Goal: Contribute content: Contribute content

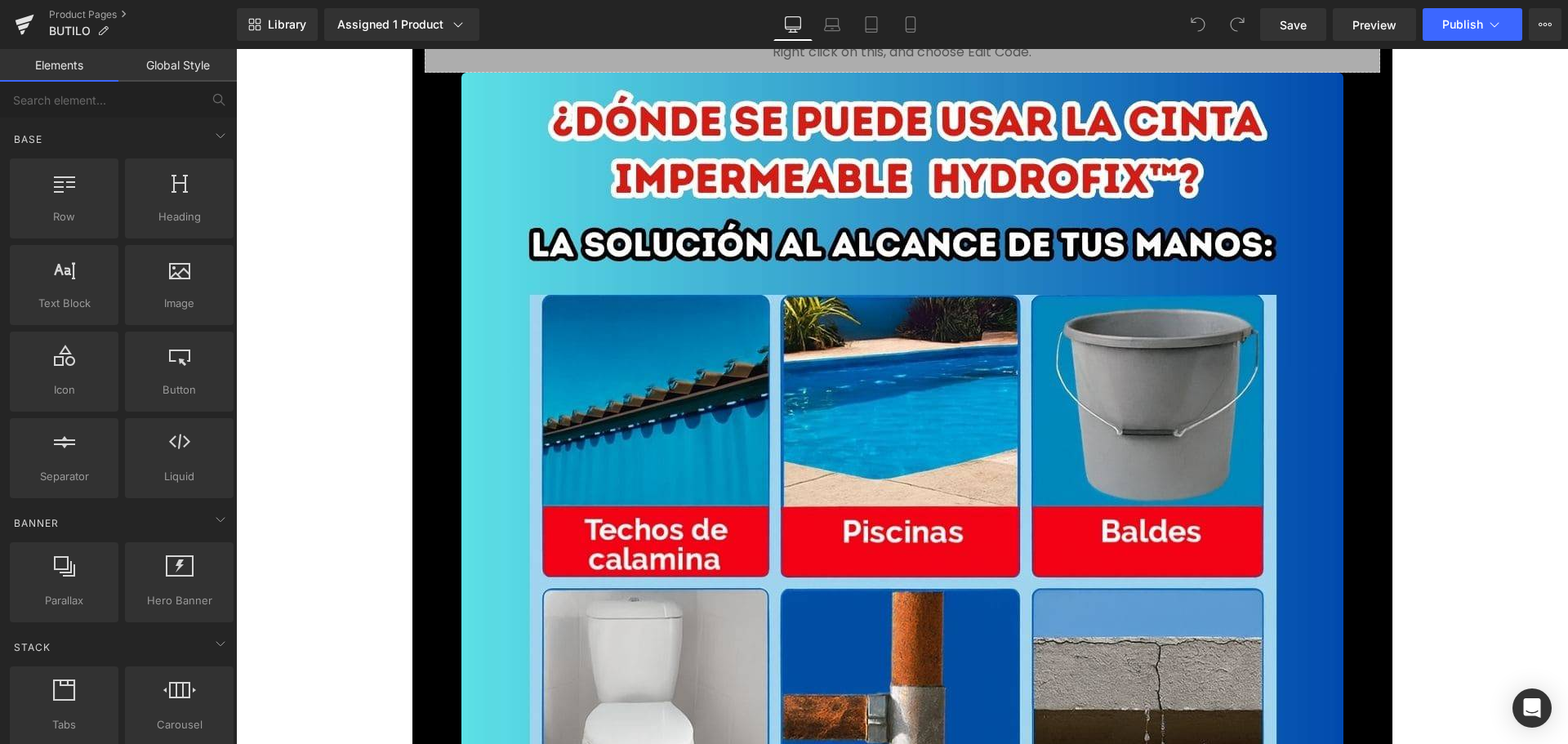
scroll to position [735, 0]
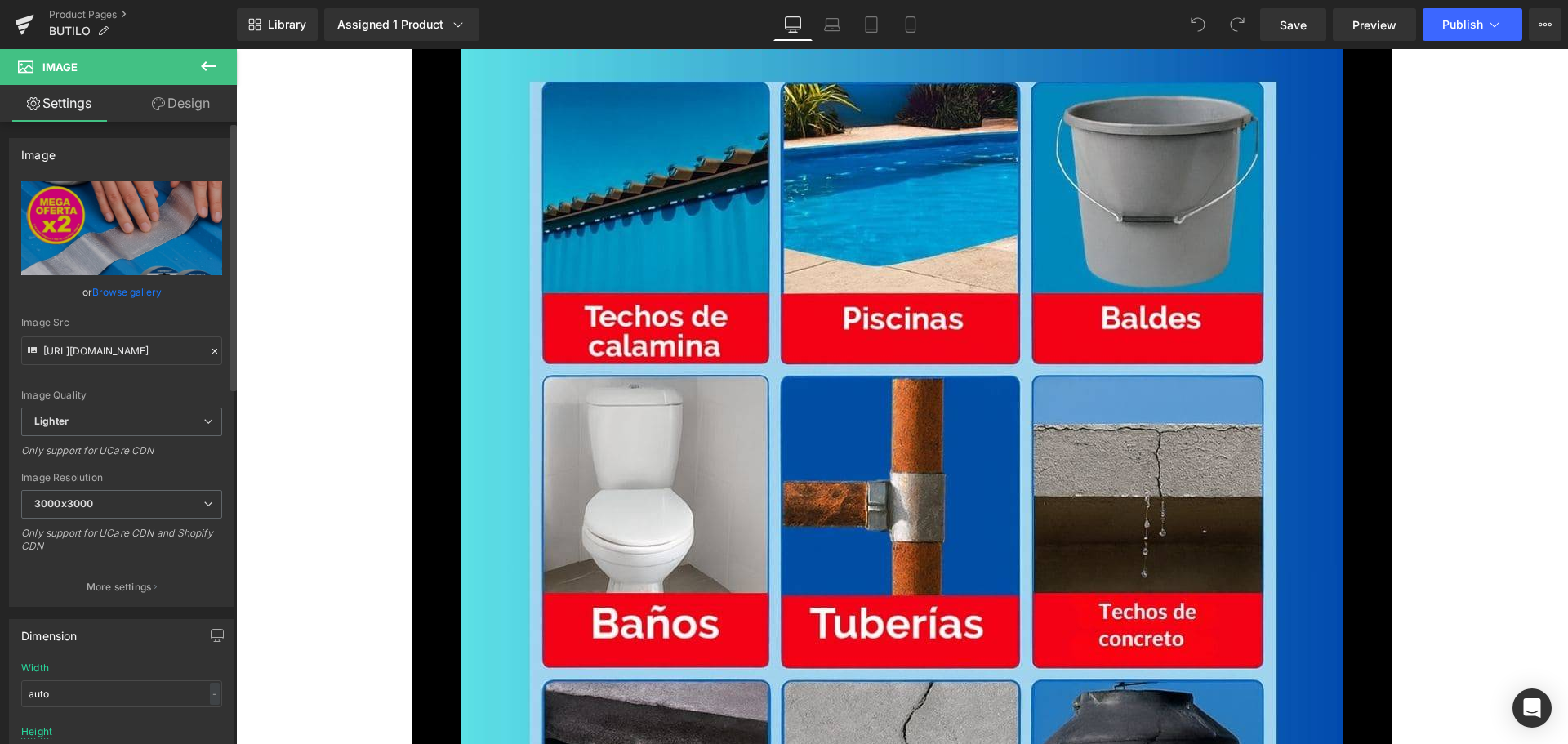
click at [147, 291] on link "Browse gallery" at bounding box center [127, 292] width 70 height 28
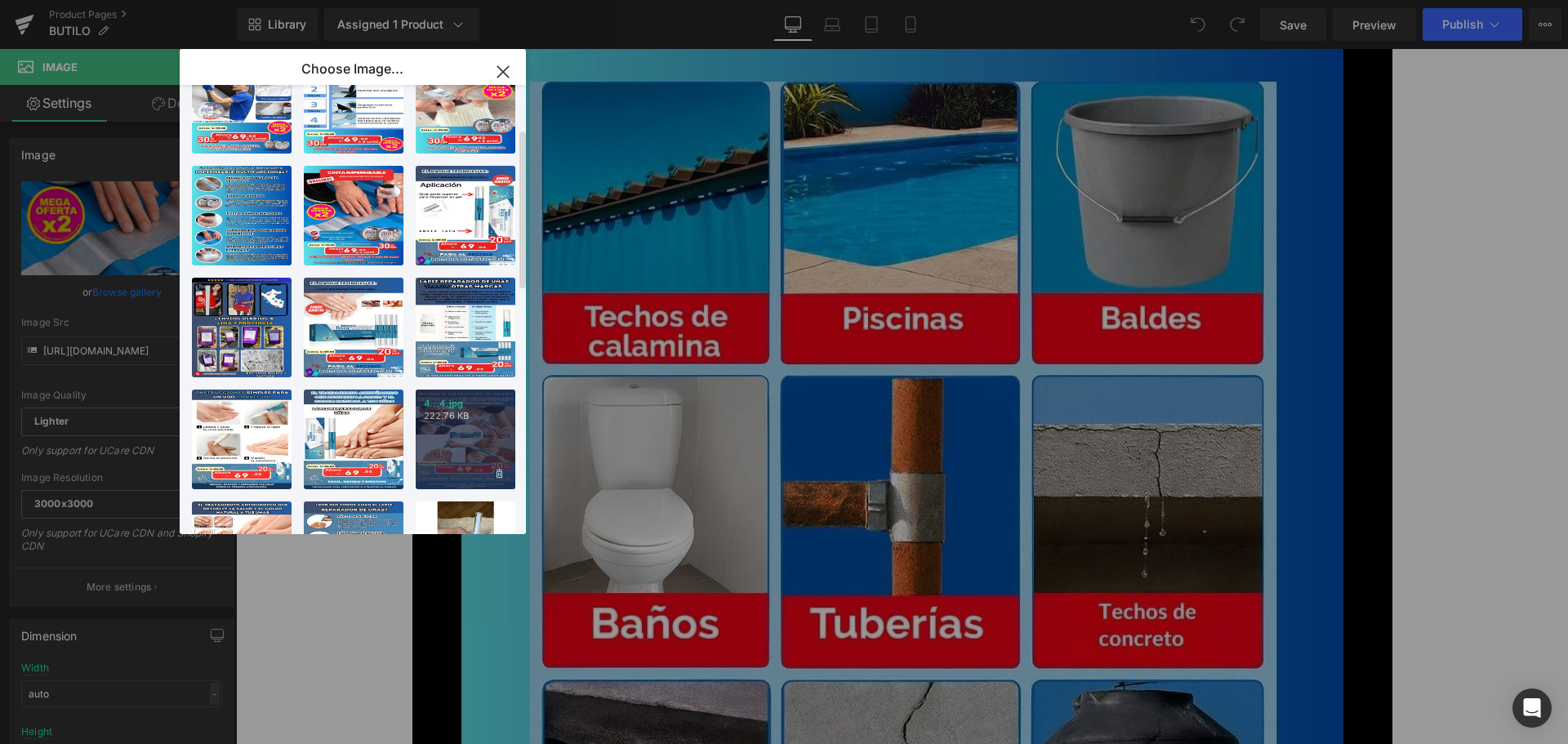
scroll to position [0, 0]
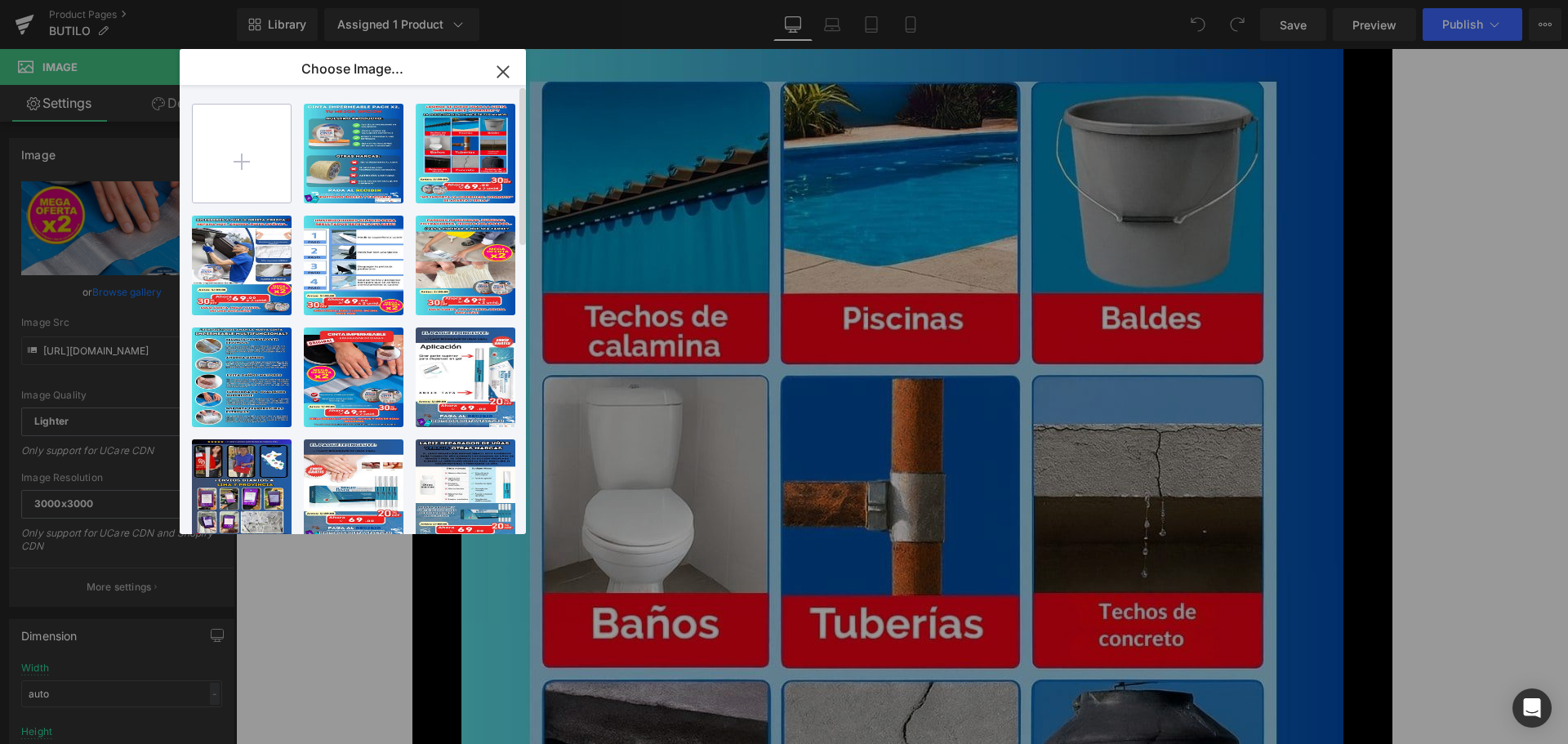
click at [232, 169] on input "file" at bounding box center [241, 153] width 98 height 98
type input "C:\fakepath\1.jpg"
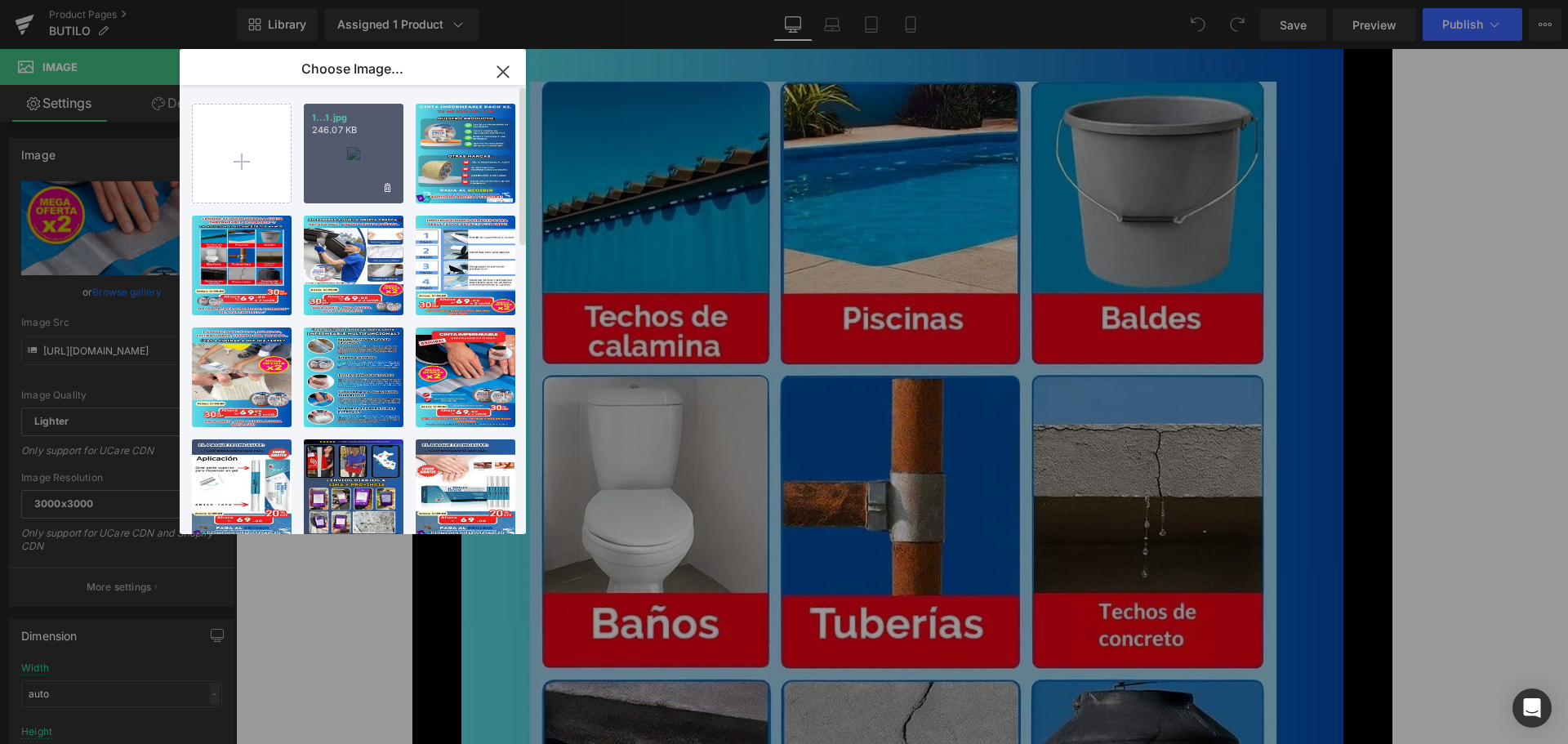
click at [349, 159] on div "1...1.jpg 246.07 KB" at bounding box center [353, 153] width 100 height 100
type input "[URL][DOMAIN_NAME]"
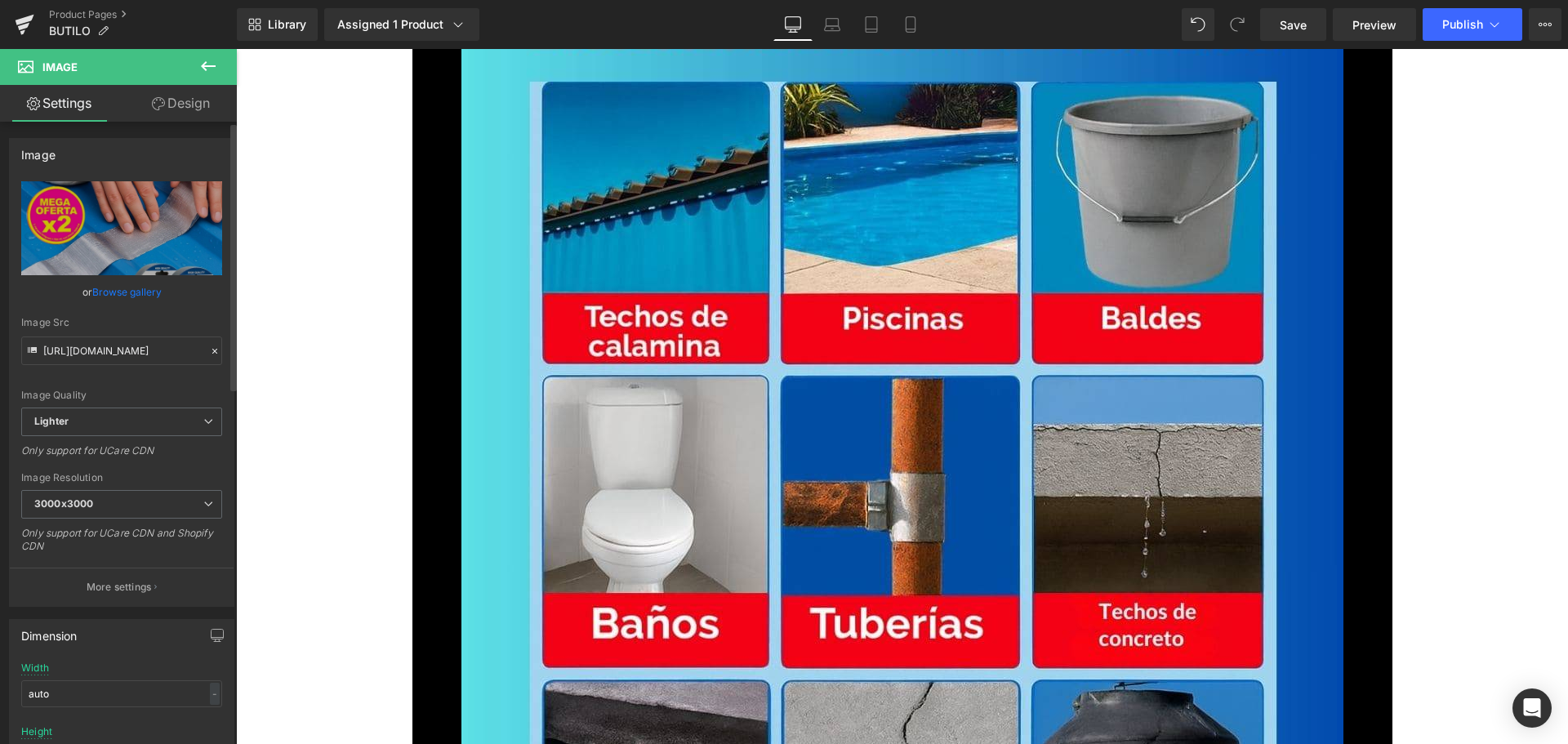
click at [147, 292] on link "Browse gallery" at bounding box center [127, 292] width 70 height 28
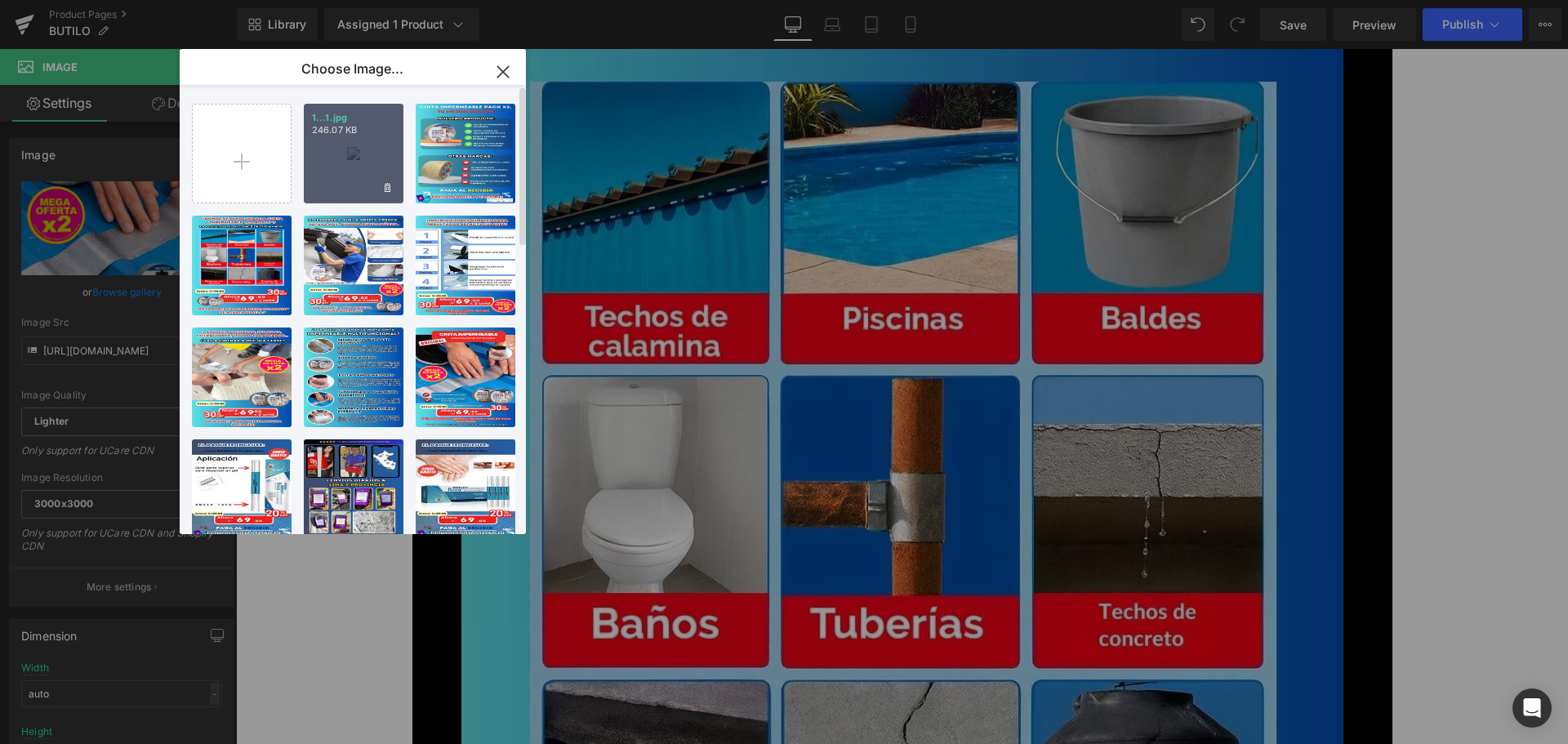
click at [334, 159] on div "1...1.jpg 246.07 KB" at bounding box center [353, 153] width 100 height 100
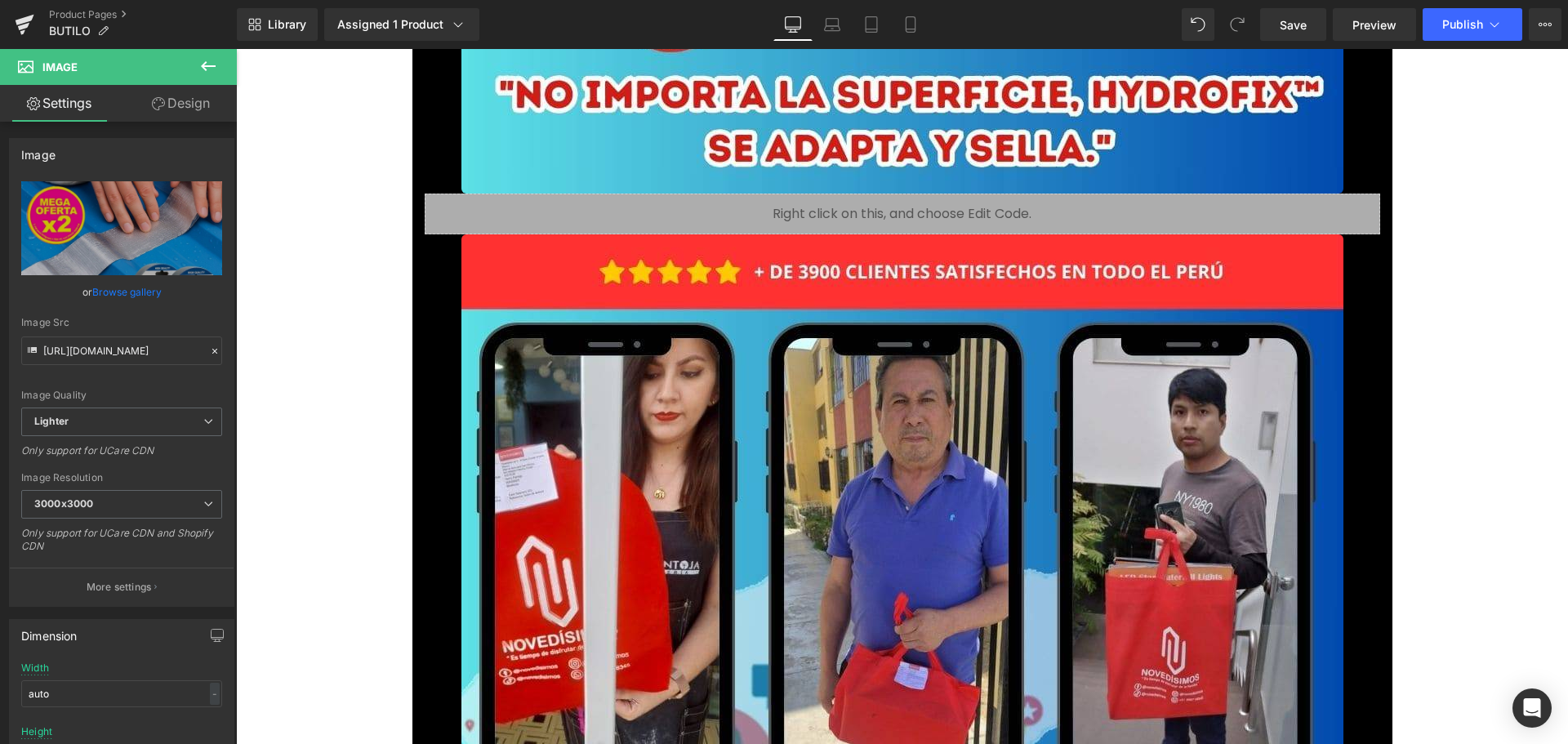
scroll to position [2041, 0]
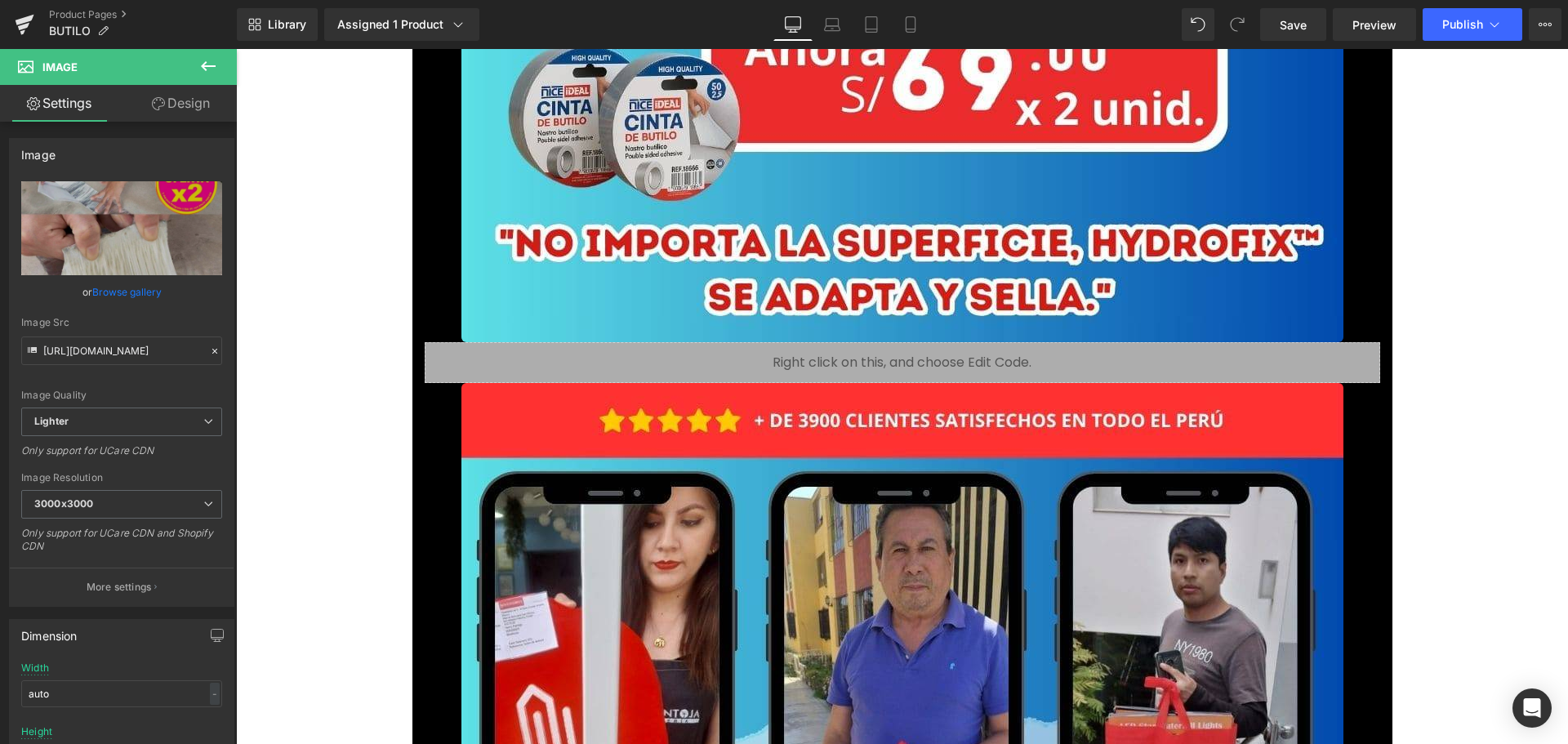
scroll to position [2123, 0]
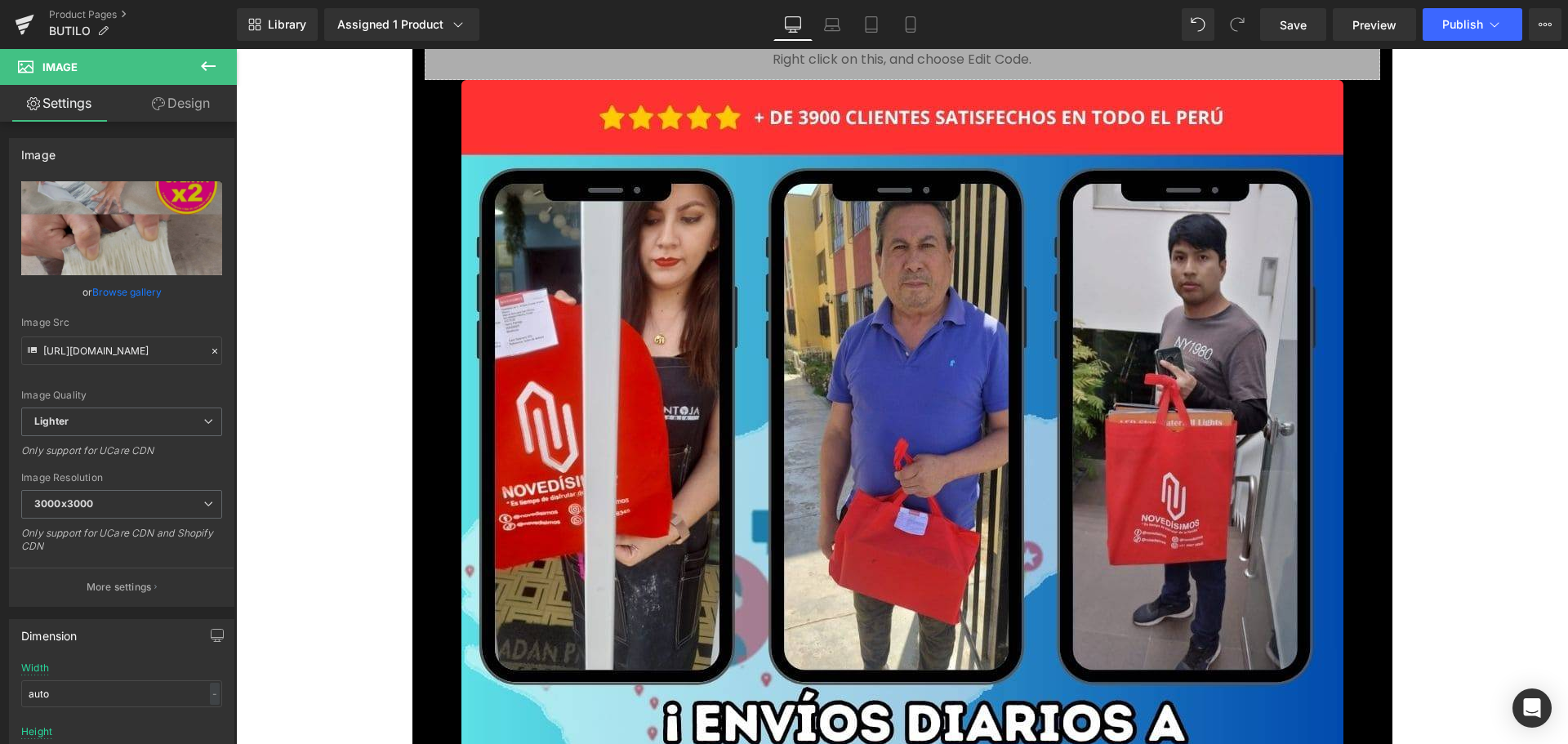
click at [155, 285] on link "Browse gallery" at bounding box center [127, 292] width 70 height 28
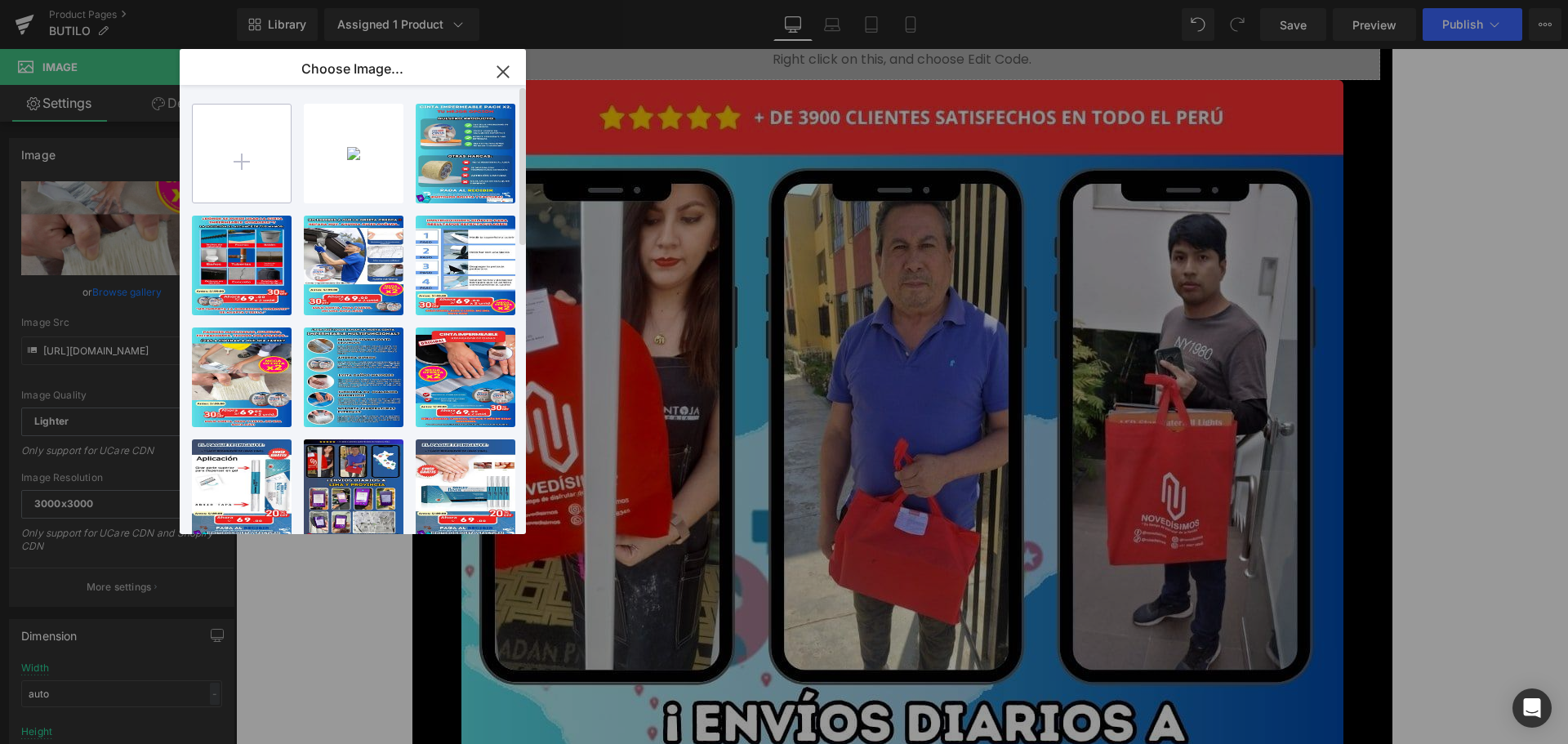
click at [227, 191] on input "file" at bounding box center [241, 153] width 98 height 98
type input "C:\fakepath\2.jpg"
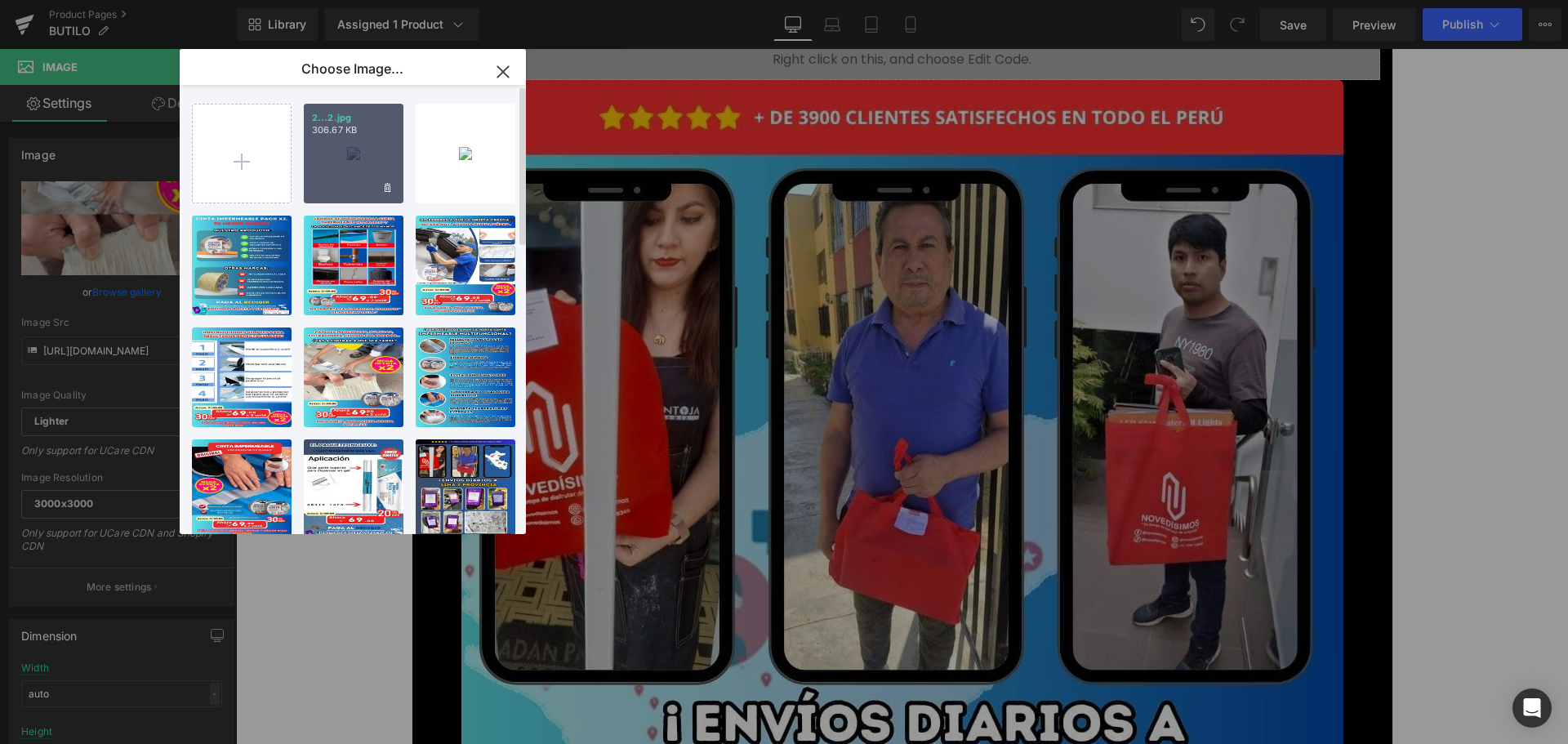
click at [303, 171] on div "2...2.jpg 306.67 KB" at bounding box center [353, 153] width 100 height 100
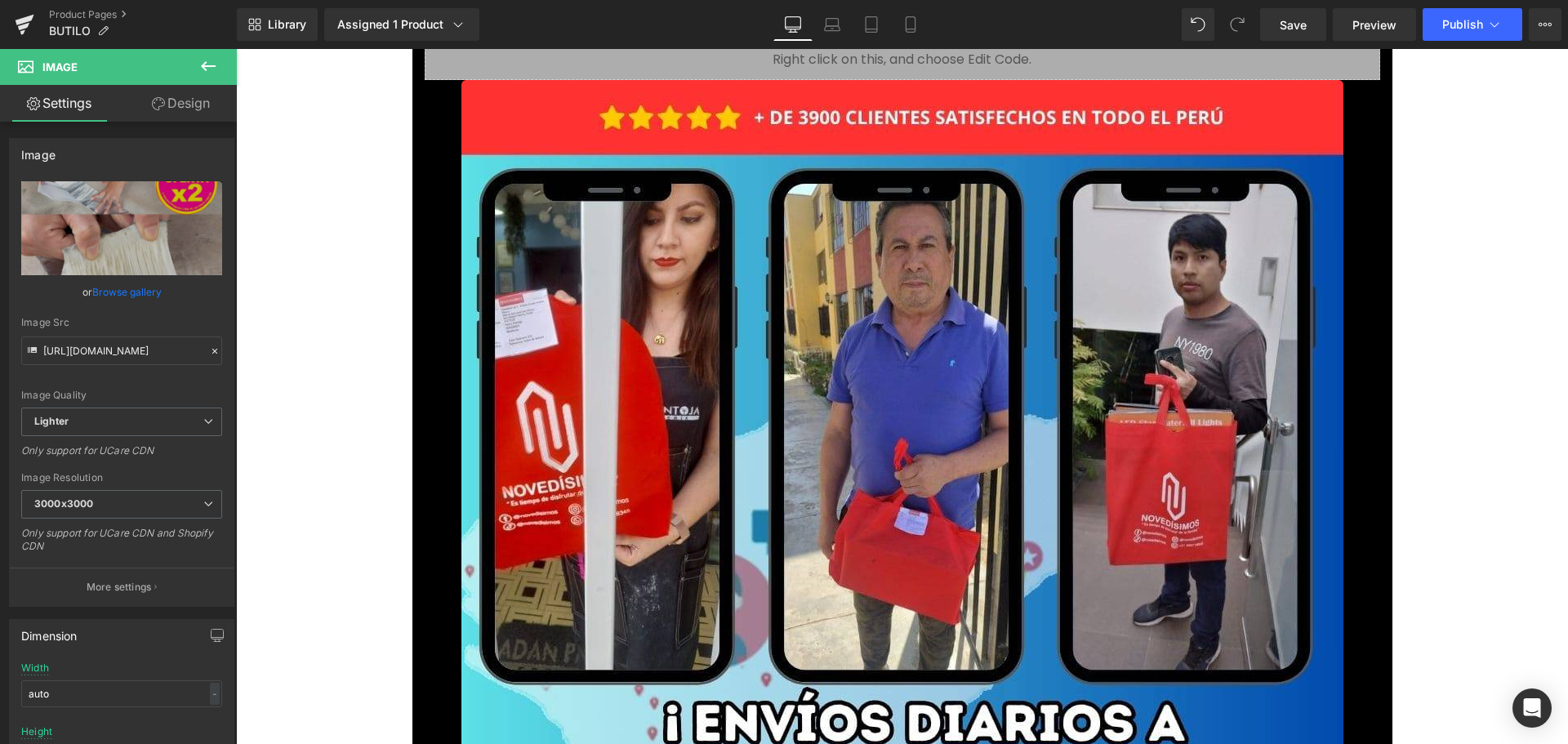
scroll to position [2450, 0]
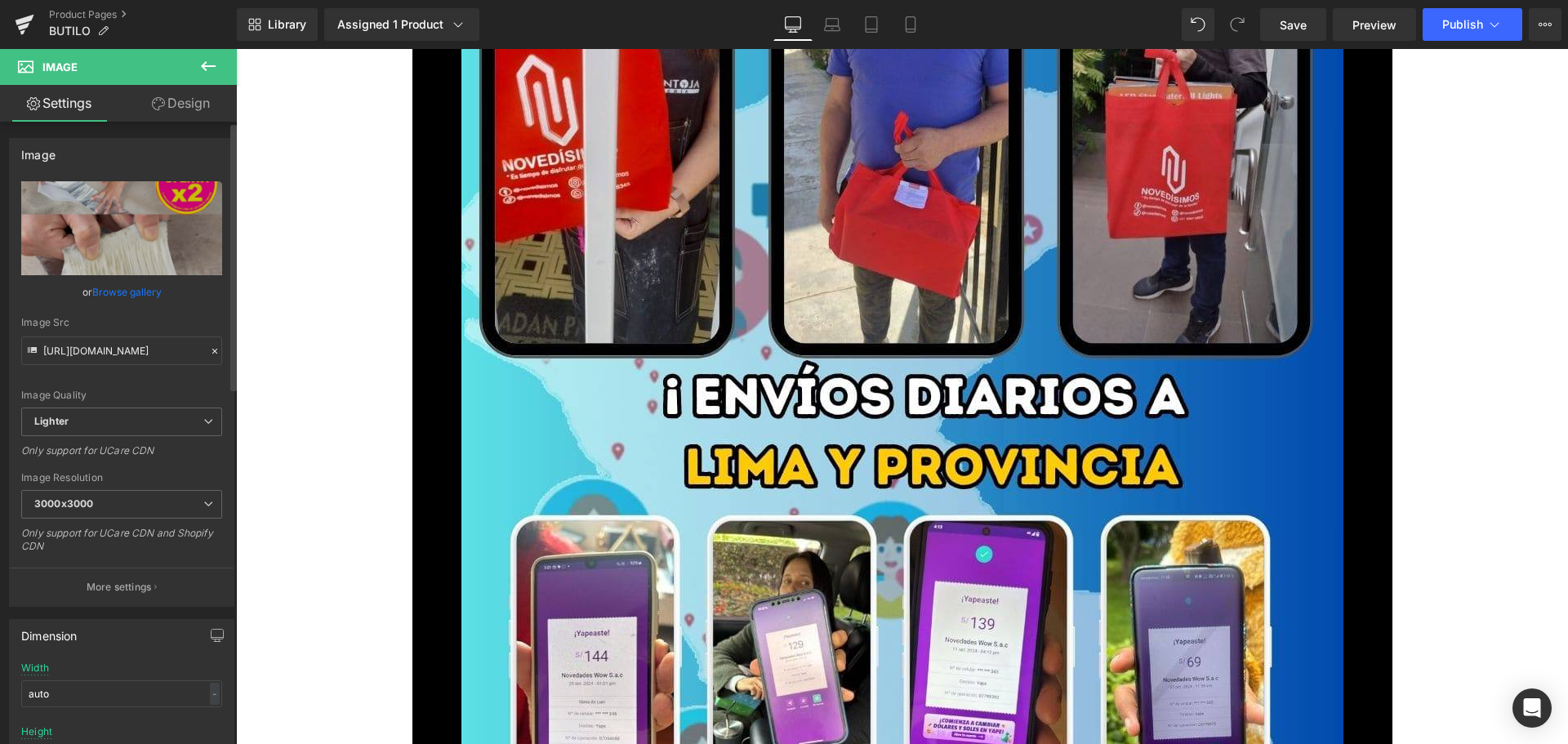
click at [147, 289] on link "Browse gallery" at bounding box center [127, 292] width 70 height 28
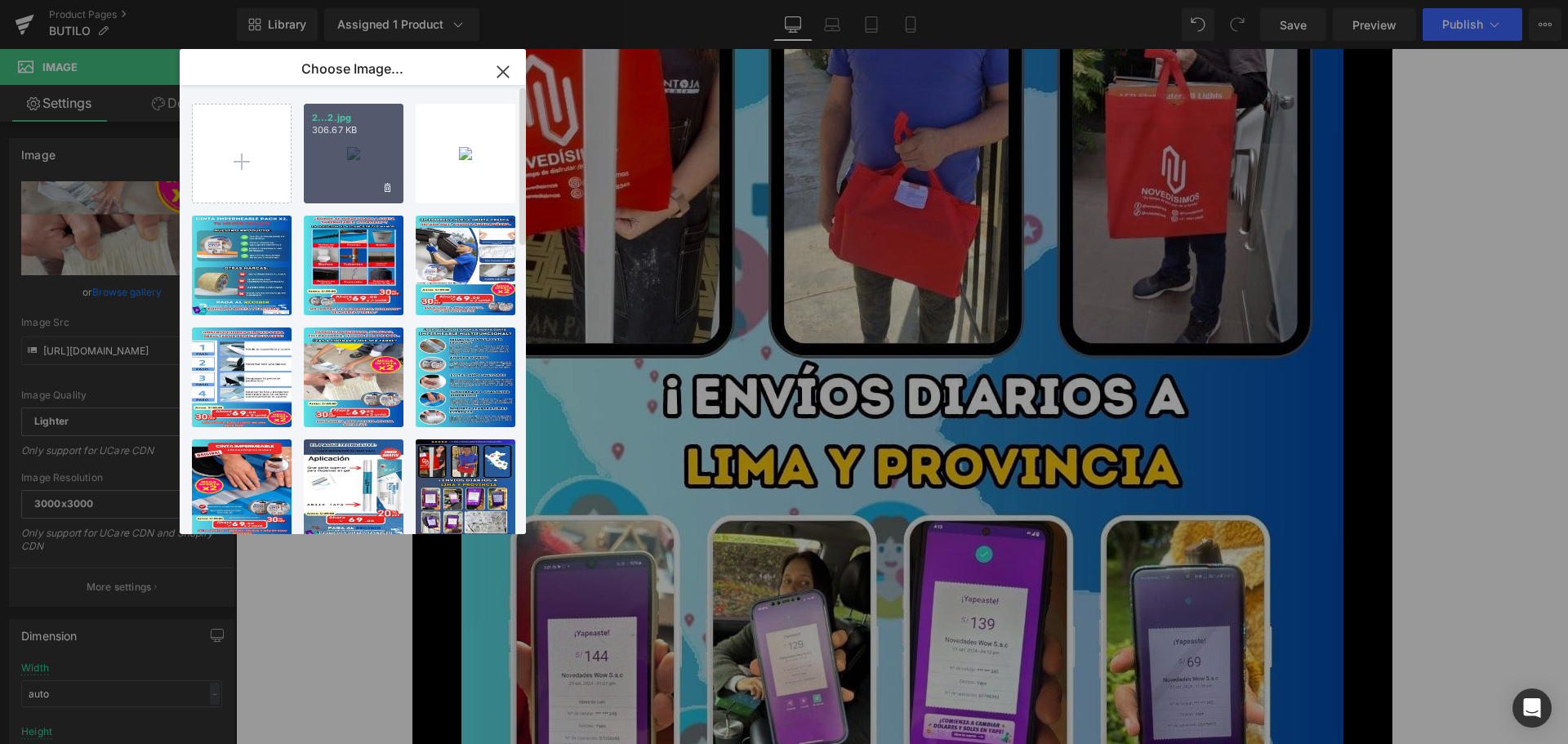
click at [334, 155] on div "2...2.jpg 306.67 KB" at bounding box center [353, 153] width 100 height 100
type input "[URL][DOMAIN_NAME]"
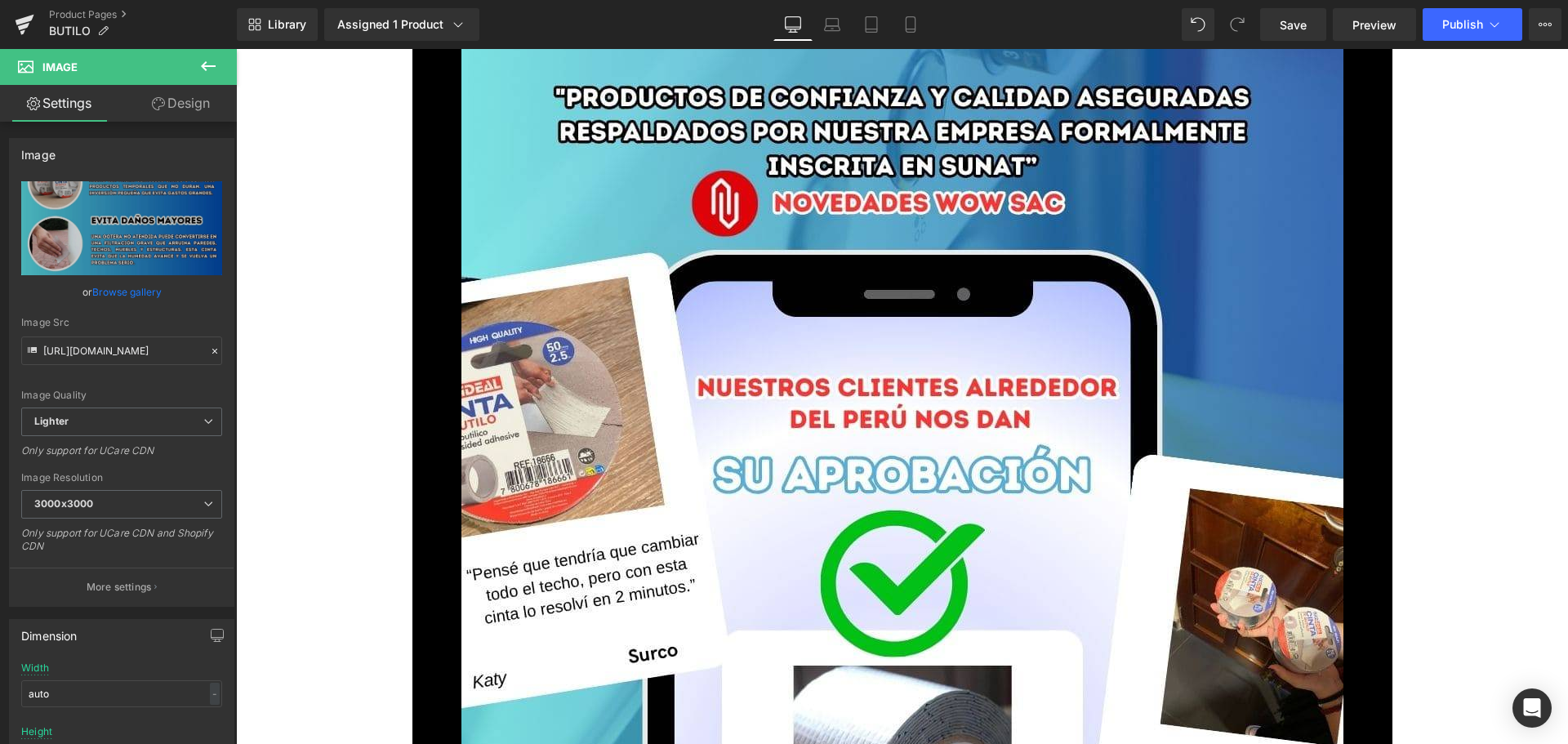
scroll to position [3756, 0]
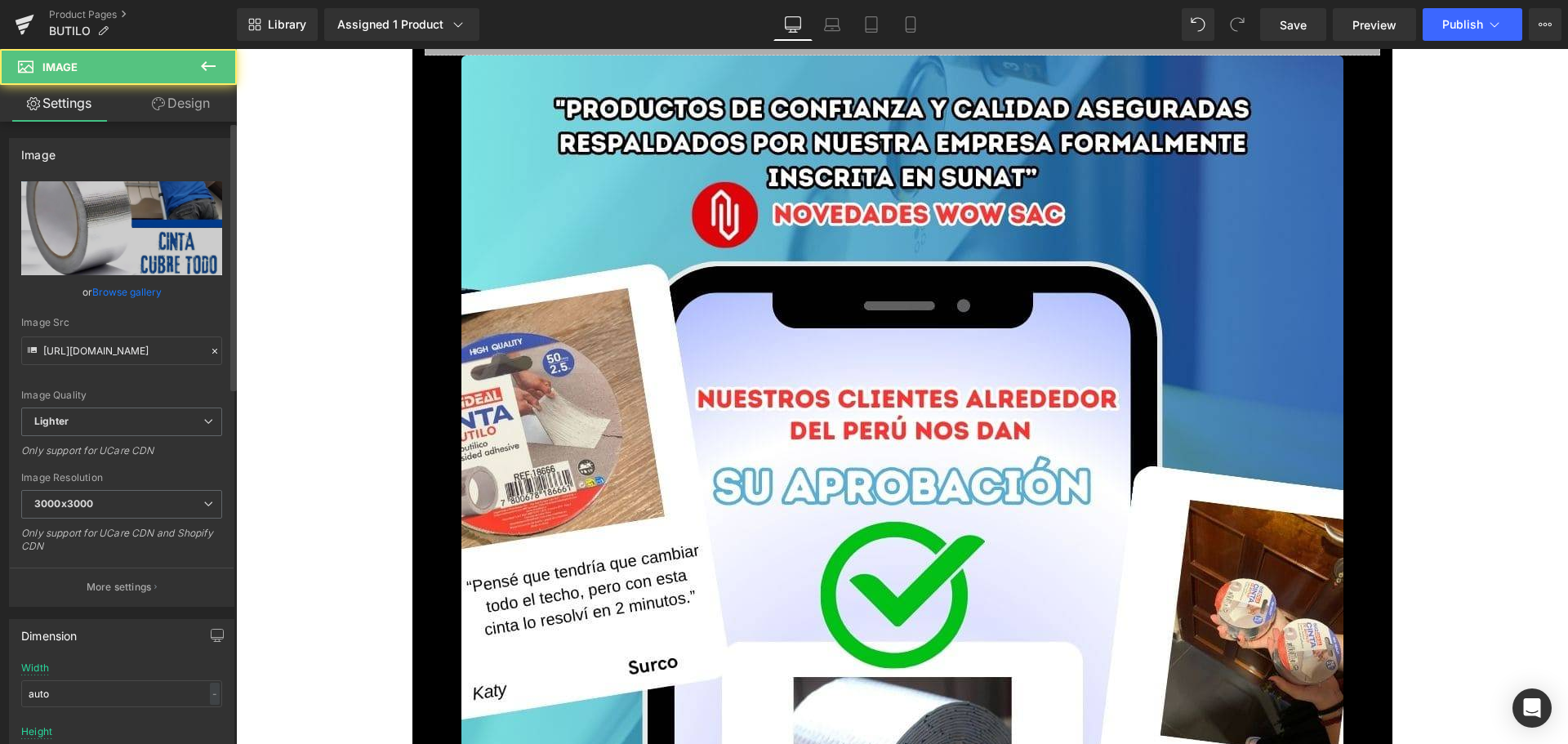
click at [139, 294] on link "Browse gallery" at bounding box center [127, 292] width 70 height 28
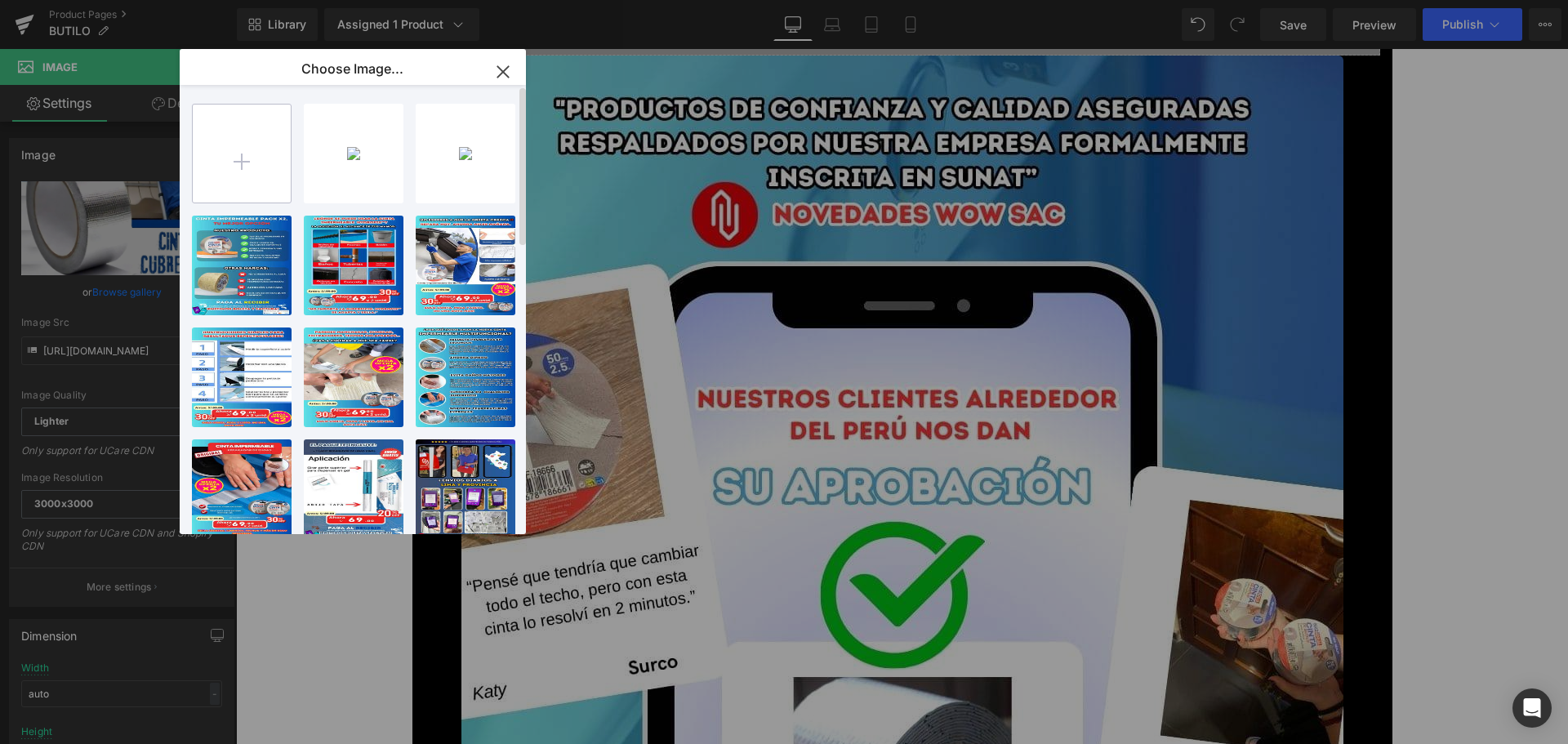
click at [203, 159] on input "file" at bounding box center [241, 153] width 98 height 98
type input "C:\fakepath\3.jpg"
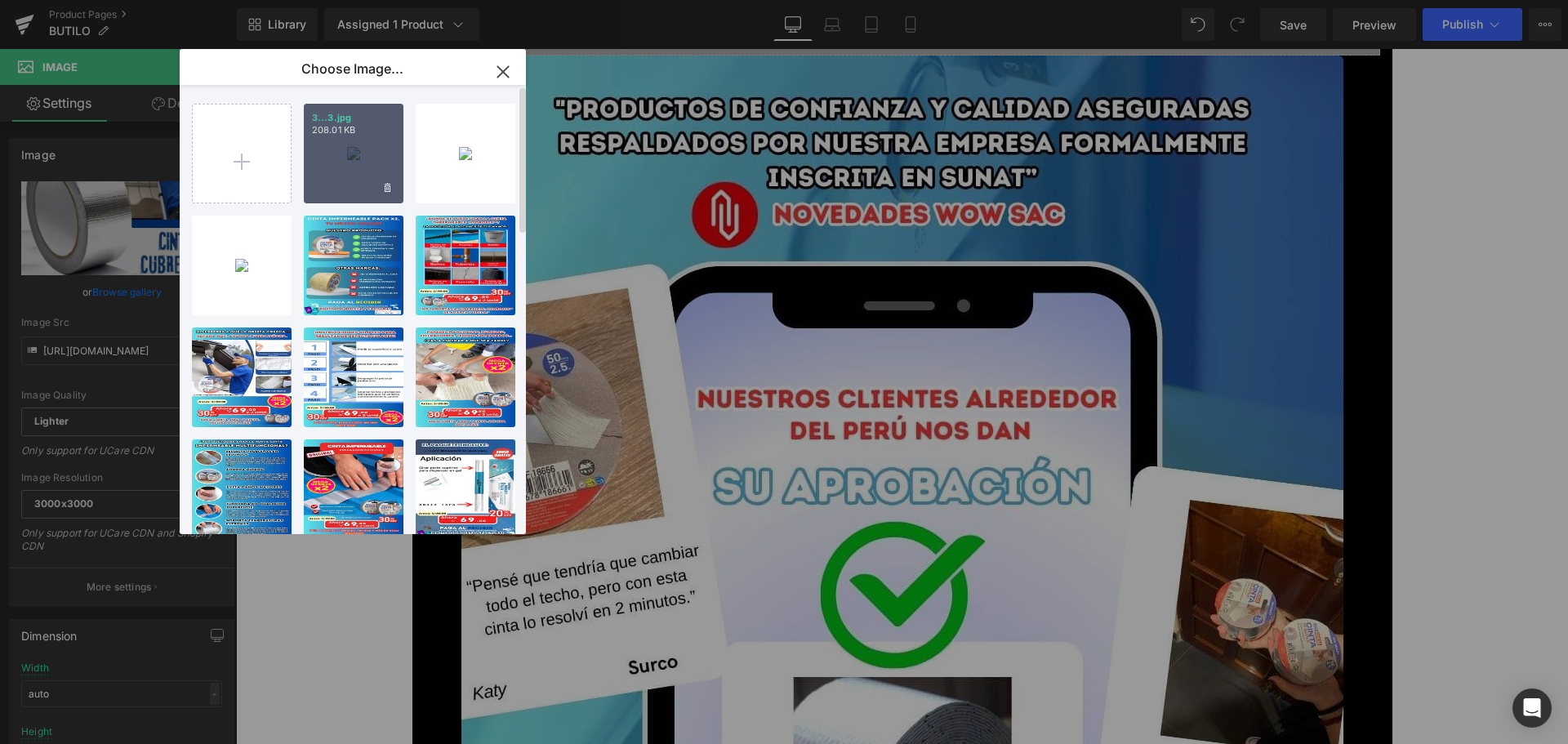
click at [347, 164] on div "3...3.jpg 208.01 KB" at bounding box center [353, 153] width 100 height 100
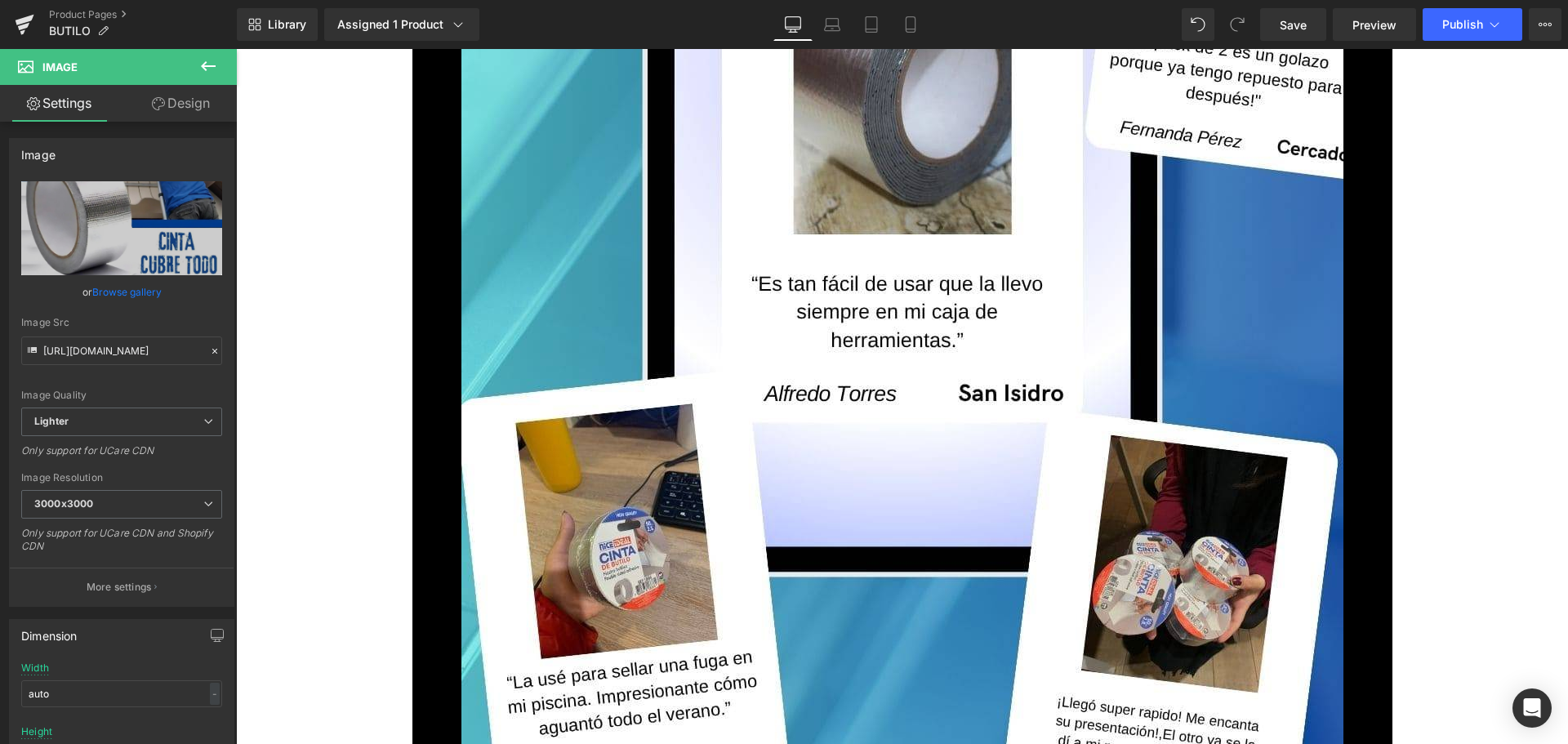
scroll to position [4817, 0]
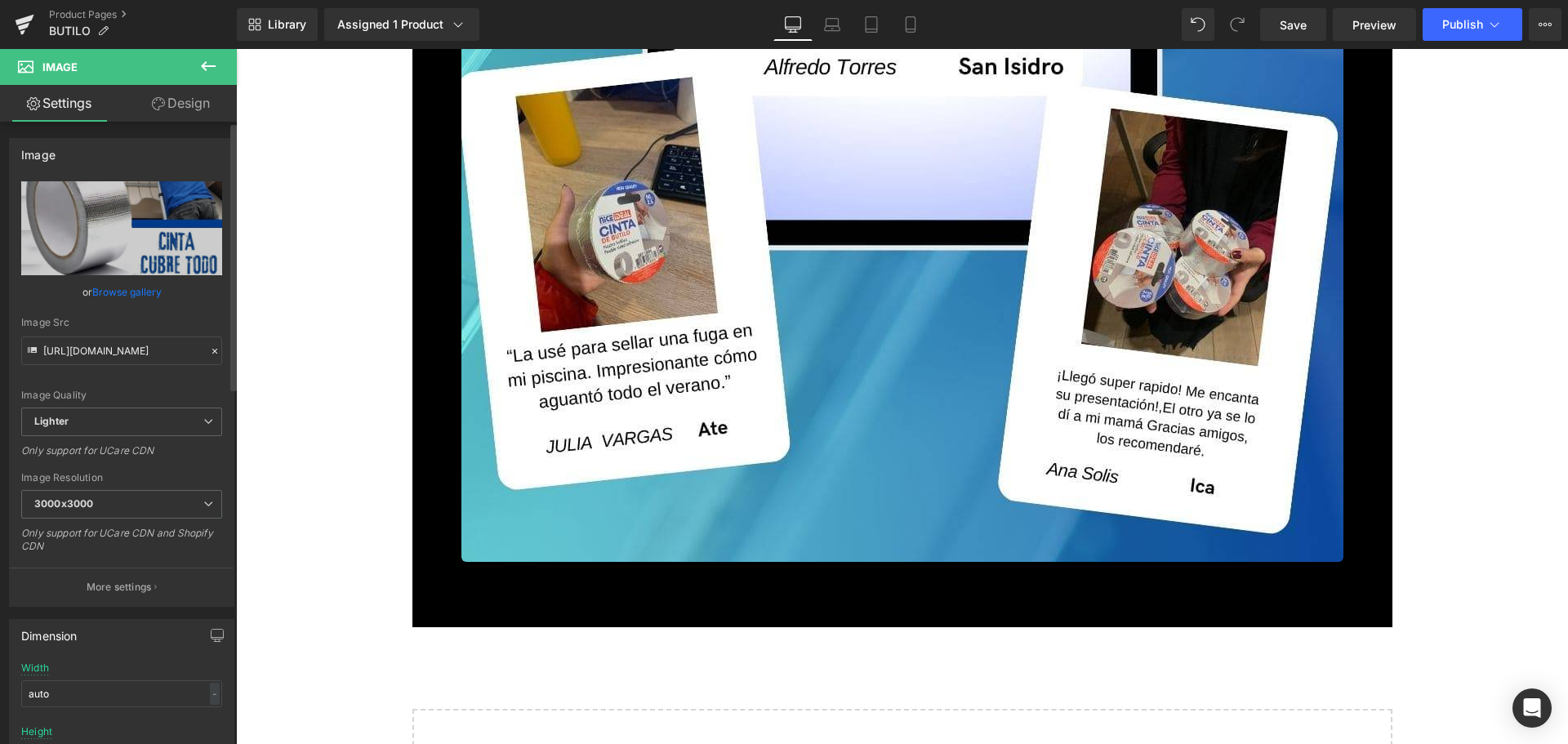
click at [127, 287] on link "Browse gallery" at bounding box center [127, 292] width 70 height 28
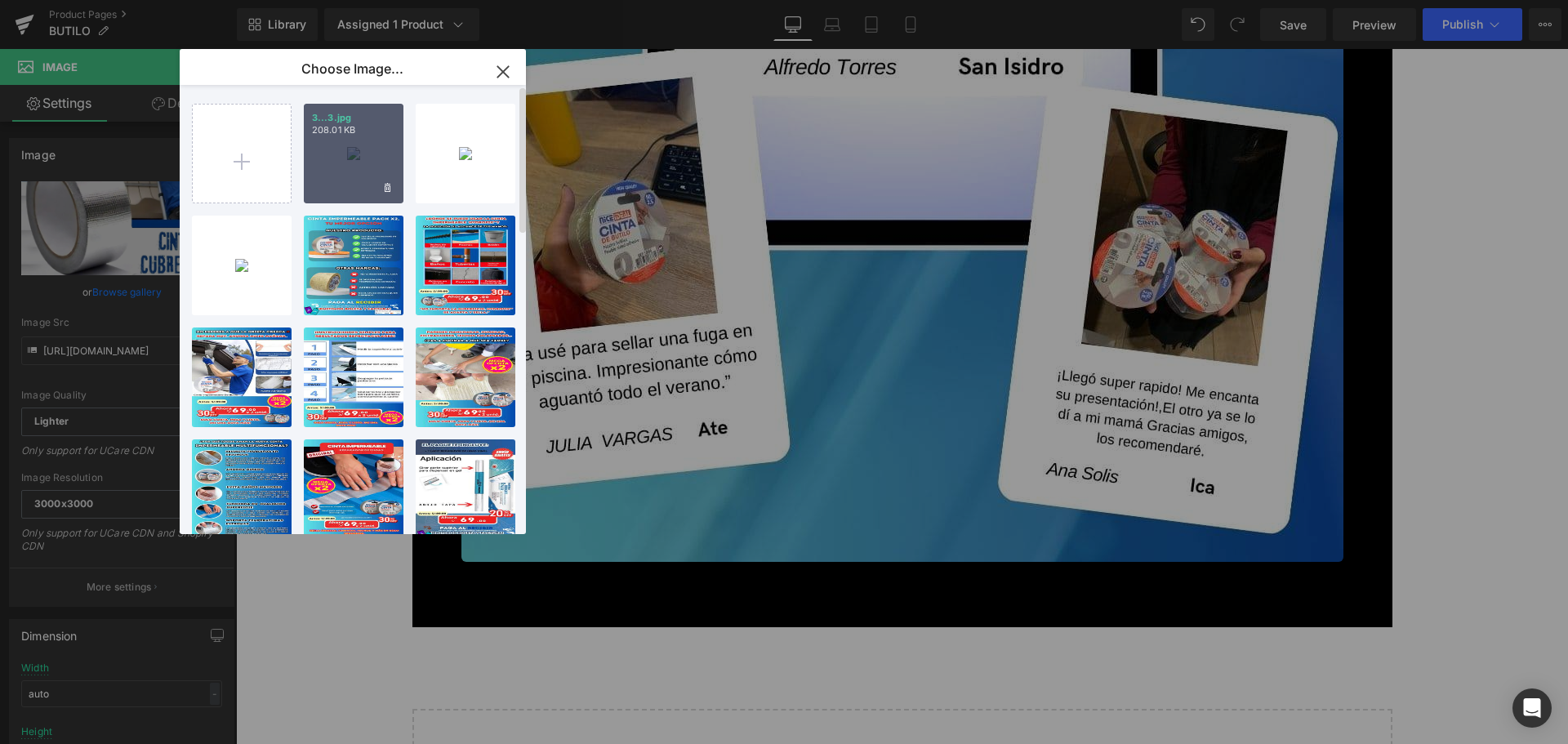
click at [321, 191] on div "3...3.jpg 208.01 KB" at bounding box center [353, 153] width 100 height 100
type input "[URL][DOMAIN_NAME]"
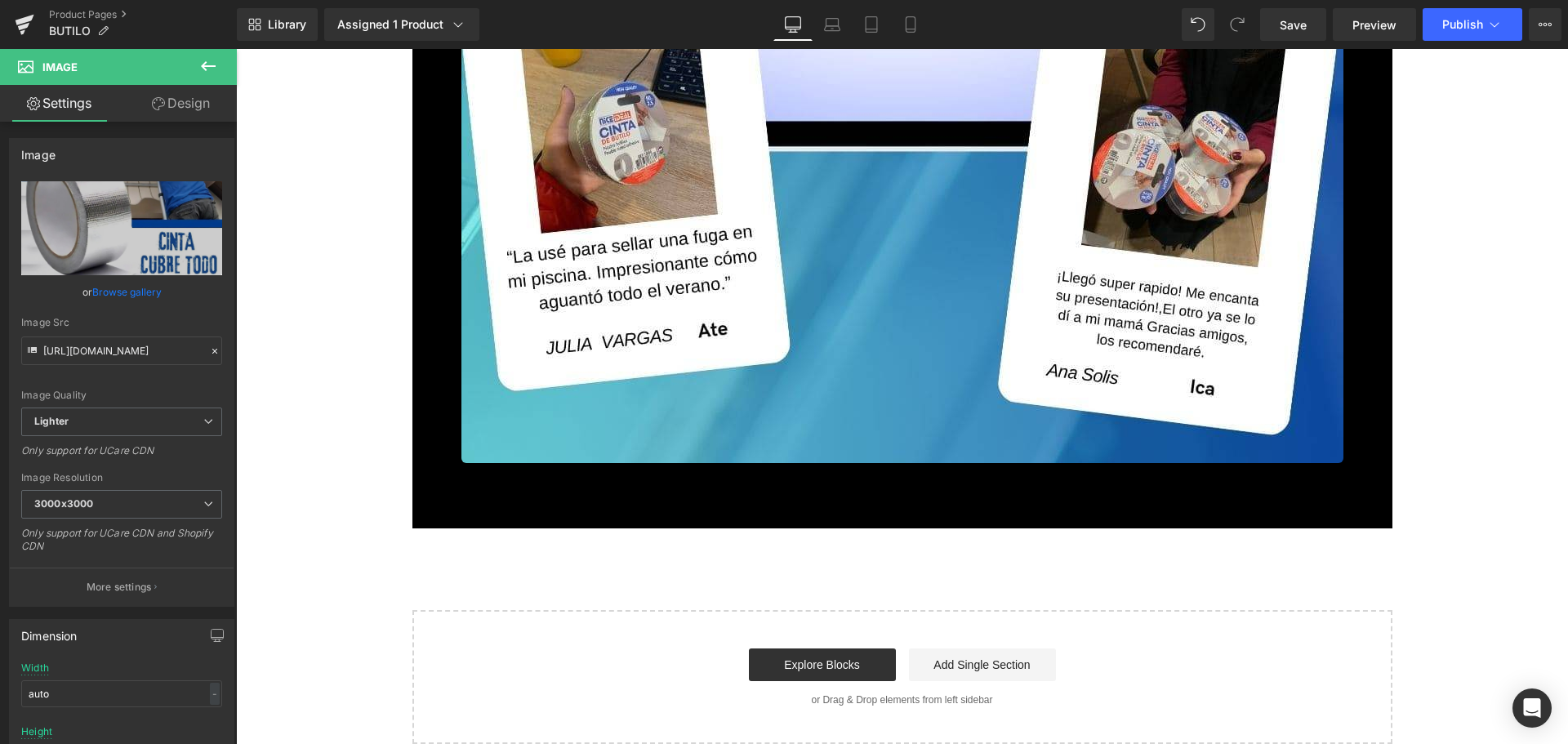
scroll to position [5144, 0]
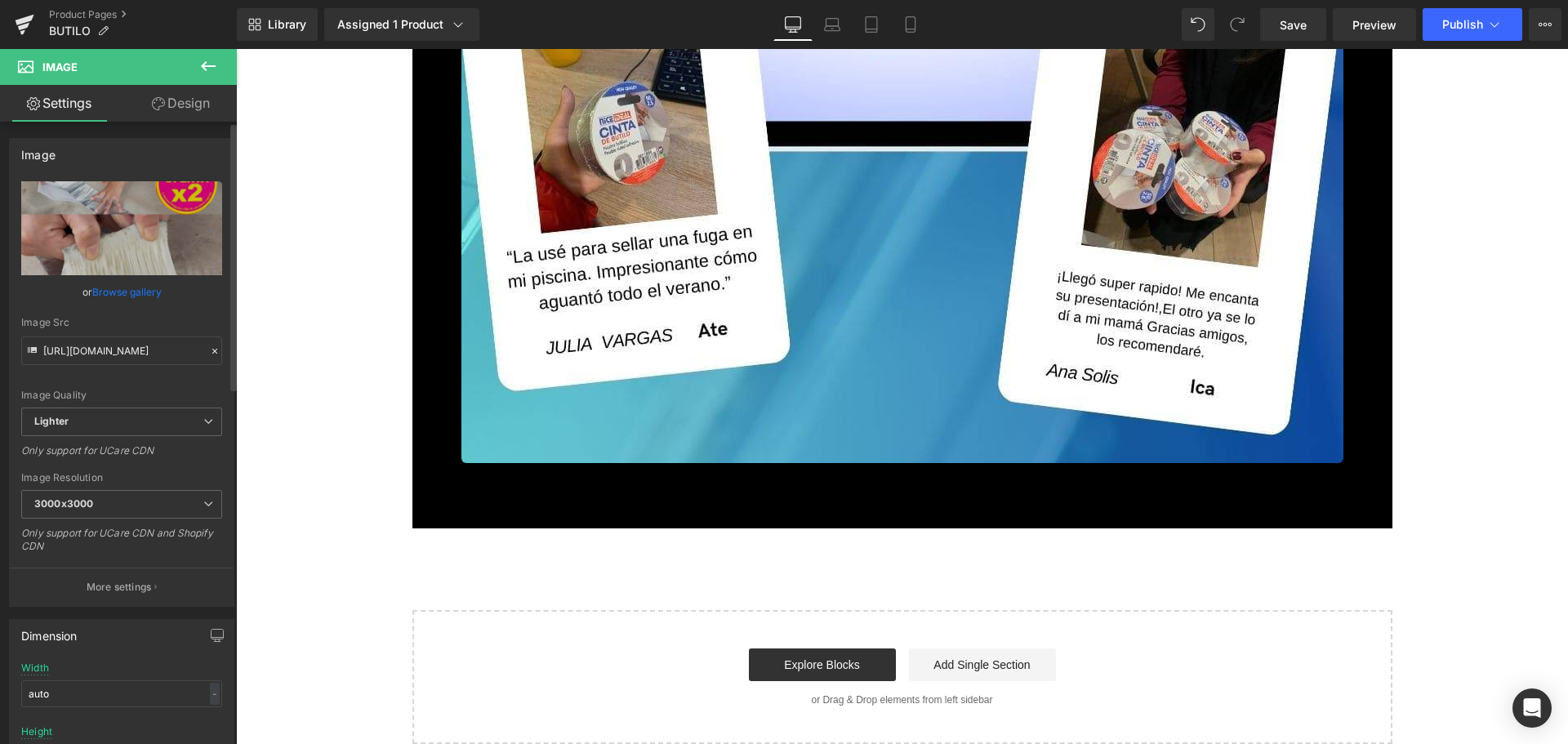
click at [134, 288] on link "Browse gallery" at bounding box center [127, 292] width 70 height 28
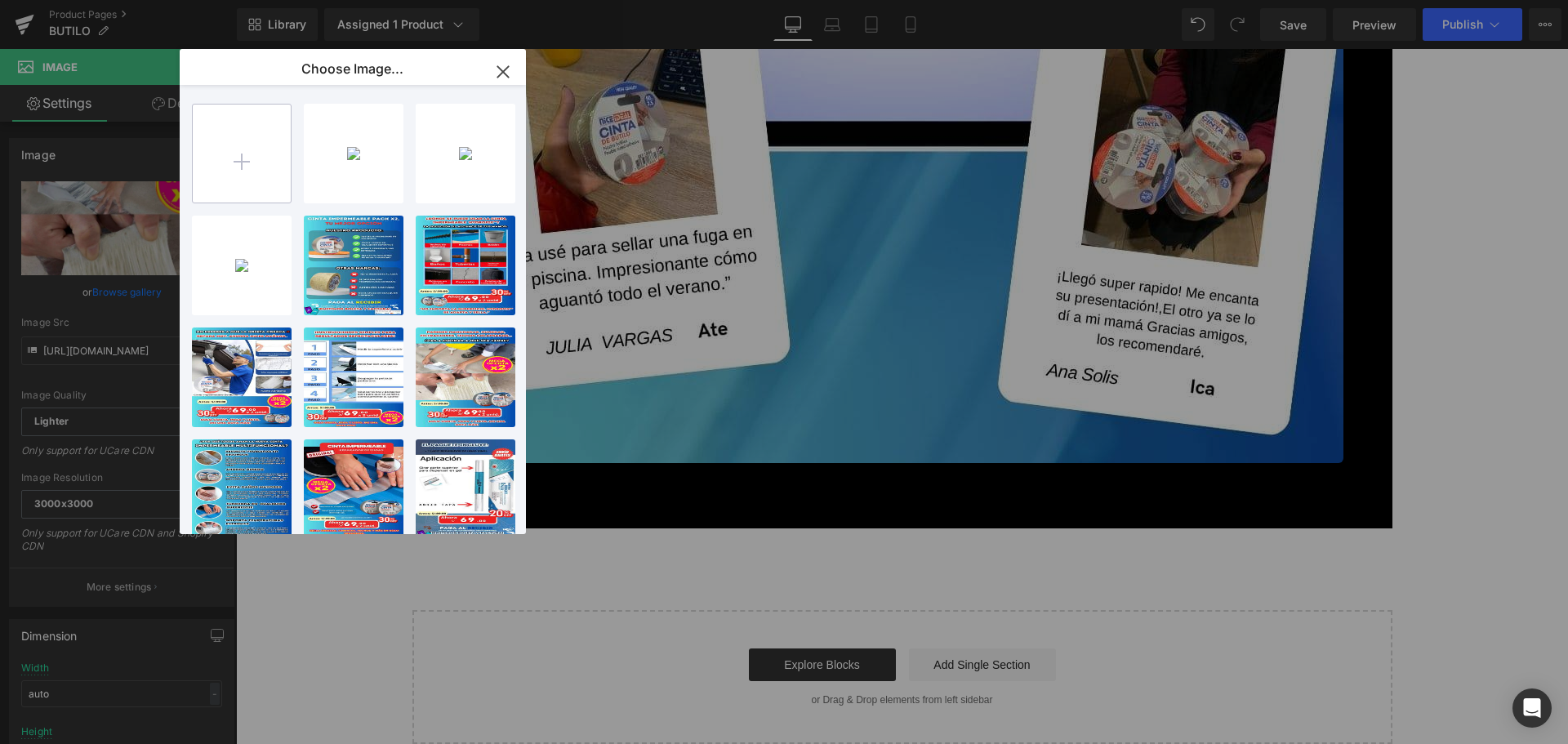
click at [204, 153] on input "file" at bounding box center [241, 153] width 98 height 98
type input "C:\fakepath\4.jpg"
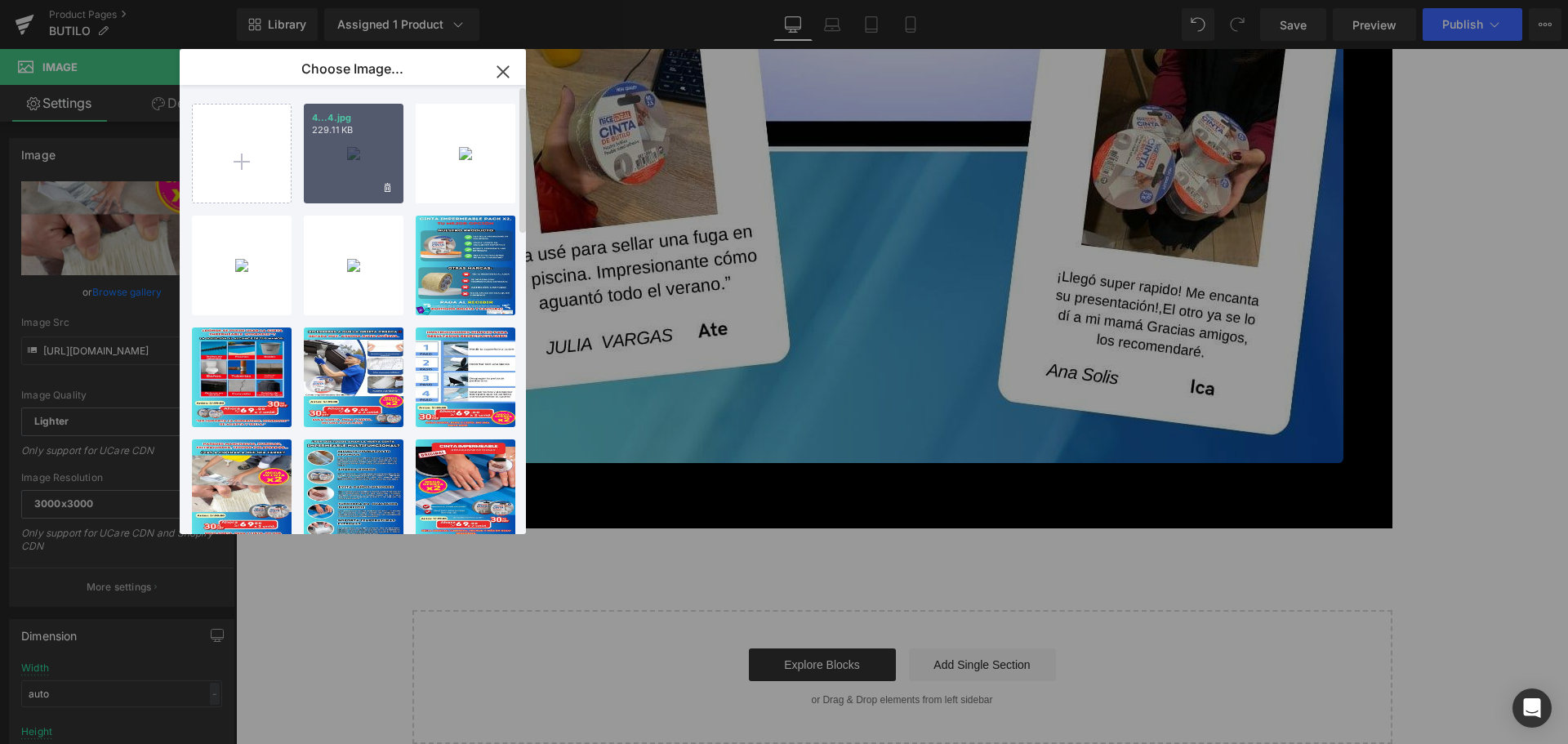
click at [343, 171] on div "4...4.jpg 229.11 KB" at bounding box center [353, 153] width 100 height 100
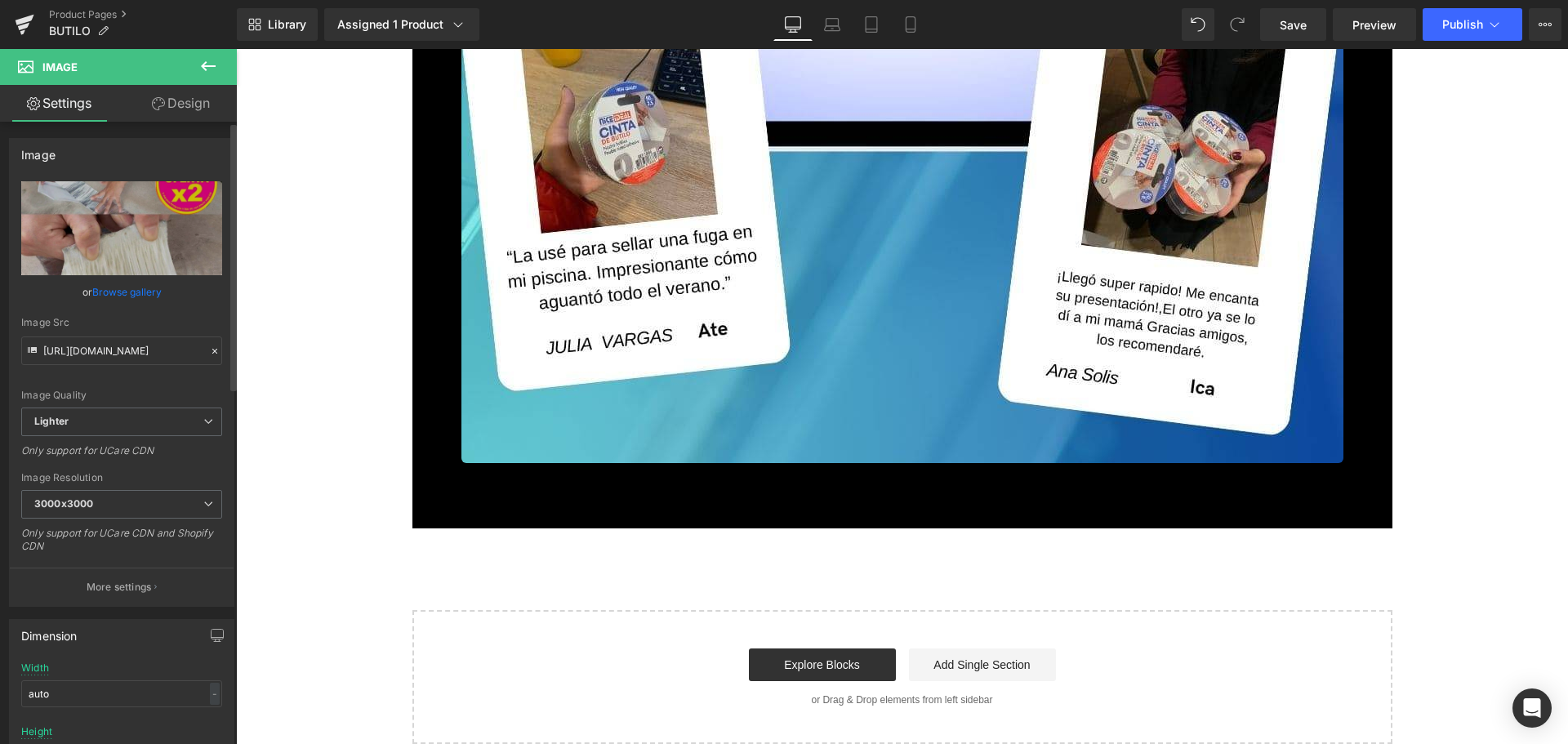
click at [142, 293] on link "Browse gallery" at bounding box center [127, 292] width 70 height 28
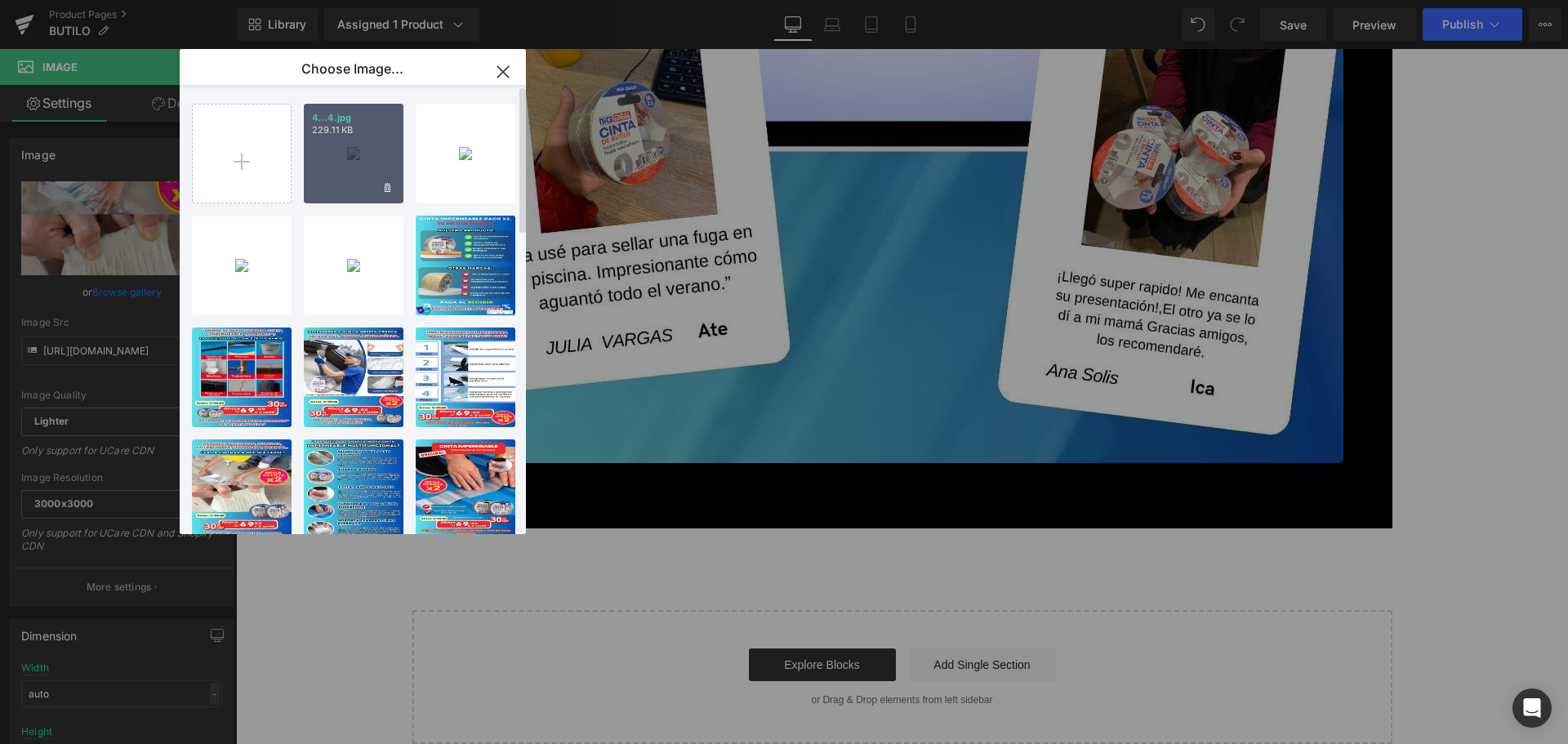
click at [344, 177] on div "4...4.jpg 229.11 KB" at bounding box center [353, 153] width 100 height 100
type input "[URL][DOMAIN_NAME]"
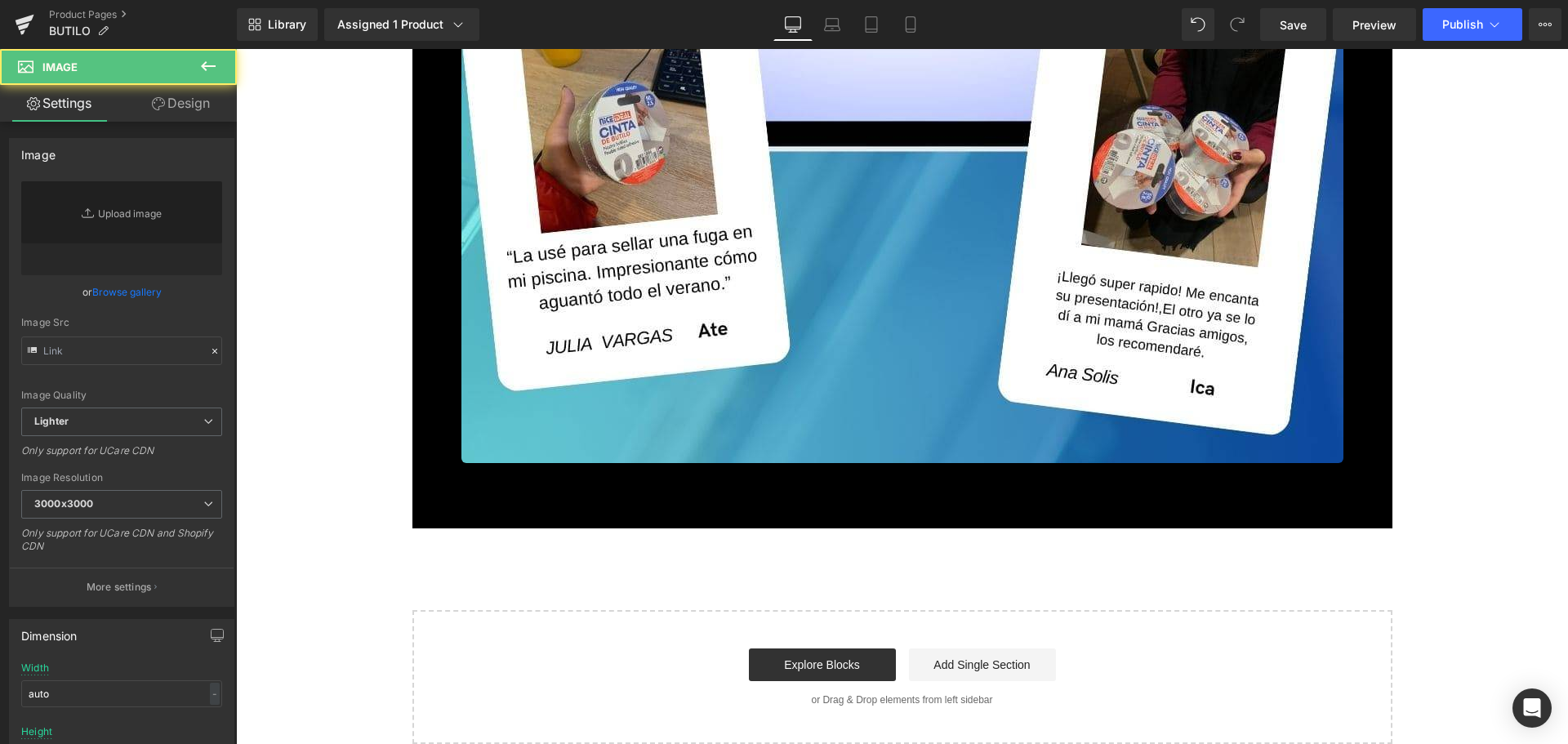
type input "[URL][DOMAIN_NAME]"
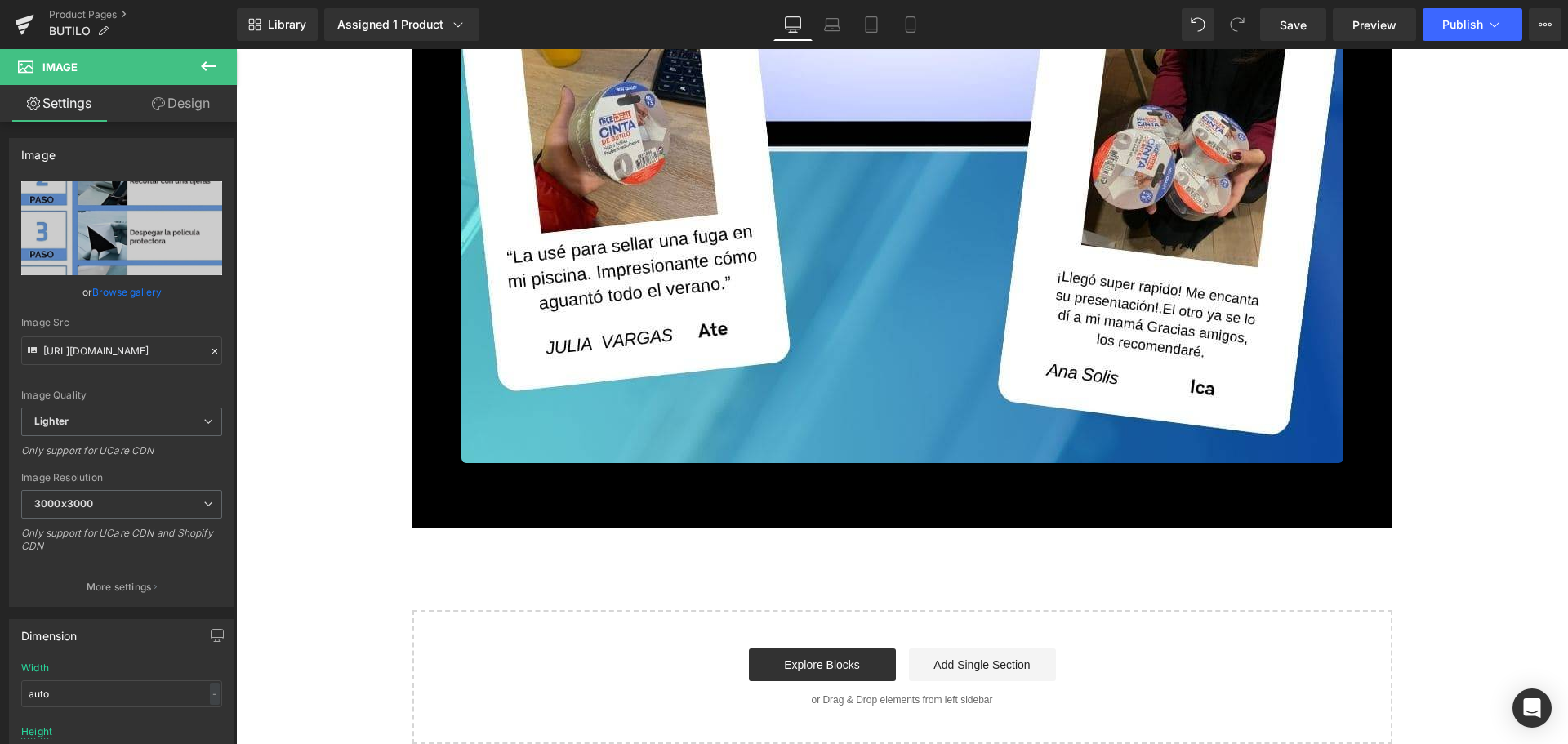
scroll to position [8656, 0]
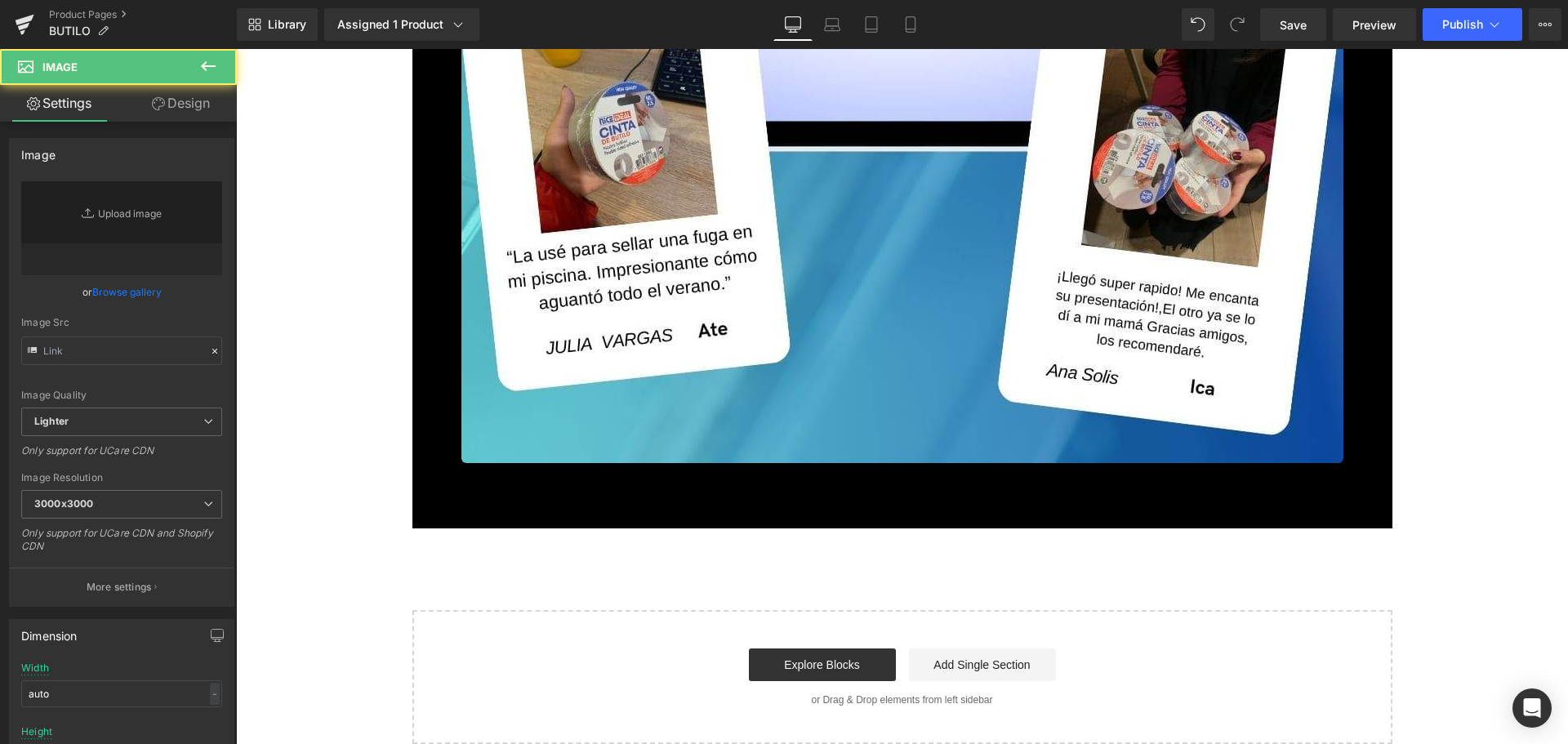
type input "[URL][DOMAIN_NAME]"
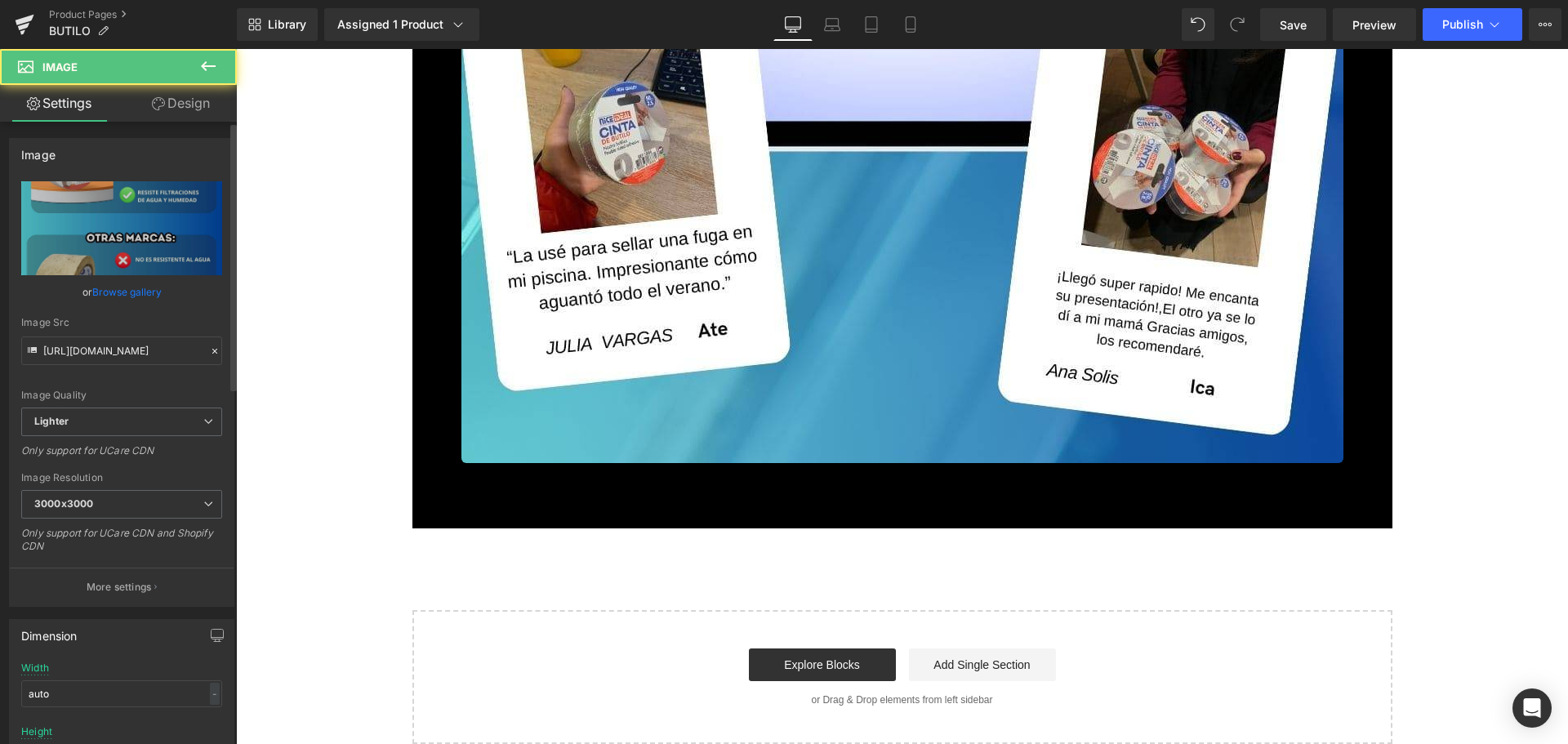
click at [140, 298] on link "Browse gallery" at bounding box center [127, 292] width 70 height 28
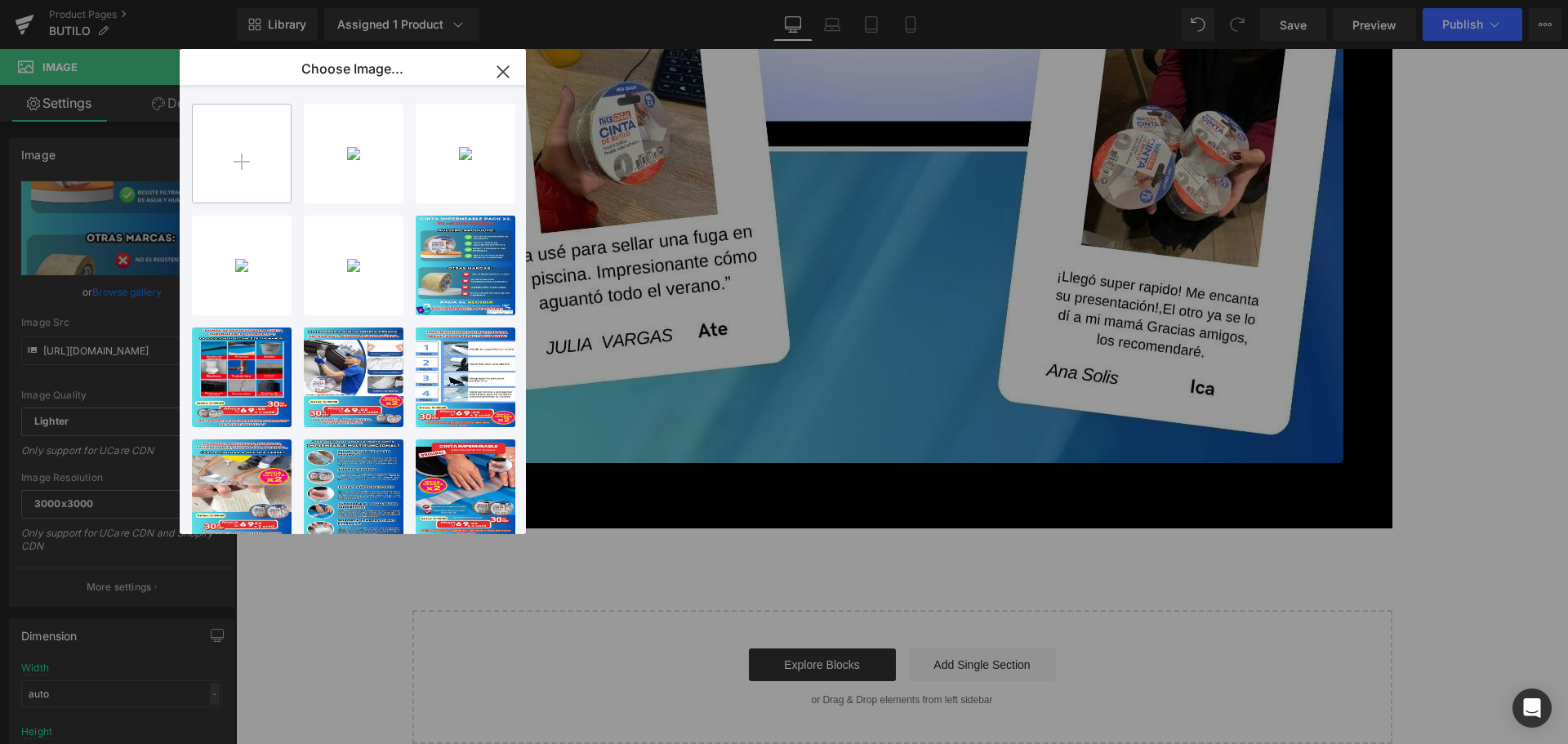
click at [215, 178] on input "file" at bounding box center [241, 153] width 98 height 98
type input "C:\fakepath\6.jpg"
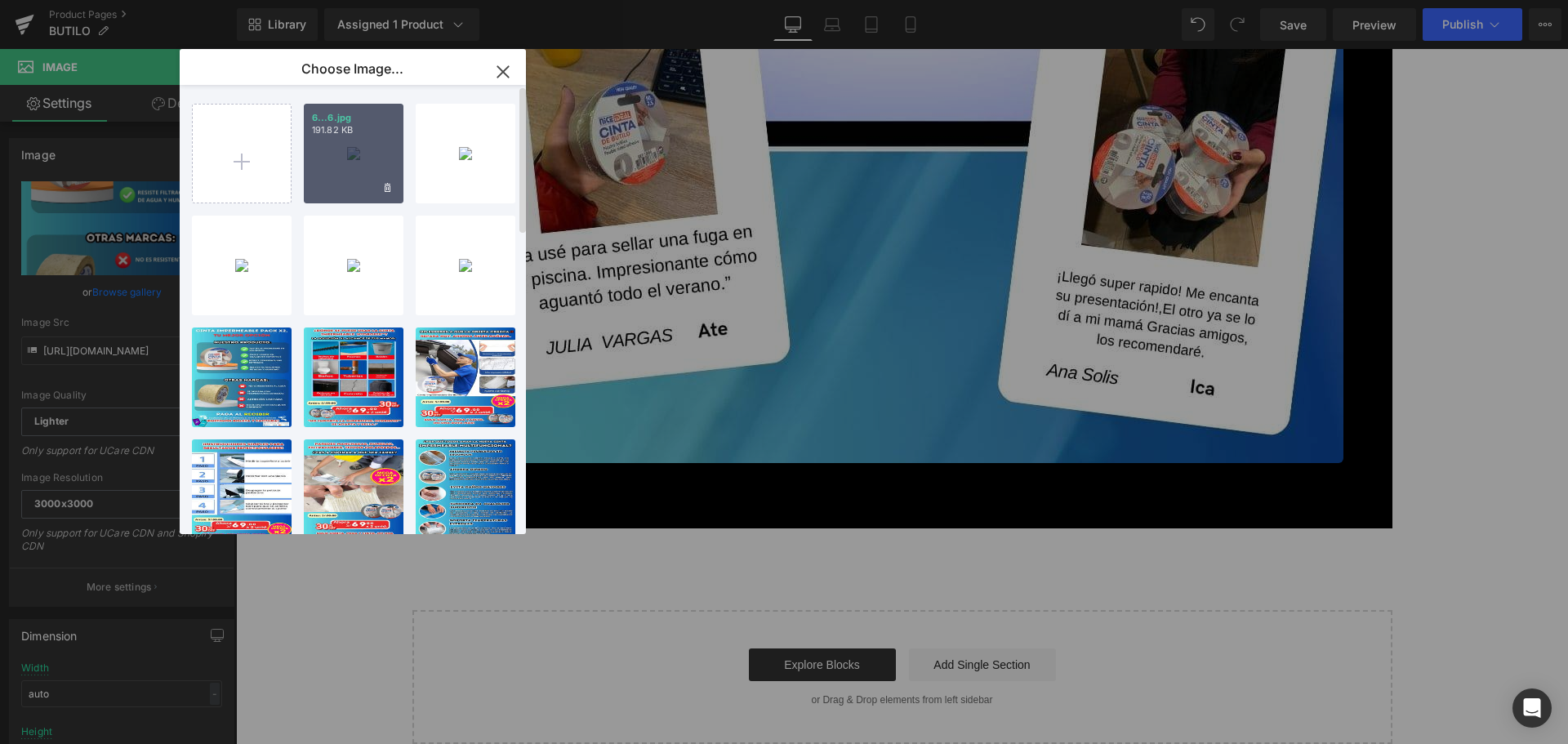
click at [347, 171] on div "6...6.jpg 191.82 KB" at bounding box center [353, 153] width 100 height 100
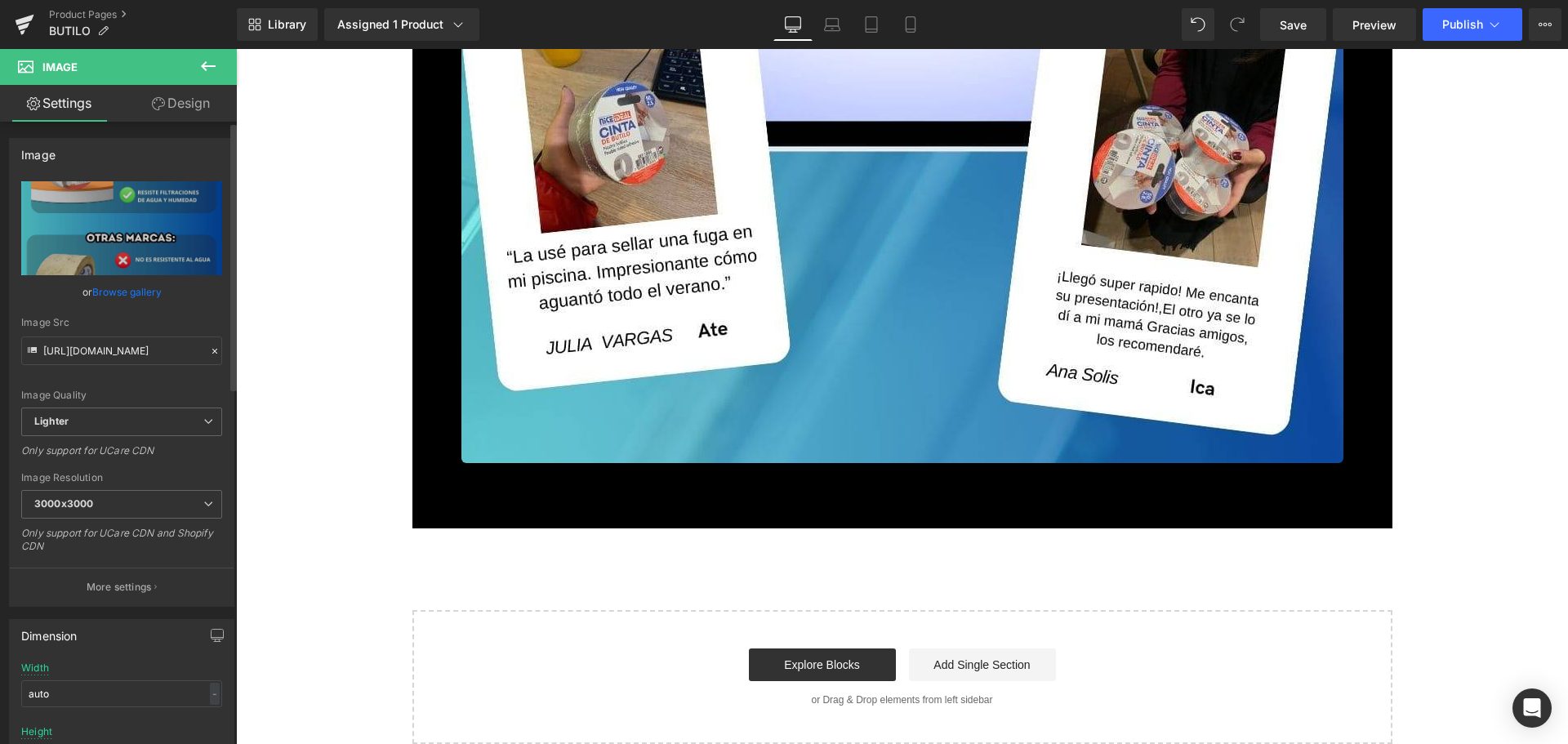
click at [147, 297] on link "Browse gallery" at bounding box center [127, 292] width 70 height 28
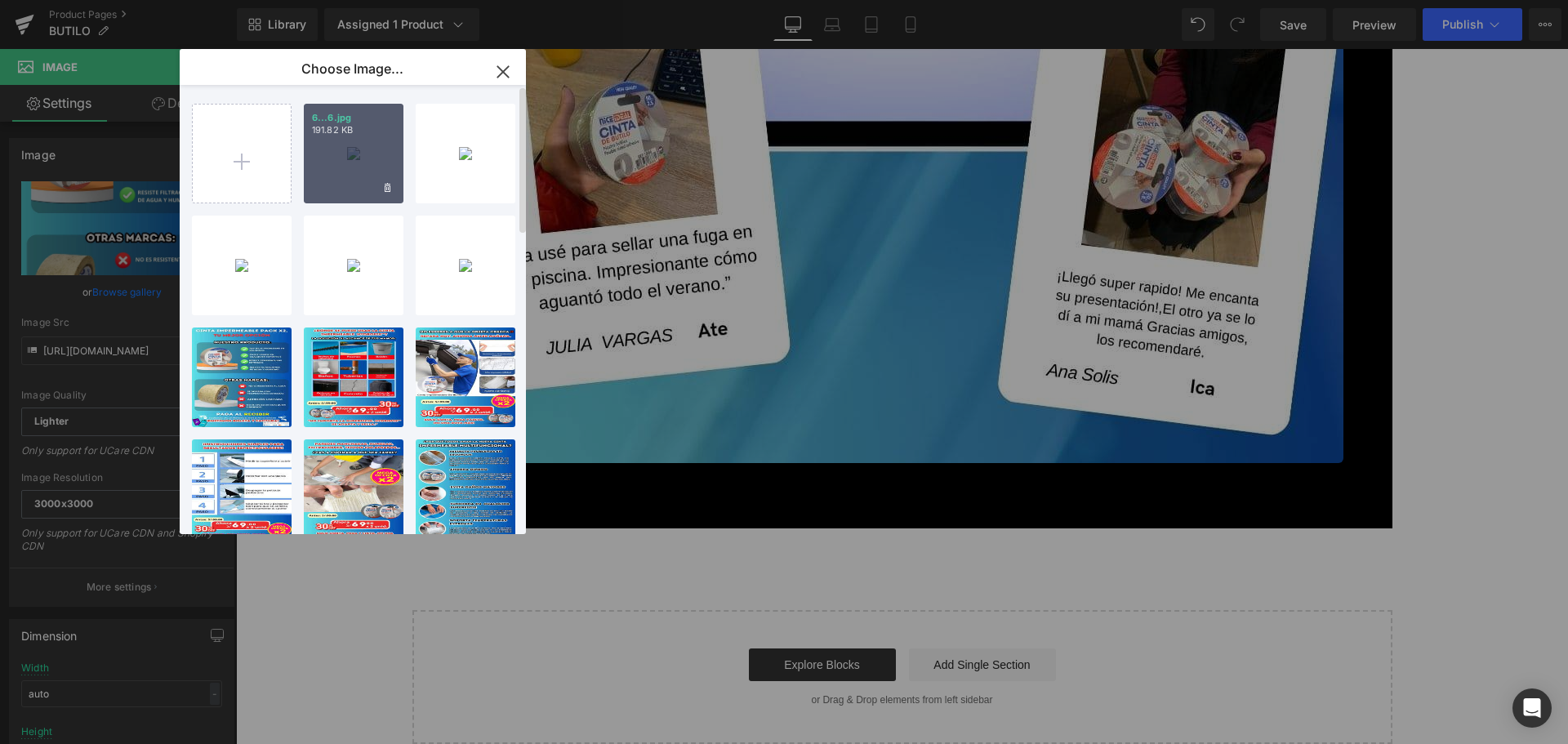
click at [337, 163] on div "6...6.jpg 191.82 KB" at bounding box center [353, 153] width 100 height 100
type input "[URL][DOMAIN_NAME]"
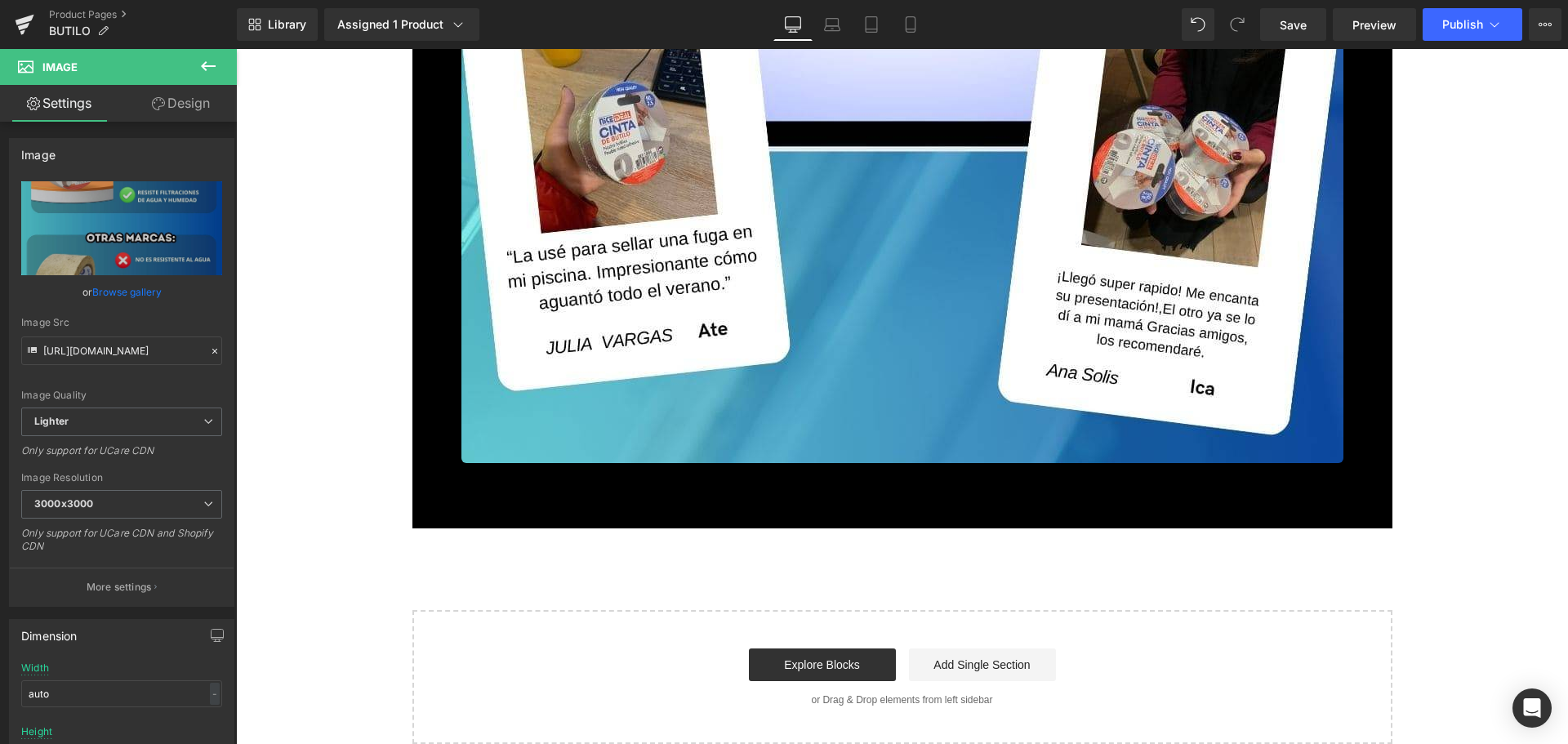
scroll to position [10207, 0]
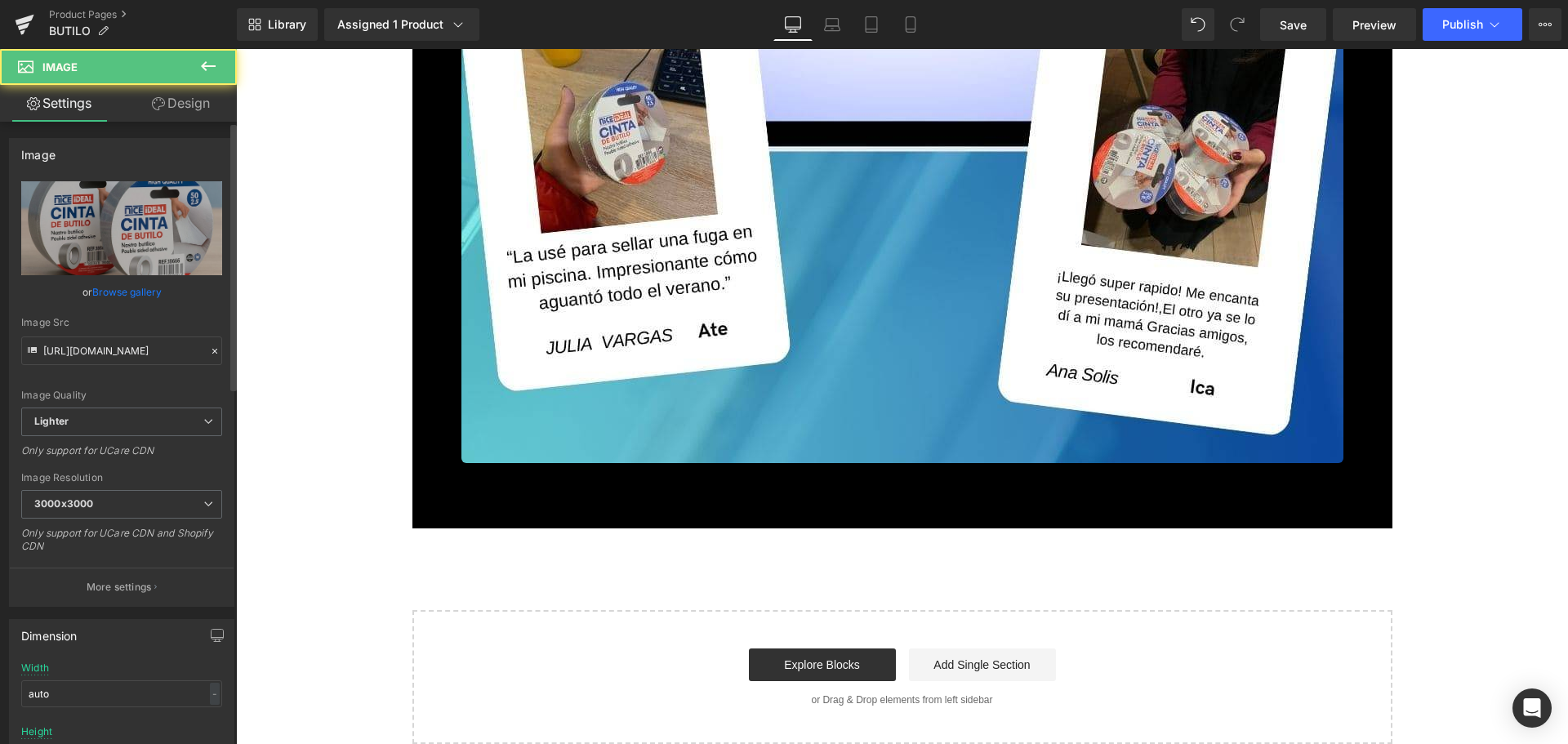
click at [153, 293] on link "Browse gallery" at bounding box center [127, 292] width 70 height 28
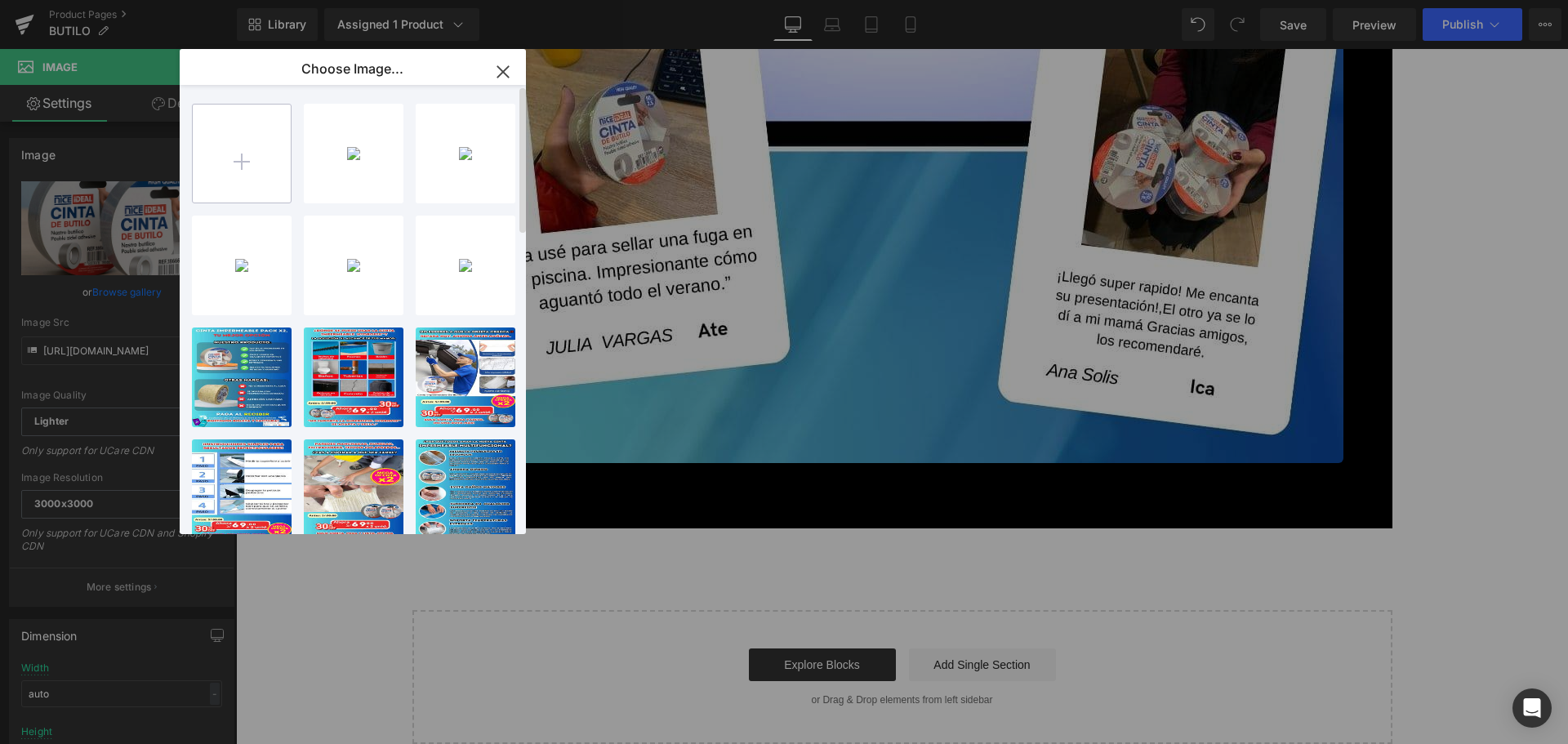
click at [217, 157] on input "file" at bounding box center [241, 153] width 98 height 98
type input "C:\fakepath\7.jpg"
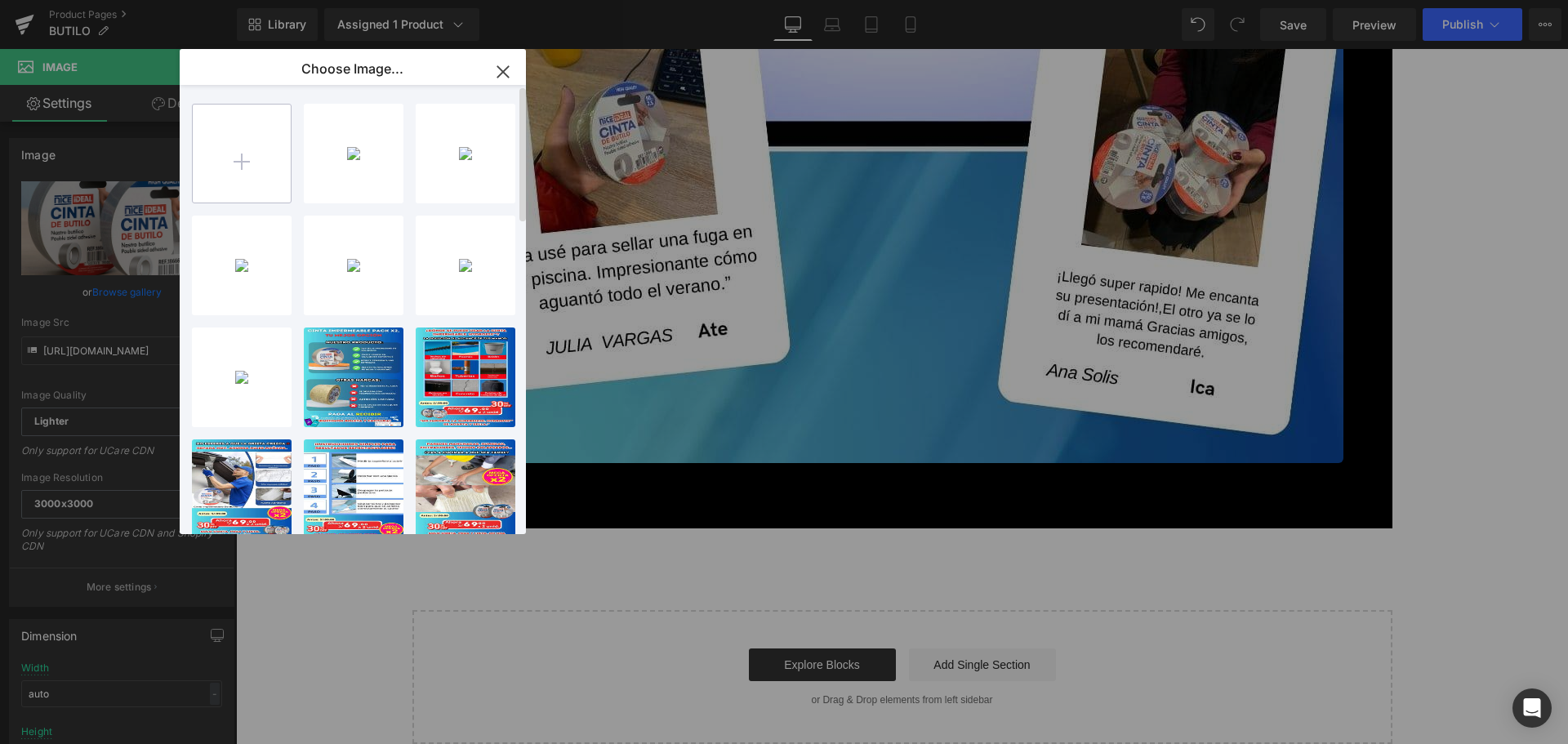
click at [261, 140] on input "file" at bounding box center [241, 153] width 98 height 98
type input "C:\fakepath\8.jpg"
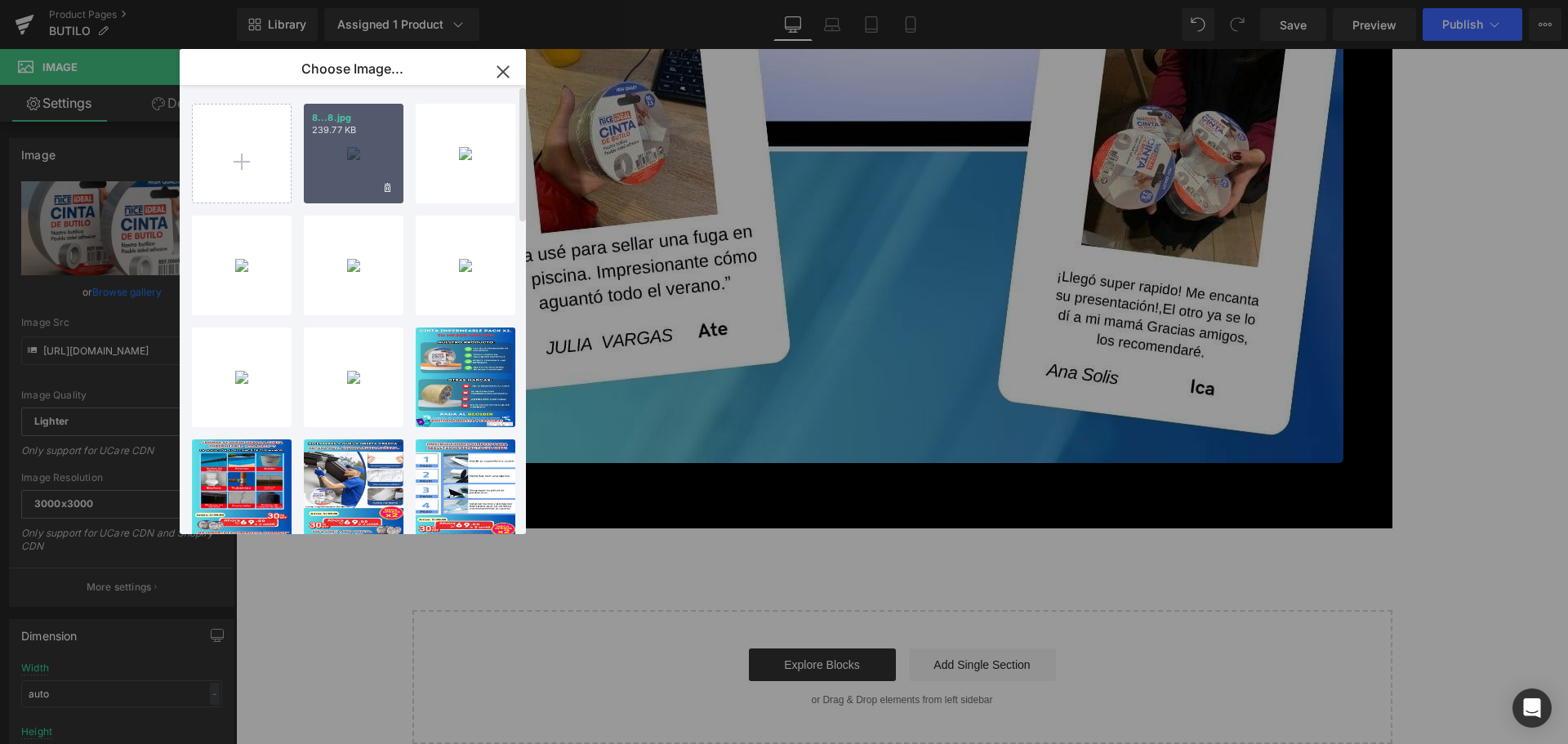
click at [344, 137] on div "8...8.jpg 239.77 KB" at bounding box center [353, 153] width 100 height 100
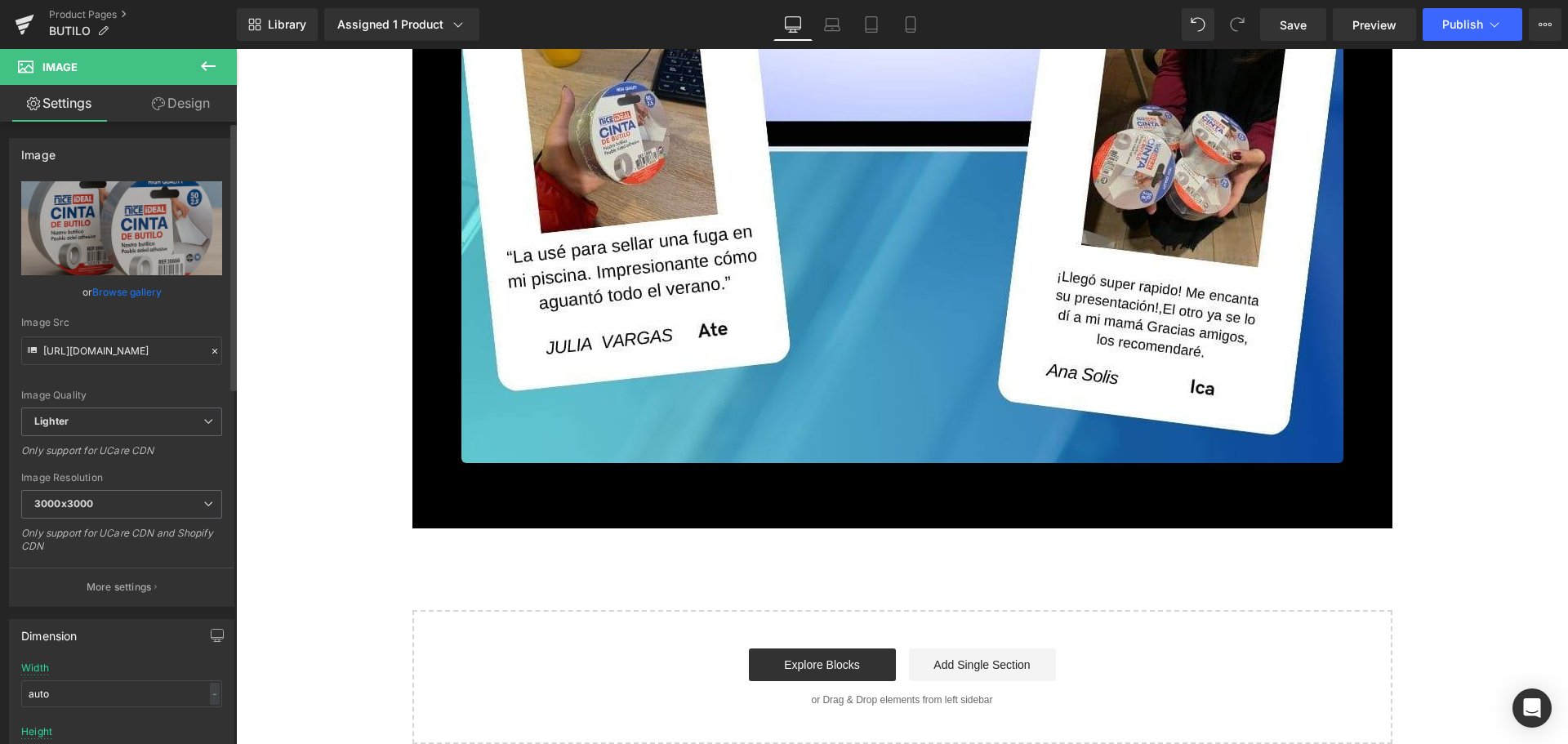
click at [149, 290] on link "Browse gallery" at bounding box center [127, 292] width 70 height 28
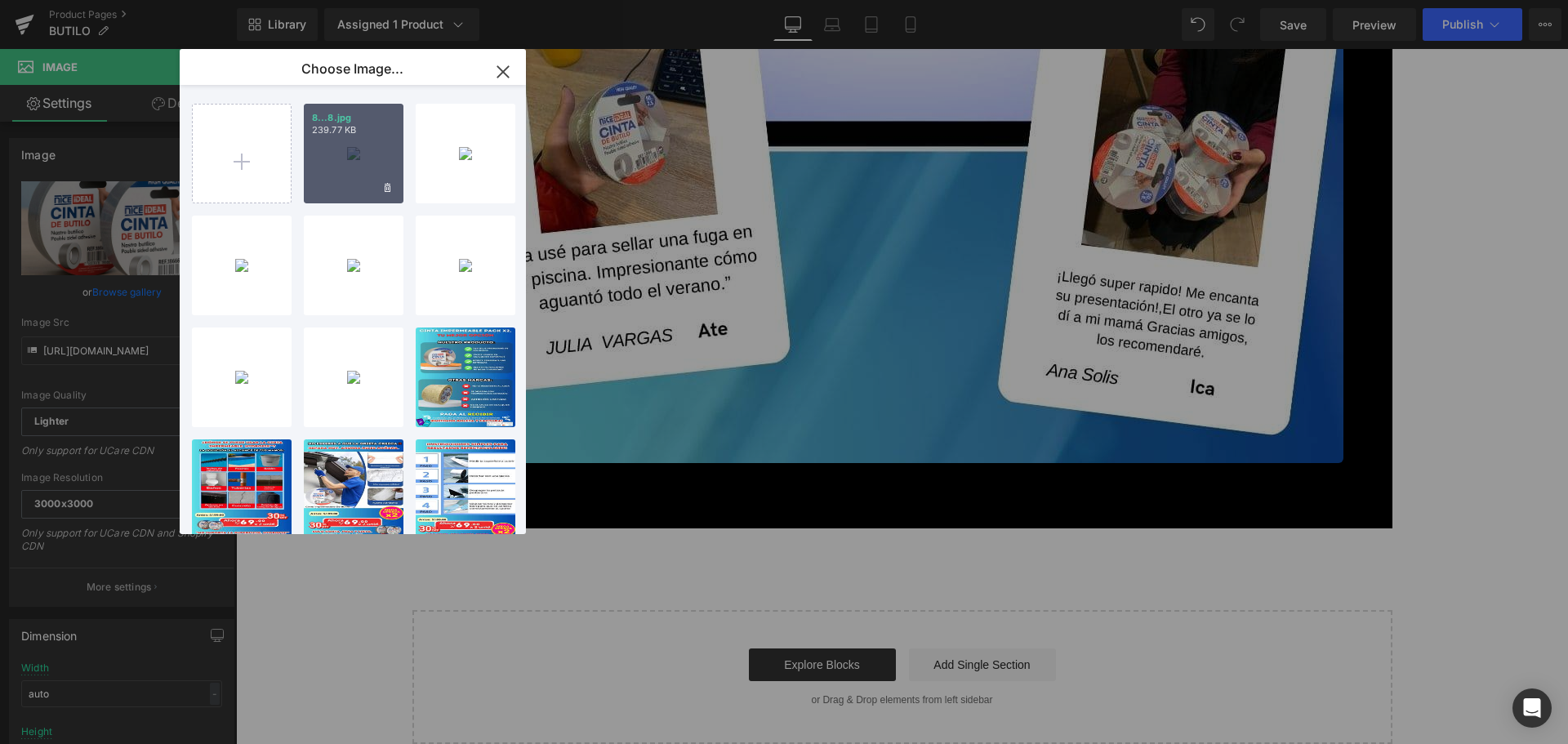
click at [356, 159] on div "8...8.jpg 239.77 KB" at bounding box center [353, 153] width 100 height 100
type input "[URL][DOMAIN_NAME]"
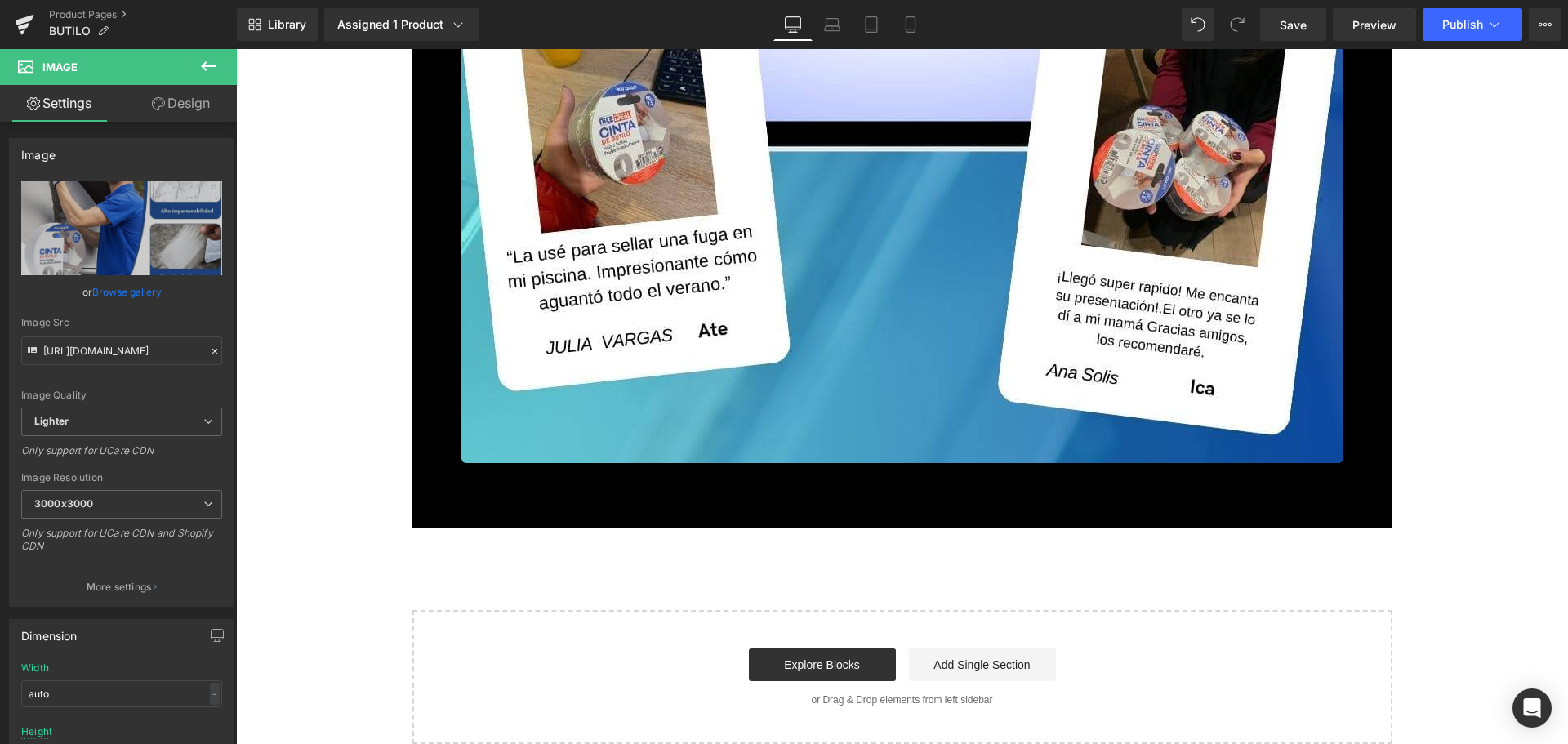
scroll to position [11839, 0]
click at [95, 293] on link "Browse gallery" at bounding box center [127, 292] width 70 height 28
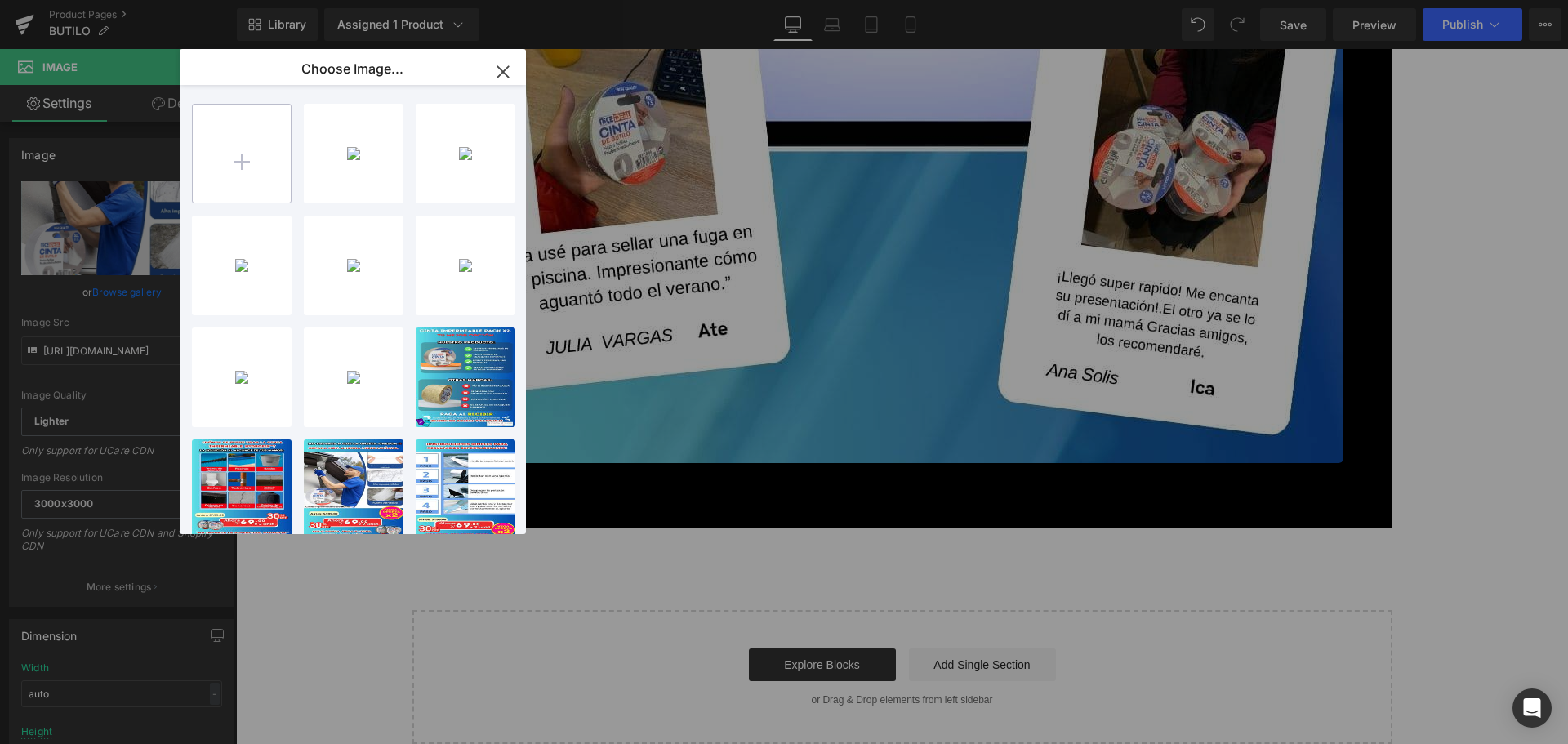
click at [214, 179] on input "file" at bounding box center [241, 153] width 98 height 98
type input "C:\fakepath\7.jpg"
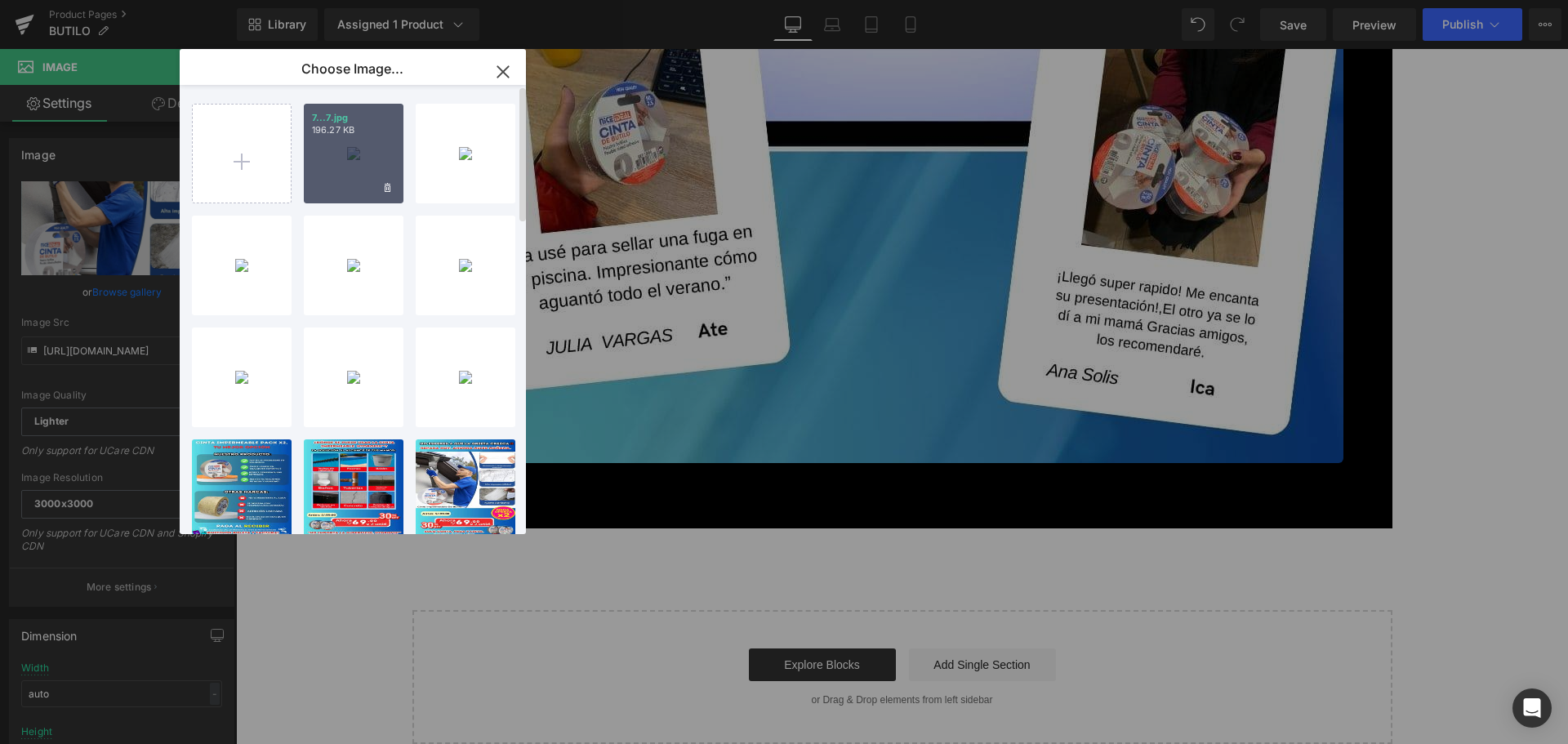
click at [338, 161] on div "7...7.jpg 196.27 KB" at bounding box center [353, 153] width 100 height 100
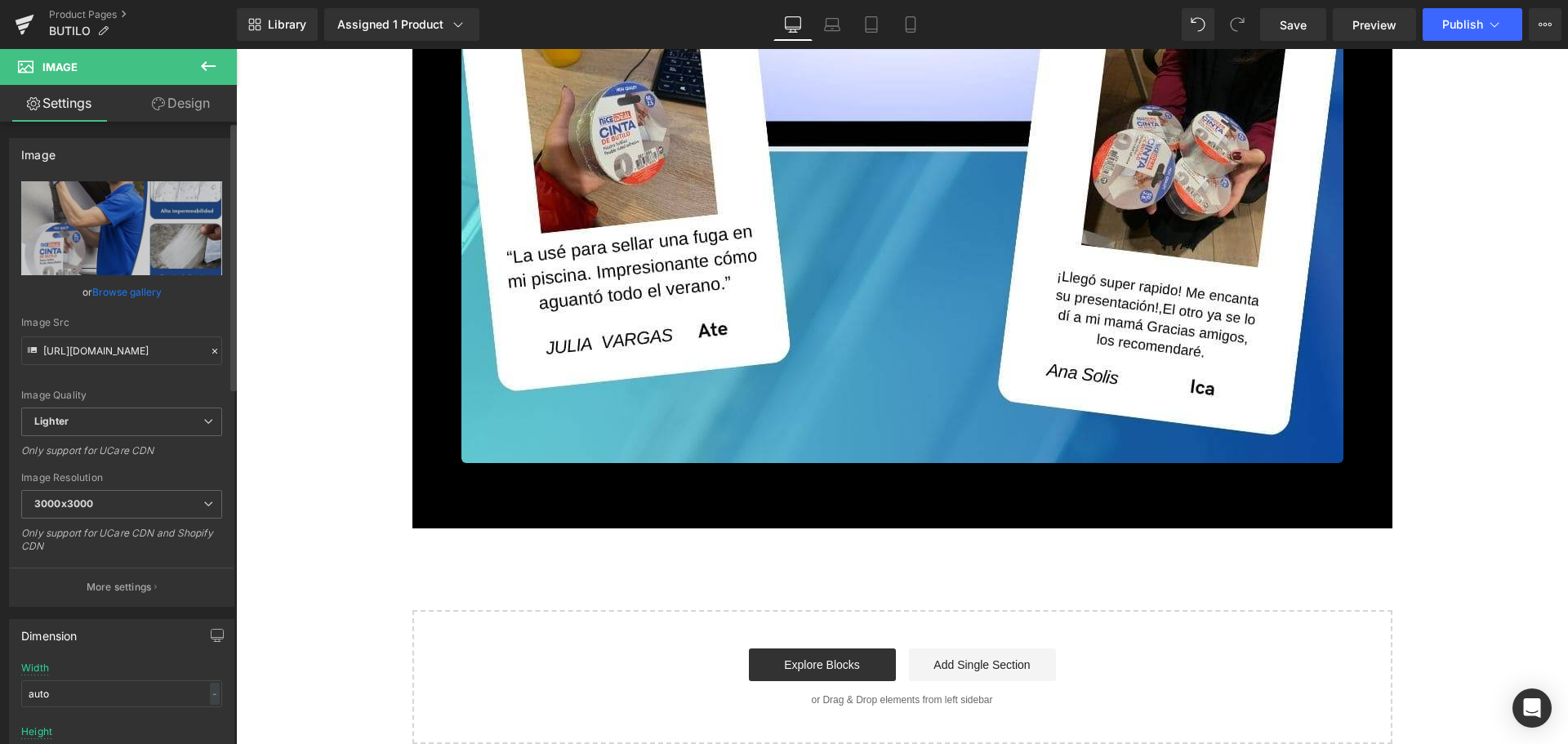
click at [116, 287] on link "Browse gallery" at bounding box center [127, 292] width 70 height 28
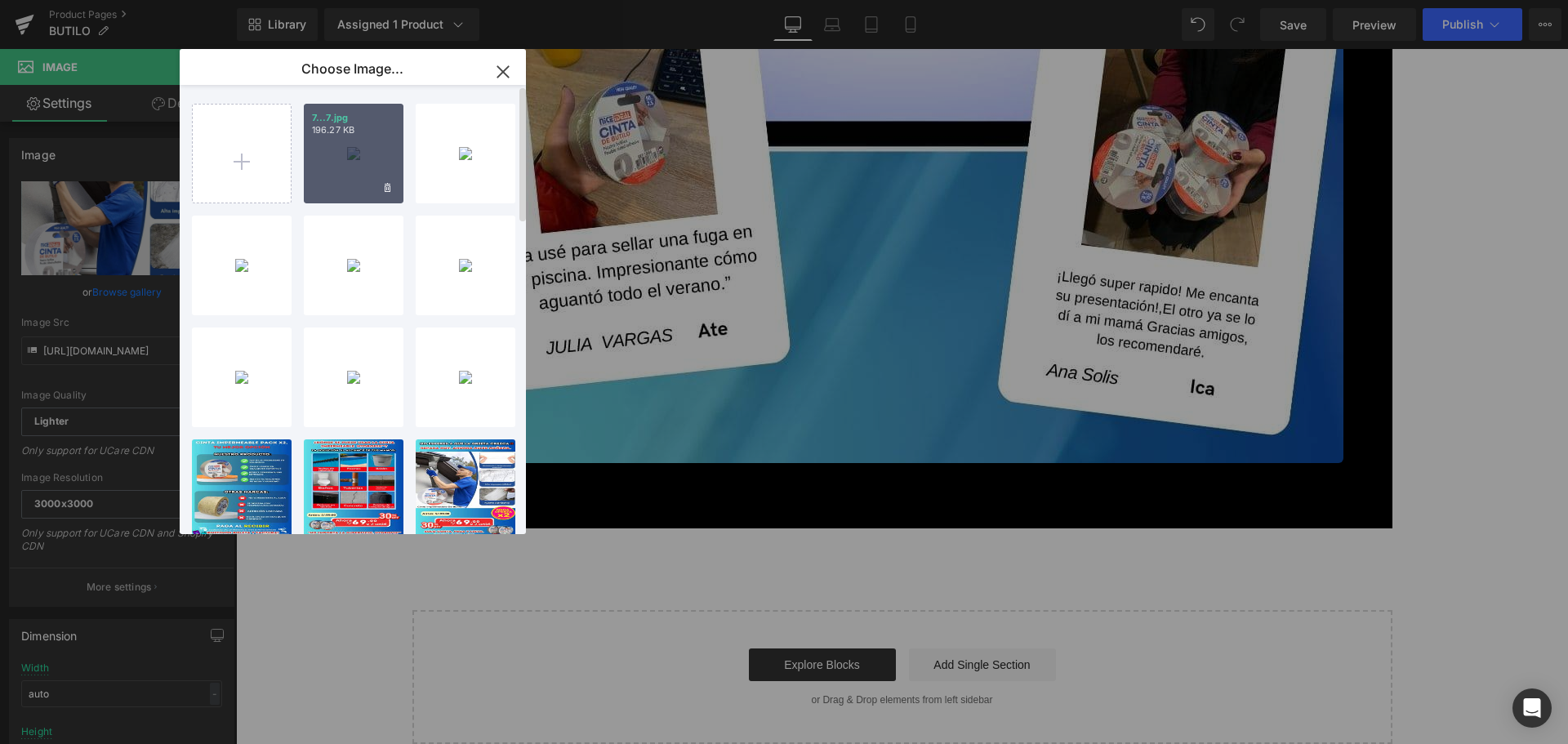
click at [334, 164] on div "7...7.jpg 196.27 KB" at bounding box center [353, 153] width 100 height 100
type input "[URL][DOMAIN_NAME]"
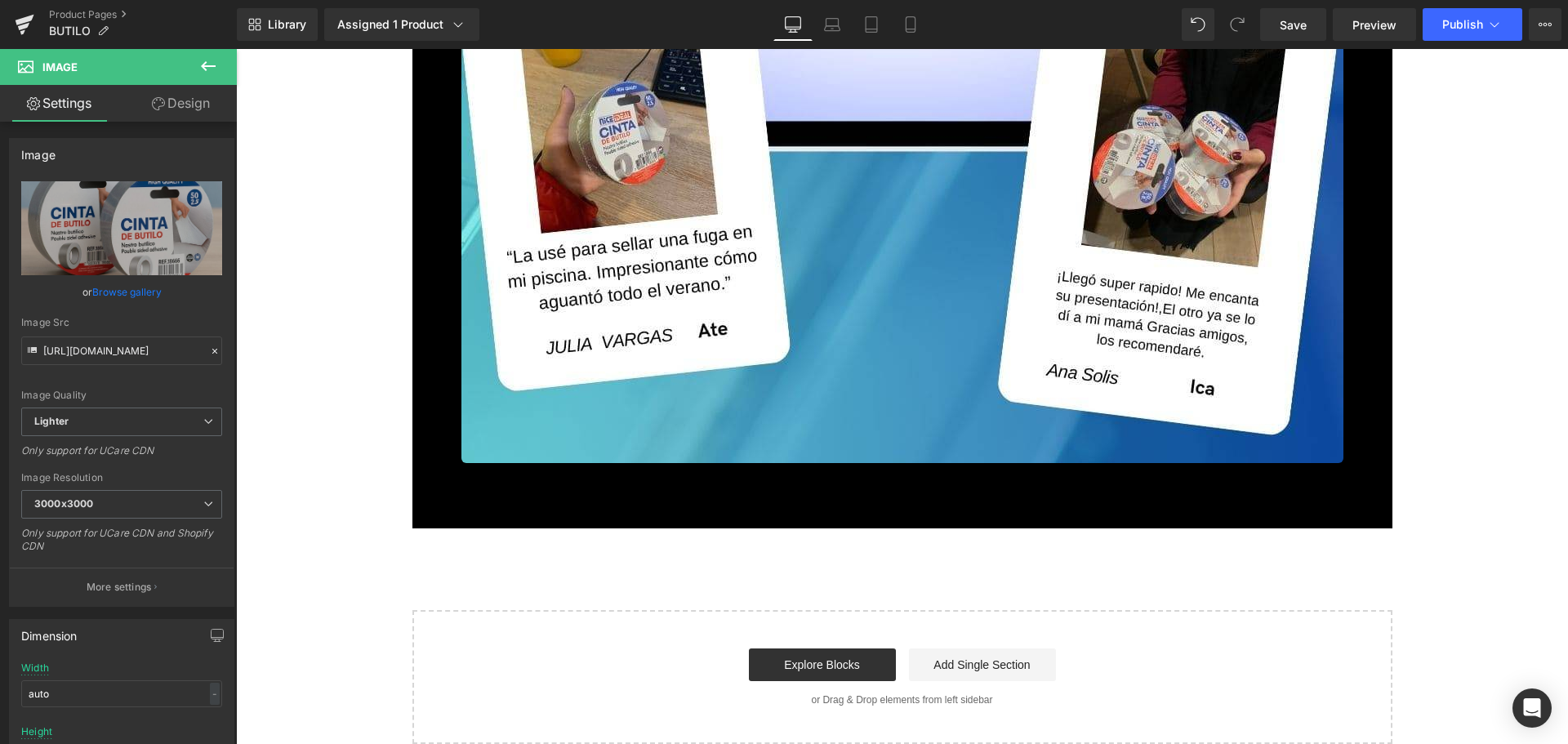
scroll to position [13391, 0]
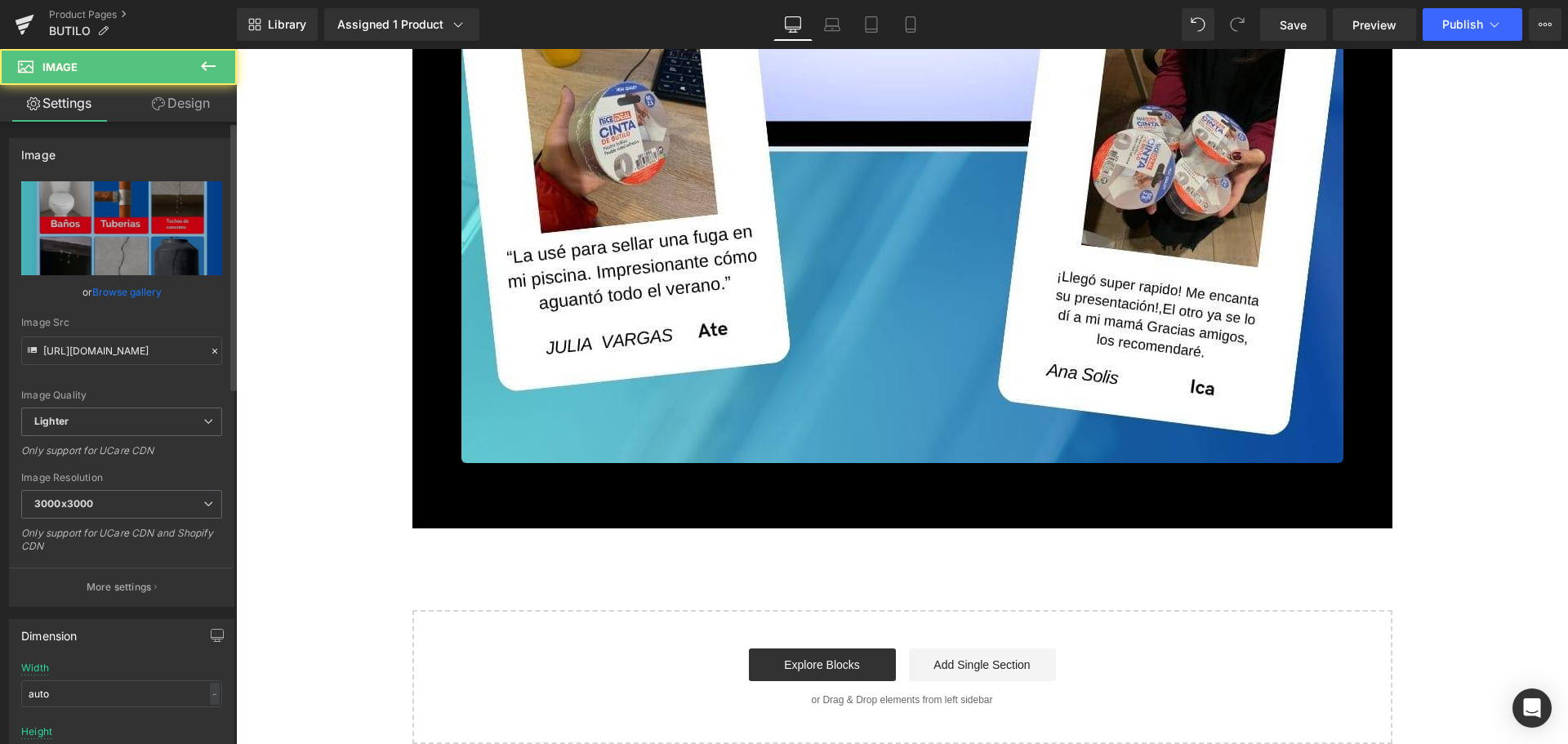
click at [141, 293] on link "Browse gallery" at bounding box center [127, 292] width 70 height 28
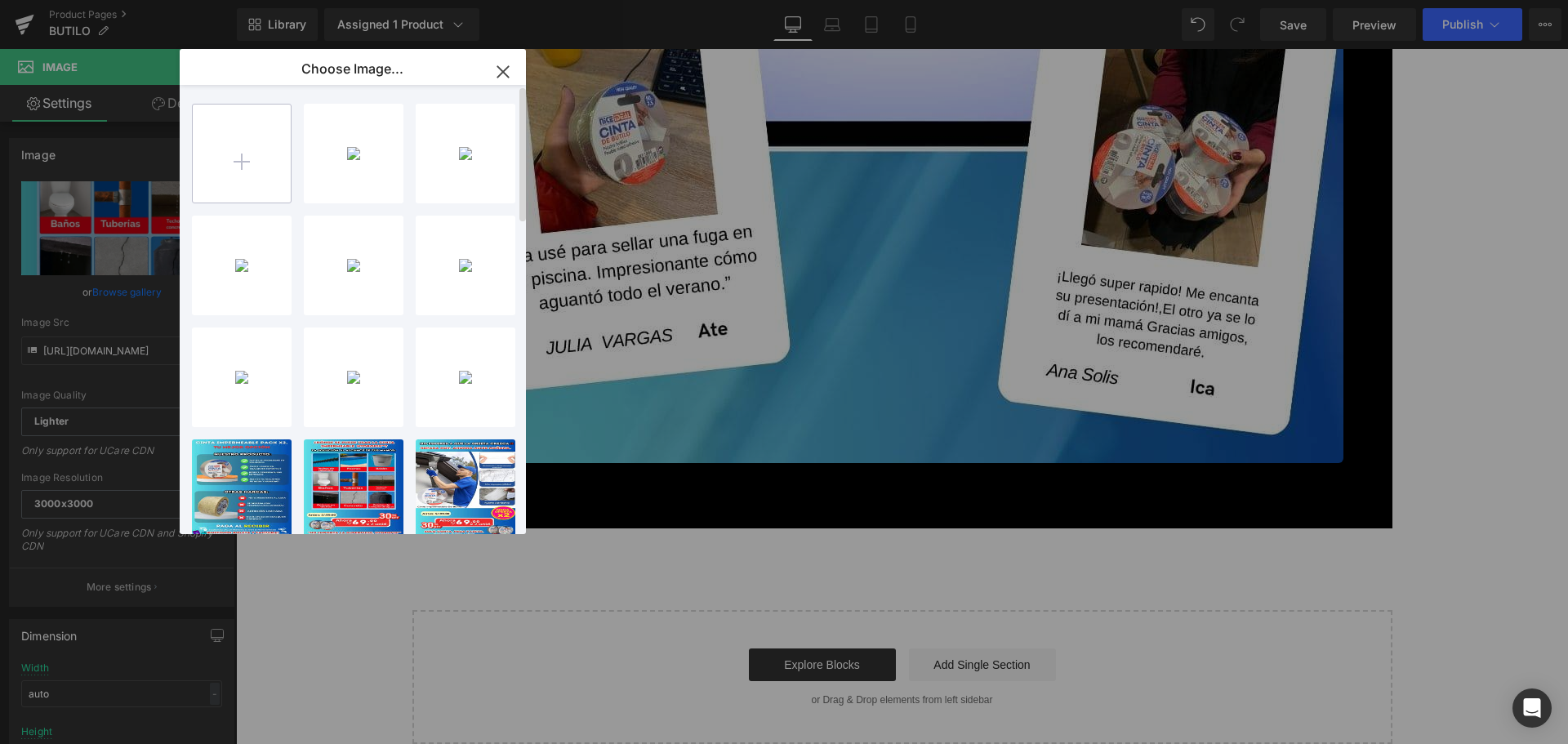
click at [217, 173] on input "file" at bounding box center [241, 153] width 98 height 98
click at [359, 145] on div "7...7.jpg 196.27 KB" at bounding box center [353, 153] width 100 height 100
type input "[URL][DOMAIN_NAME]"
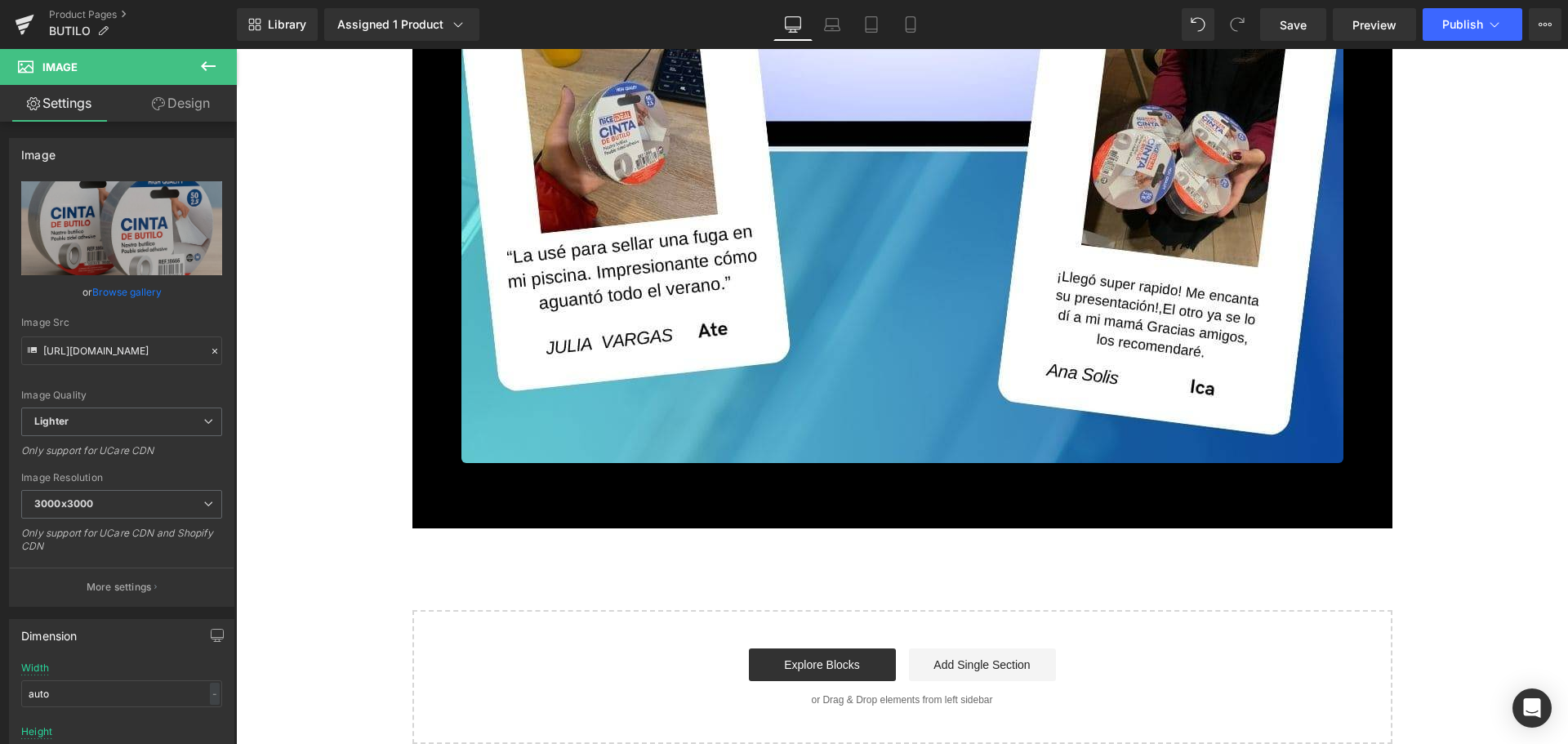
scroll to position [11713, 0]
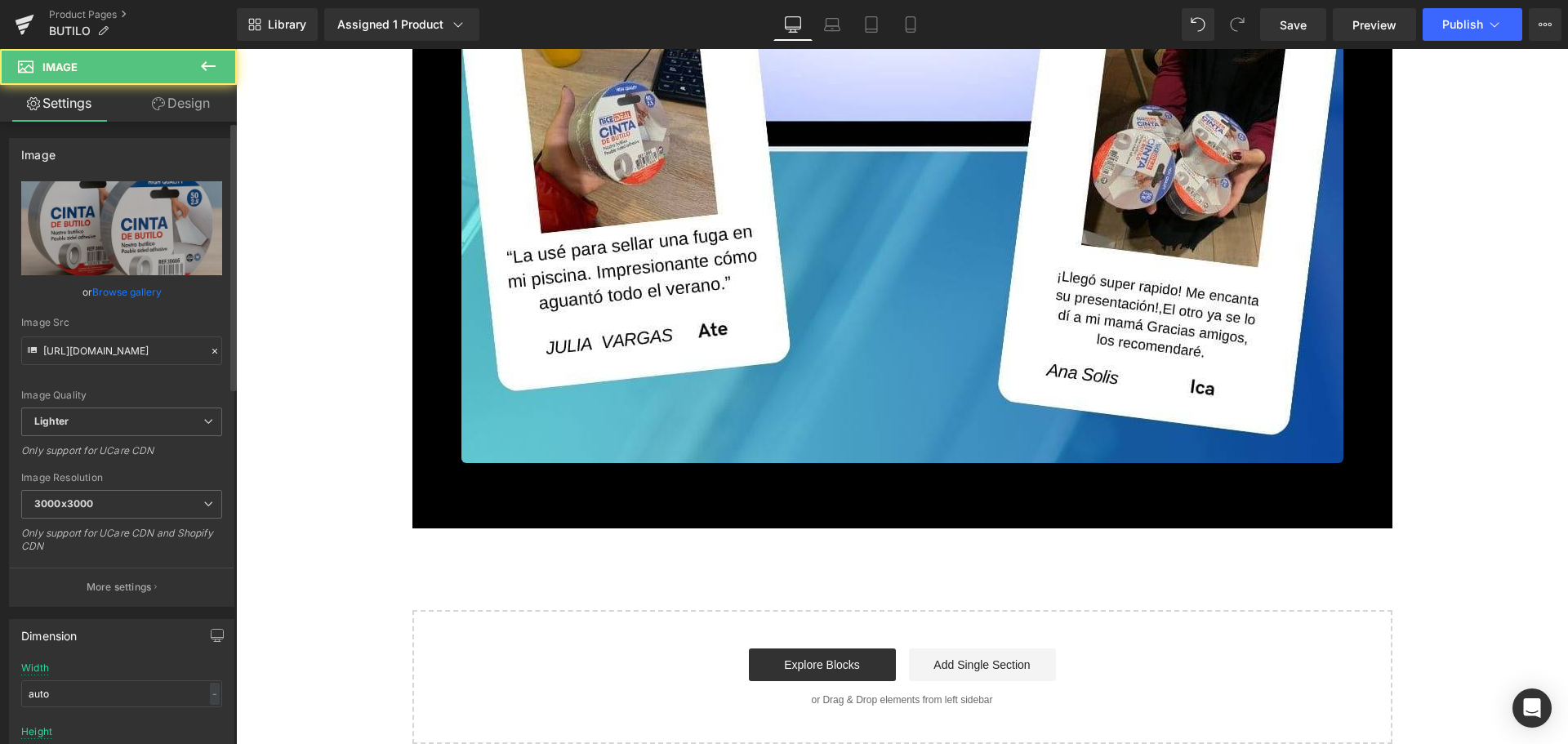
click at [113, 284] on link "Browse gallery" at bounding box center [127, 292] width 70 height 28
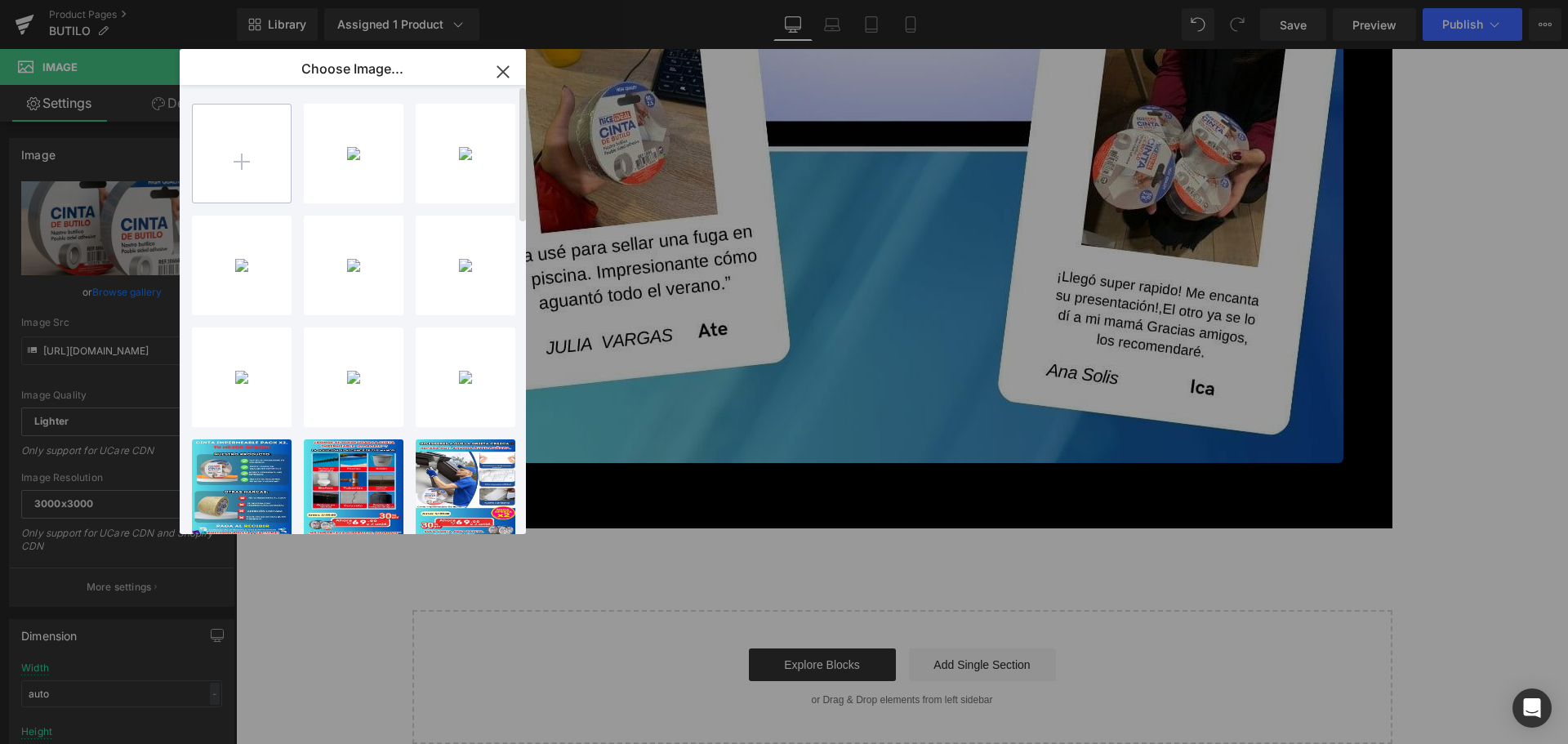
click at [216, 155] on input "file" at bounding box center [241, 153] width 98 height 98
type input "C:\fakepath\9.jpg"
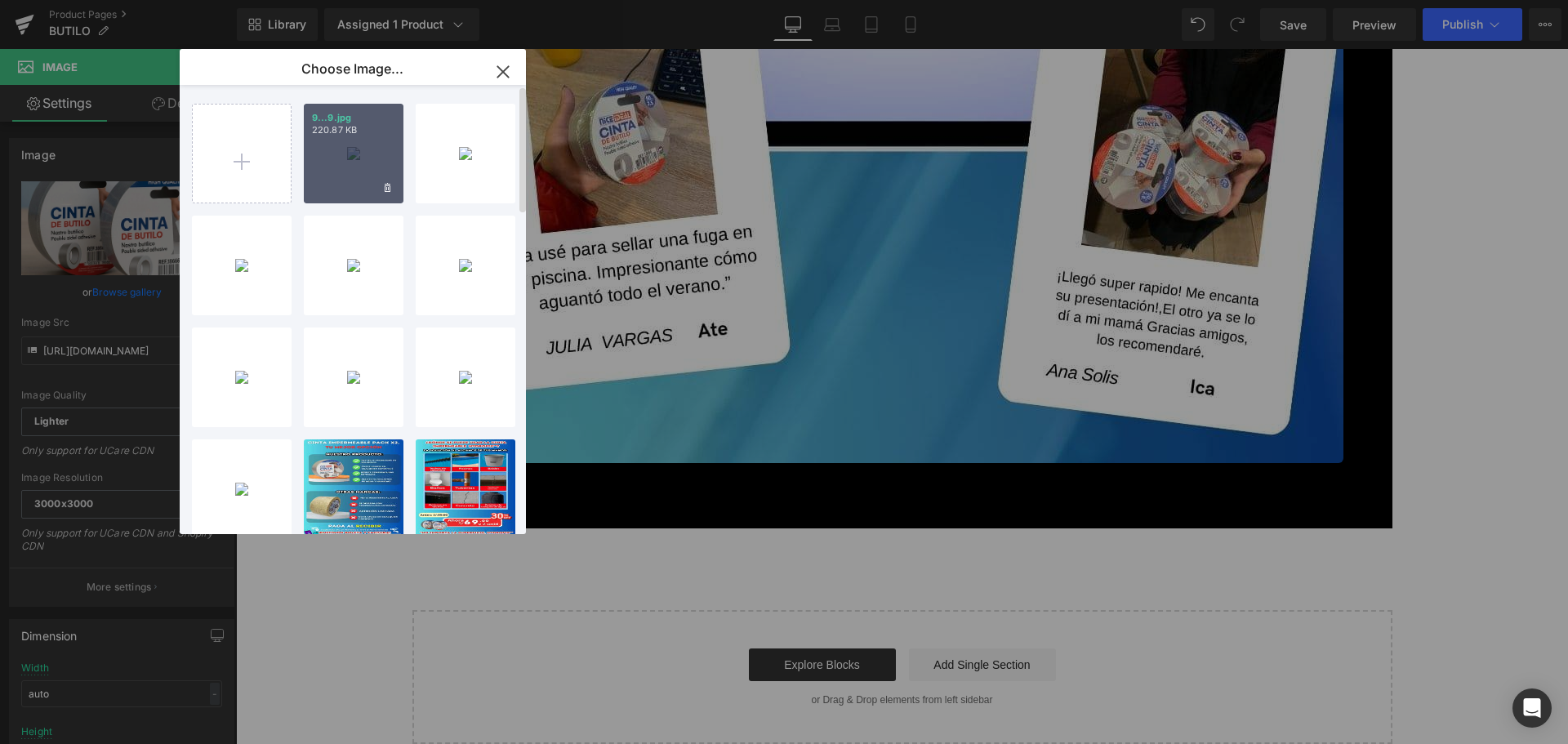
click at [368, 172] on div "9...9.jpg 220.87 KB" at bounding box center [353, 153] width 100 height 100
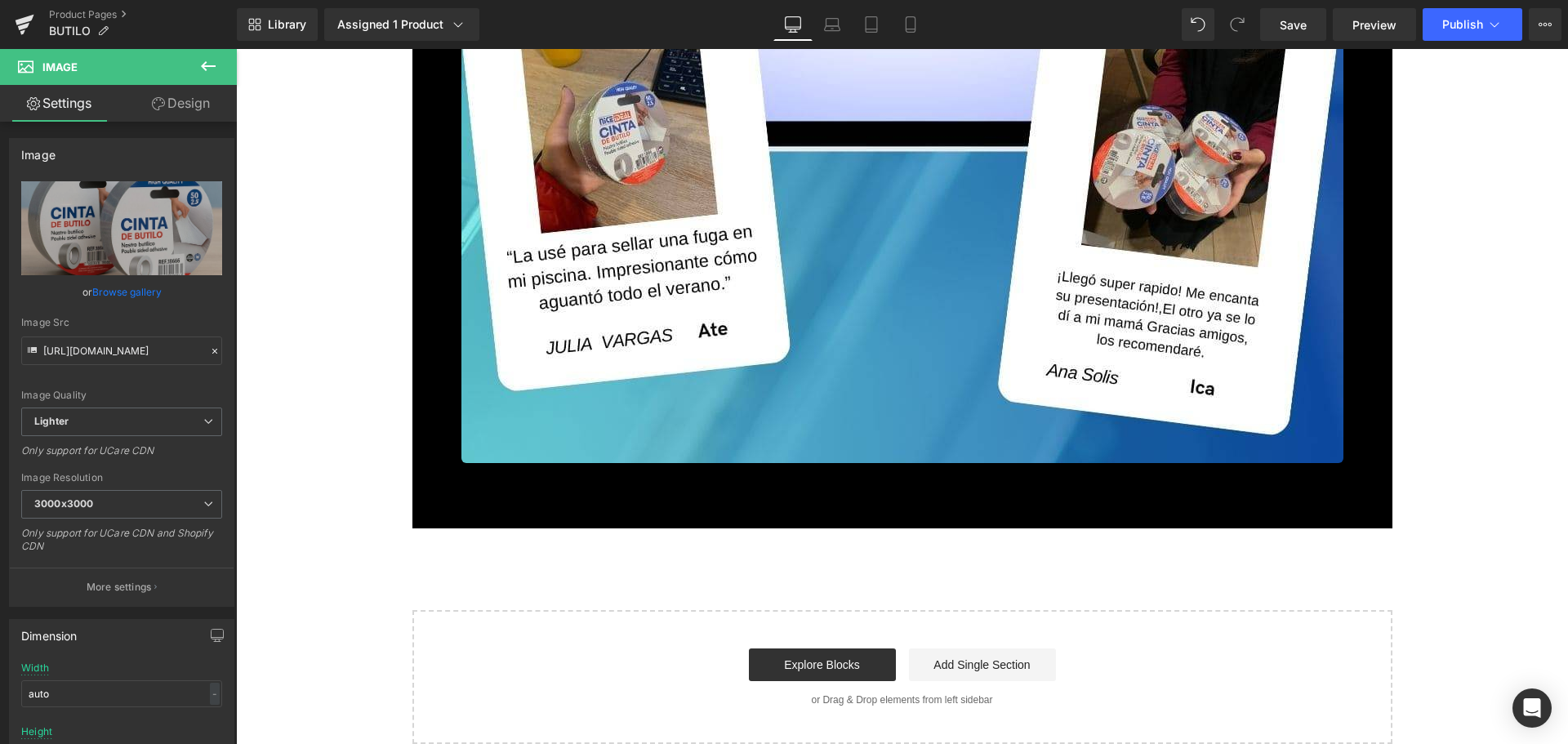
click at [155, 295] on link "Browse gallery" at bounding box center [127, 292] width 70 height 28
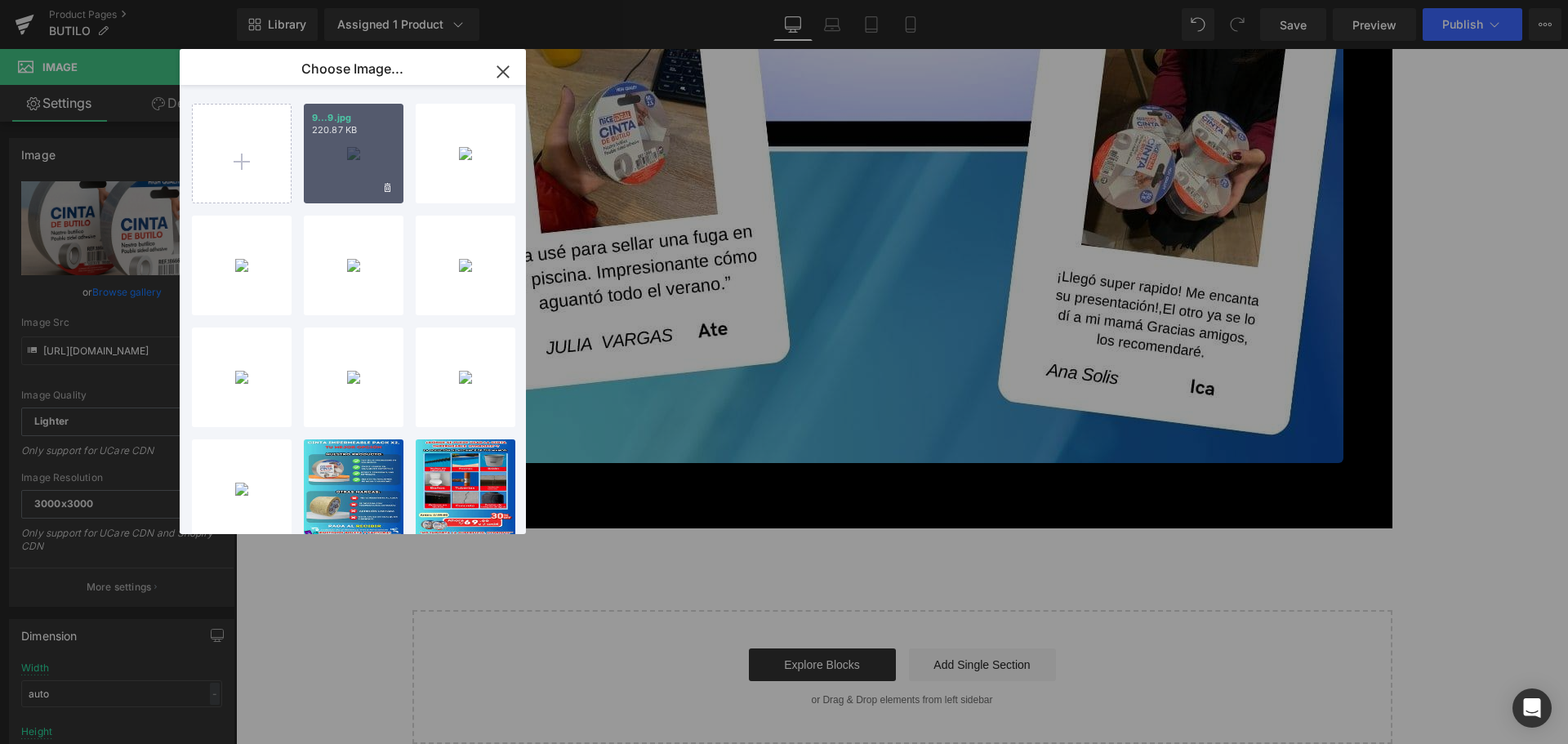
click at [357, 170] on div "9...9.jpg 220.87 KB" at bounding box center [353, 153] width 100 height 100
type input "[URL][DOMAIN_NAME]"
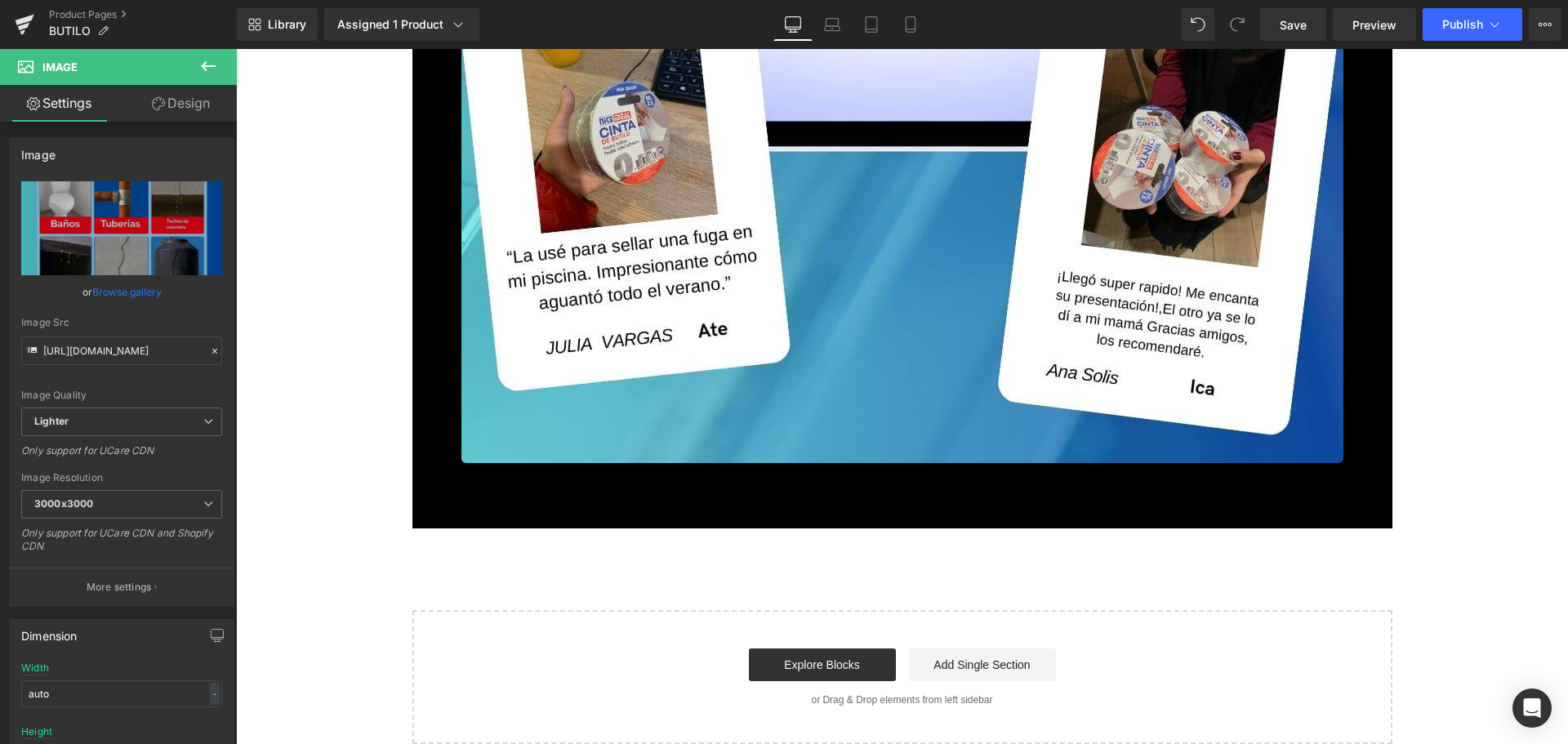
scroll to position [12039, 0]
click at [1455, 28] on span "Publish" at bounding box center [1462, 24] width 40 height 13
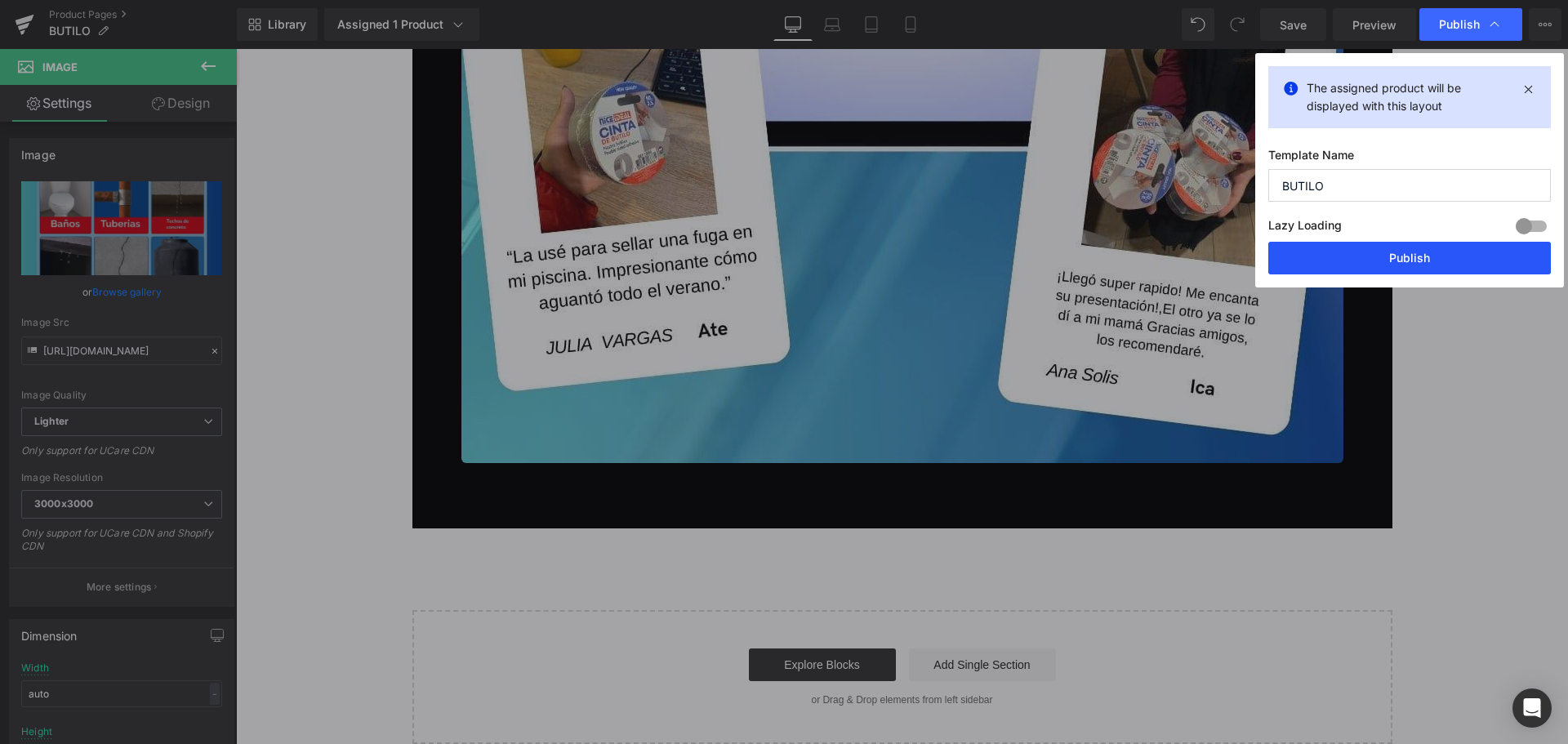
click at [1397, 249] on button "Publish" at bounding box center [1409, 257] width 283 height 33
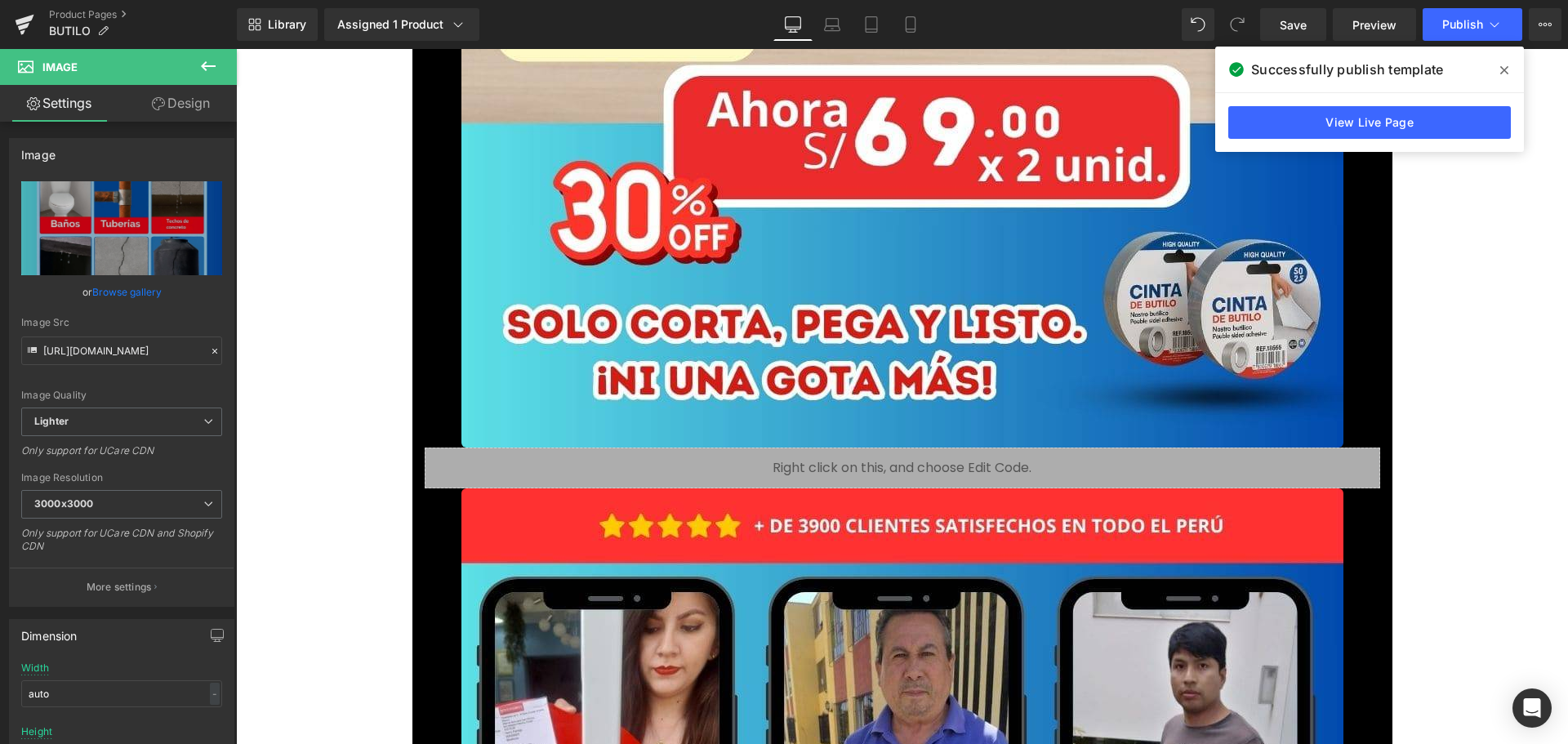
scroll to position [1996, 0]
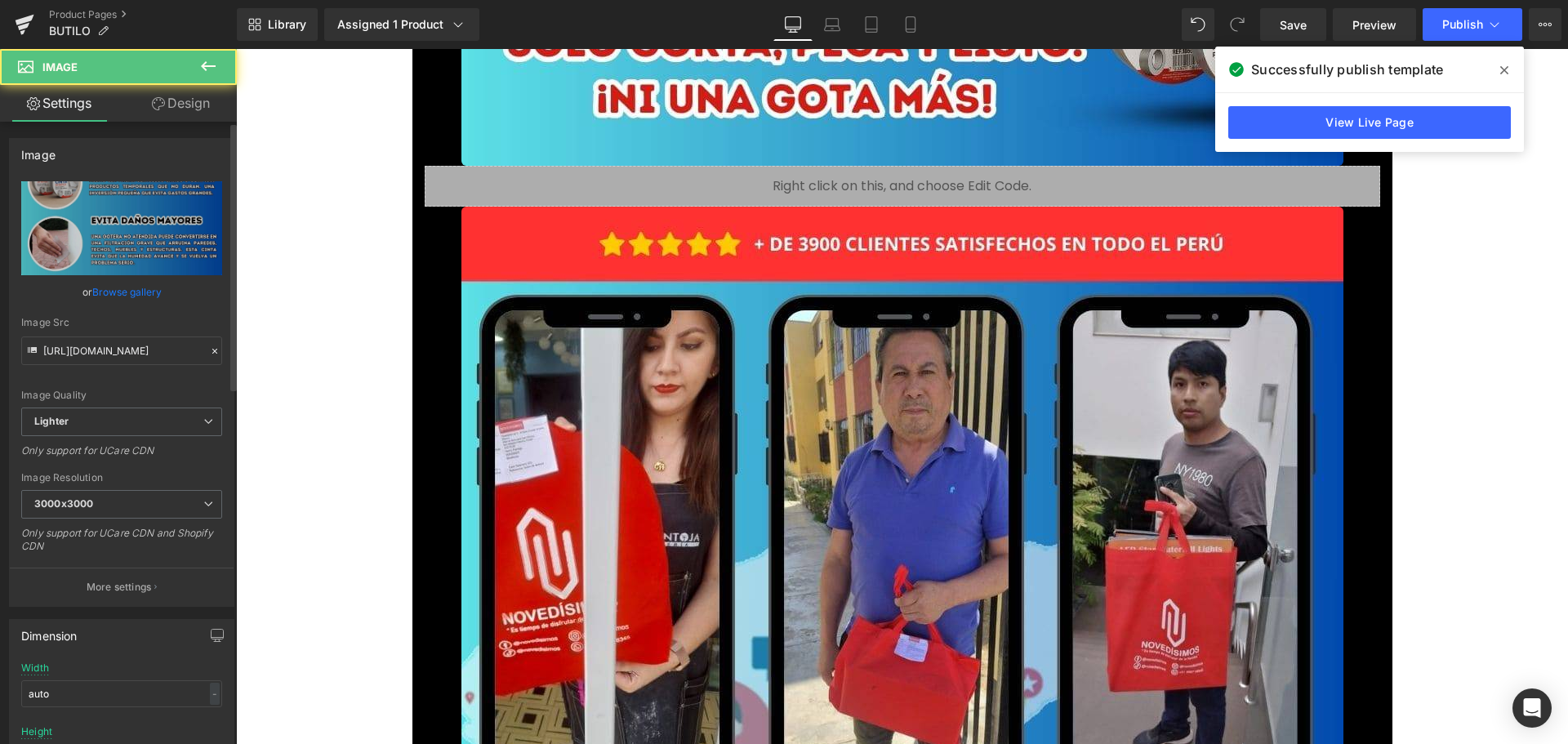
click at [119, 290] on link "Browse gallery" at bounding box center [127, 292] width 70 height 28
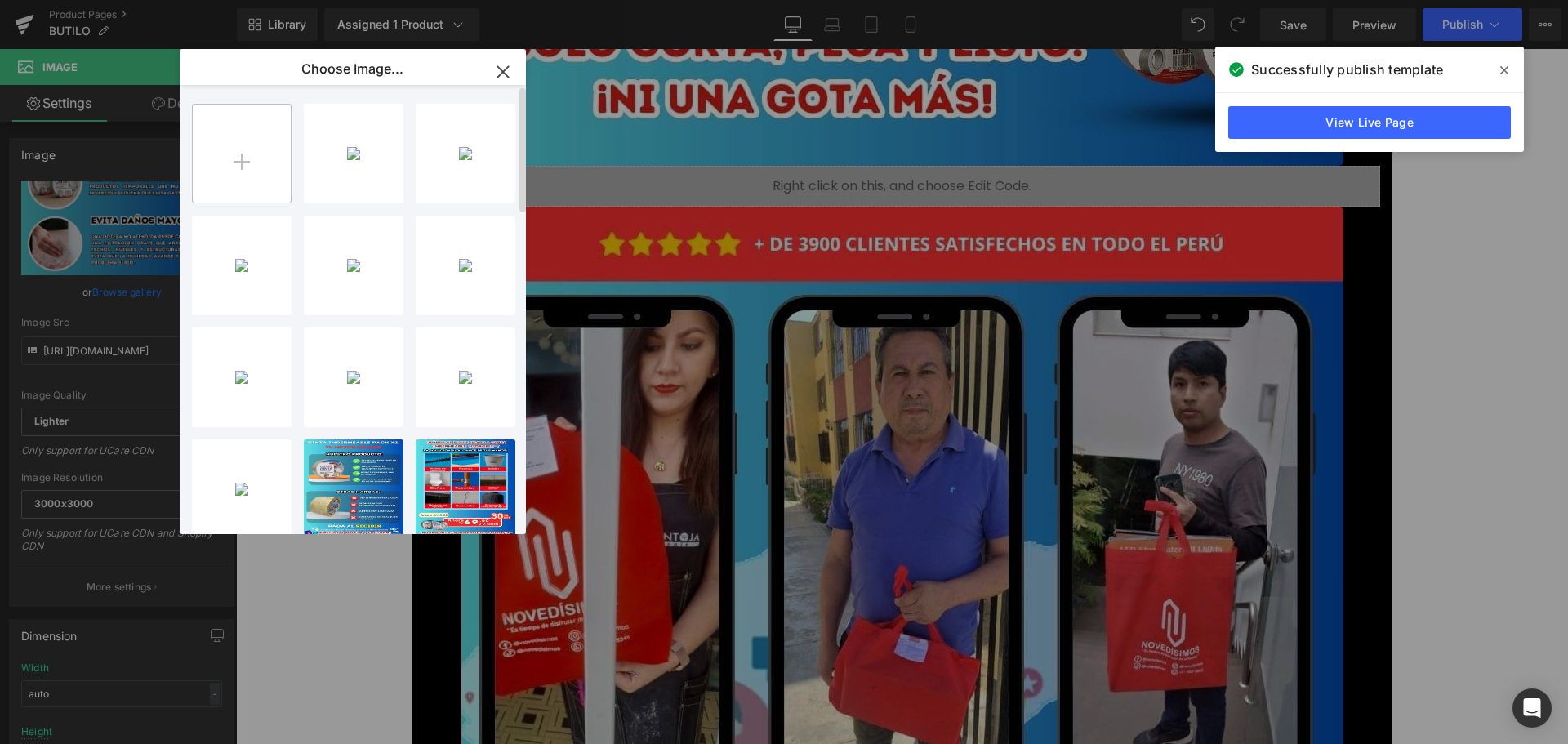
click at [268, 147] on input "file" at bounding box center [241, 153] width 98 height 98
type input "C:\fakepath\2.jpg"
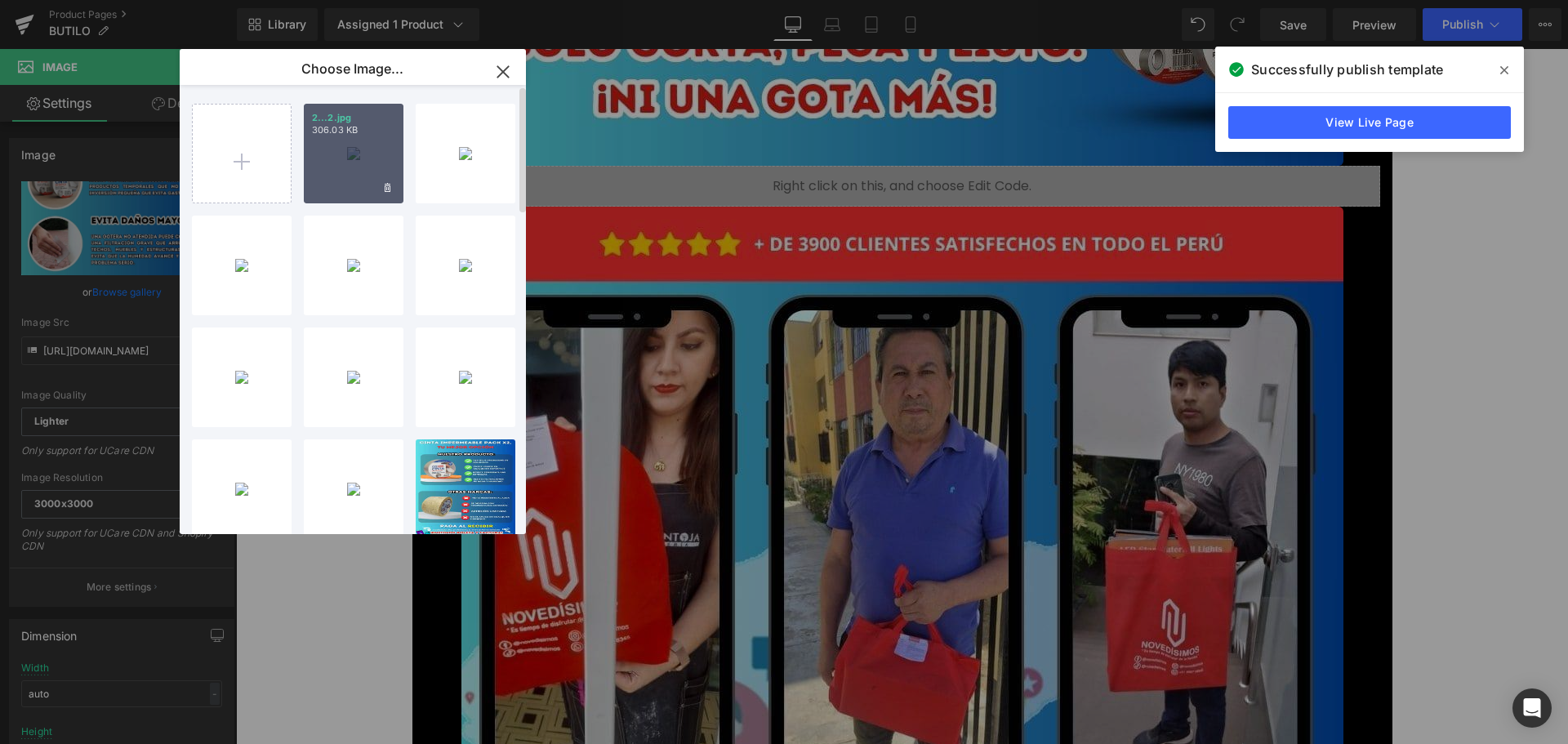
click at [355, 170] on div "2...2.jpg 306.03 KB" at bounding box center [353, 153] width 100 height 100
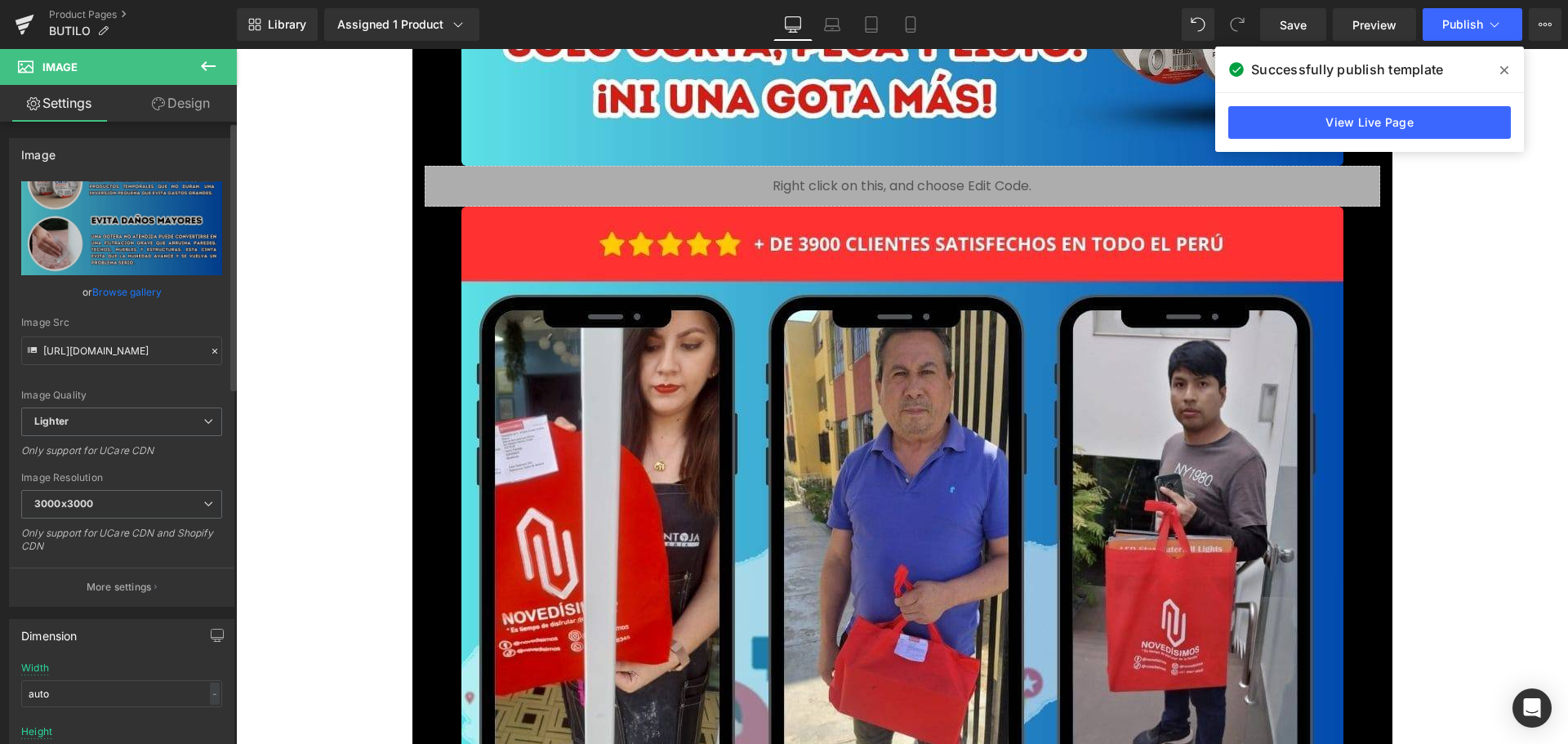
click at [124, 298] on link "Browse gallery" at bounding box center [127, 292] width 70 height 28
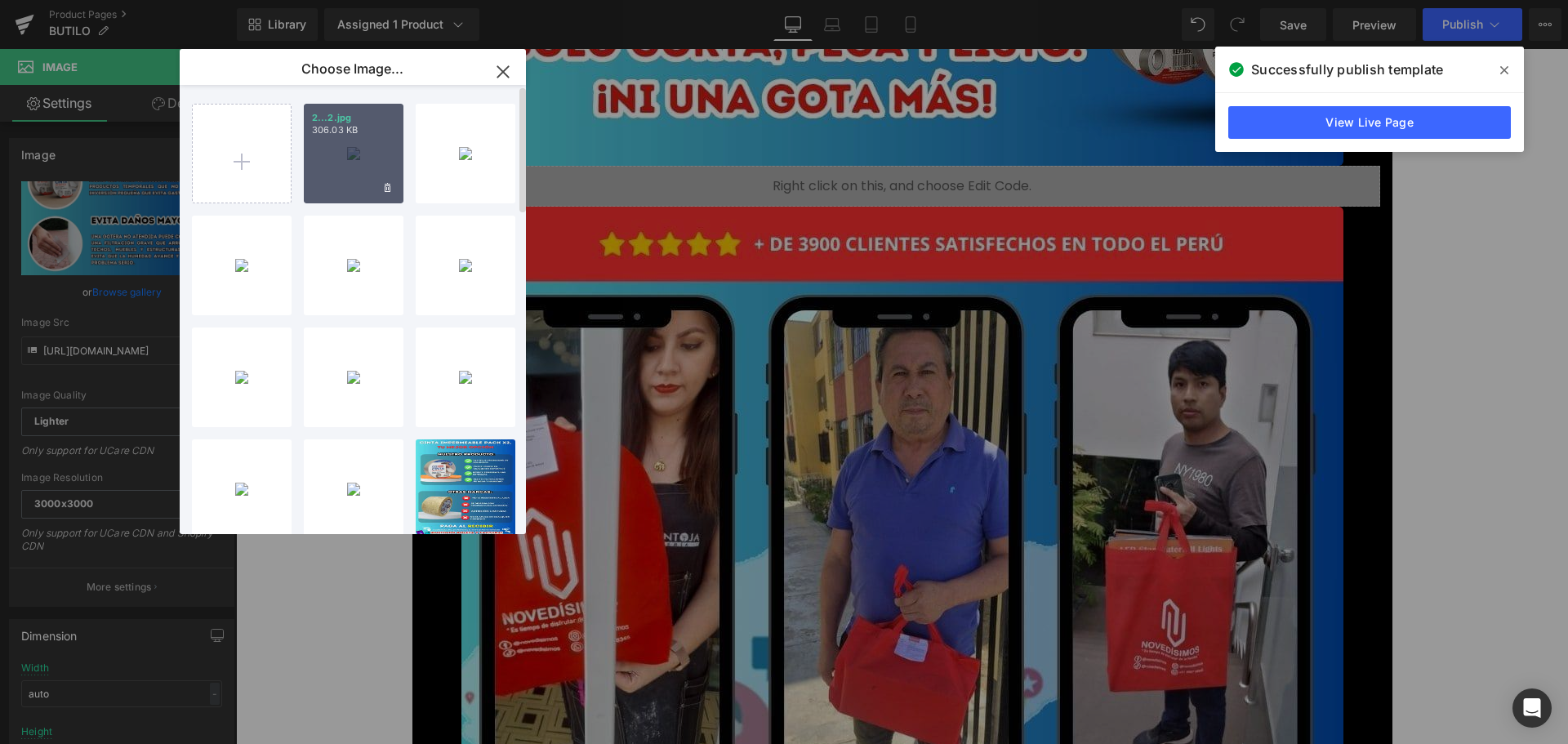
click at [340, 163] on div "2...2.jpg 306.03 KB" at bounding box center [353, 153] width 100 height 100
type input "[URL][DOMAIN_NAME]"
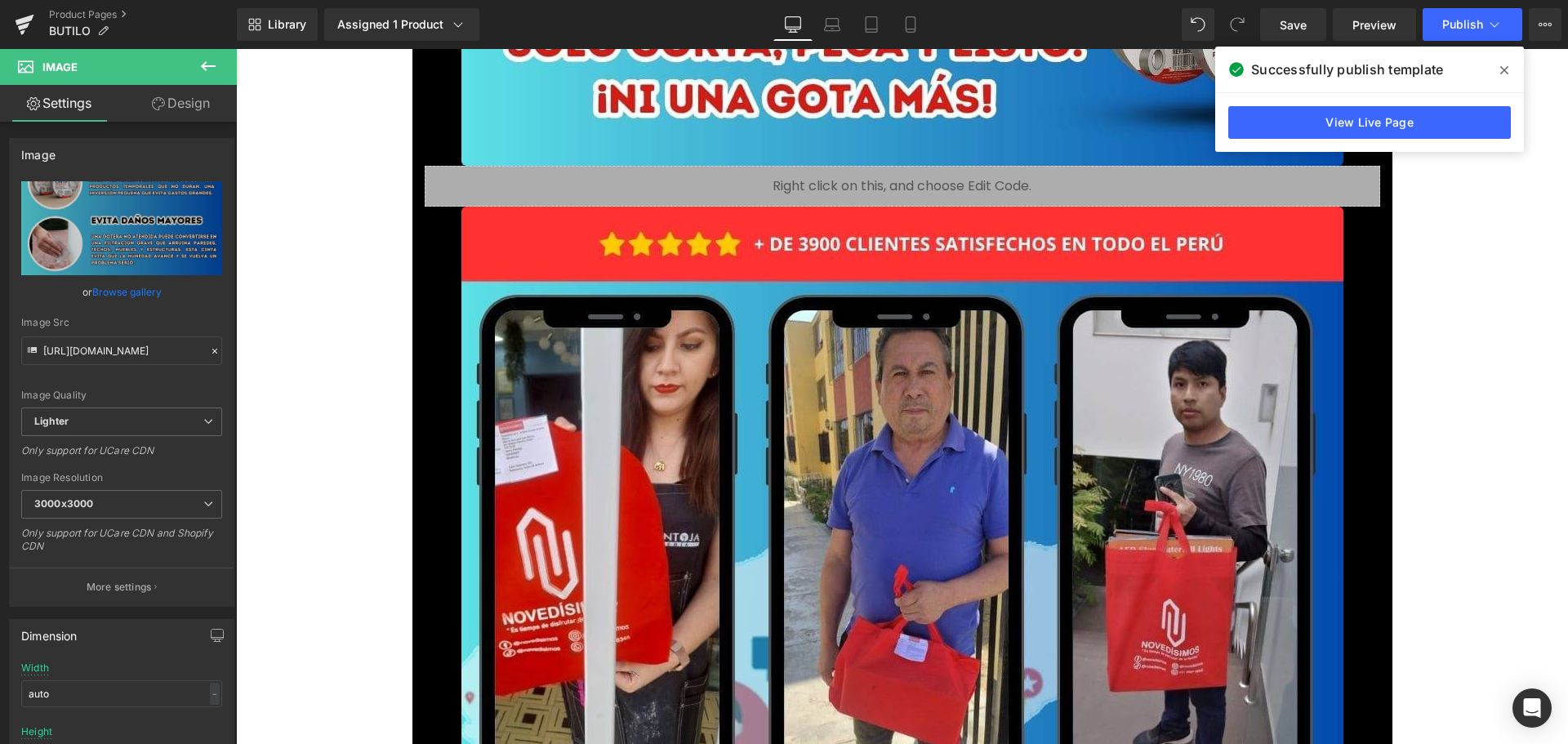
click at [1501, 71] on icon at bounding box center [1504, 70] width 8 height 13
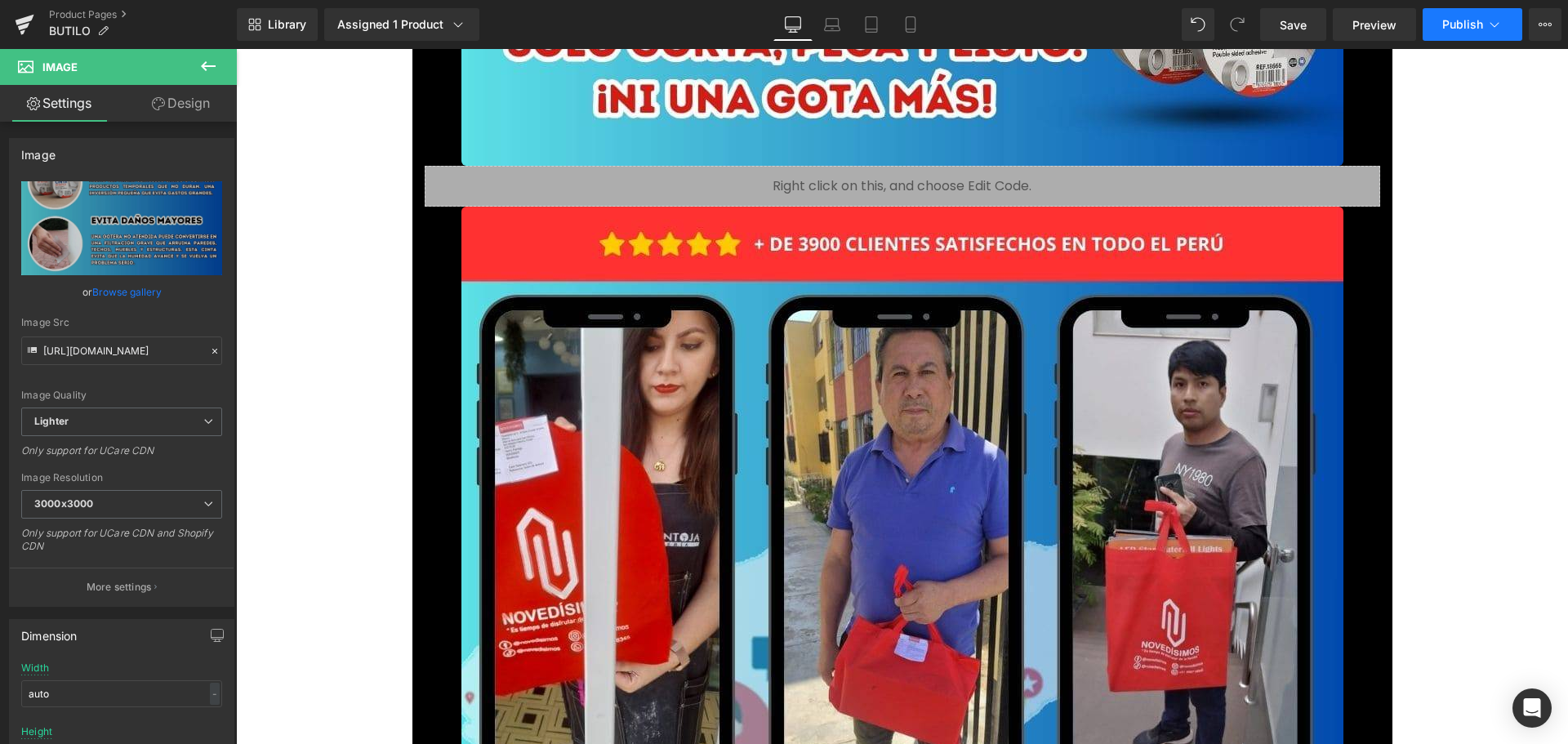
click at [1458, 33] on button "Publish" at bounding box center [1472, 24] width 100 height 33
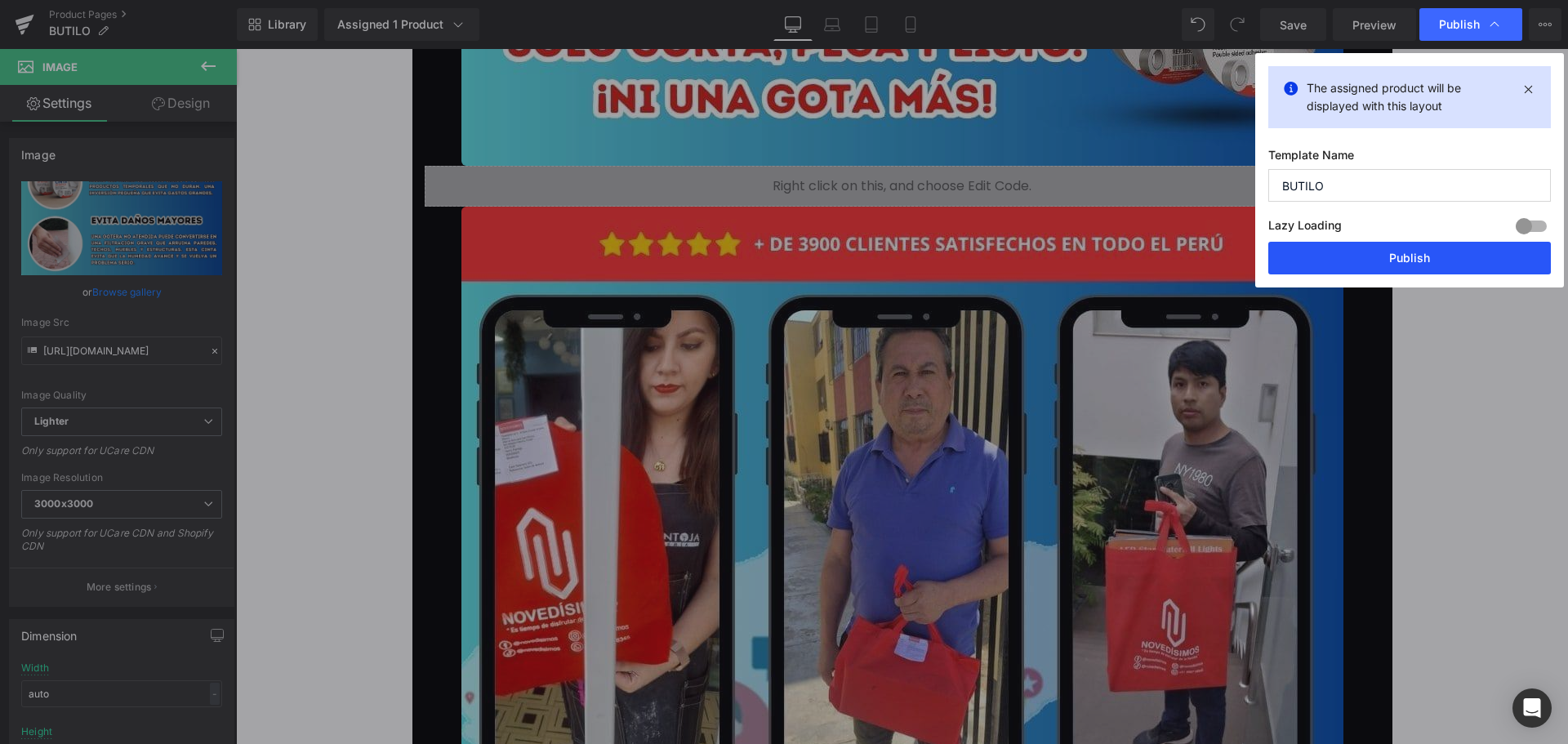
click at [1498, 253] on button "Publish" at bounding box center [1409, 257] width 283 height 33
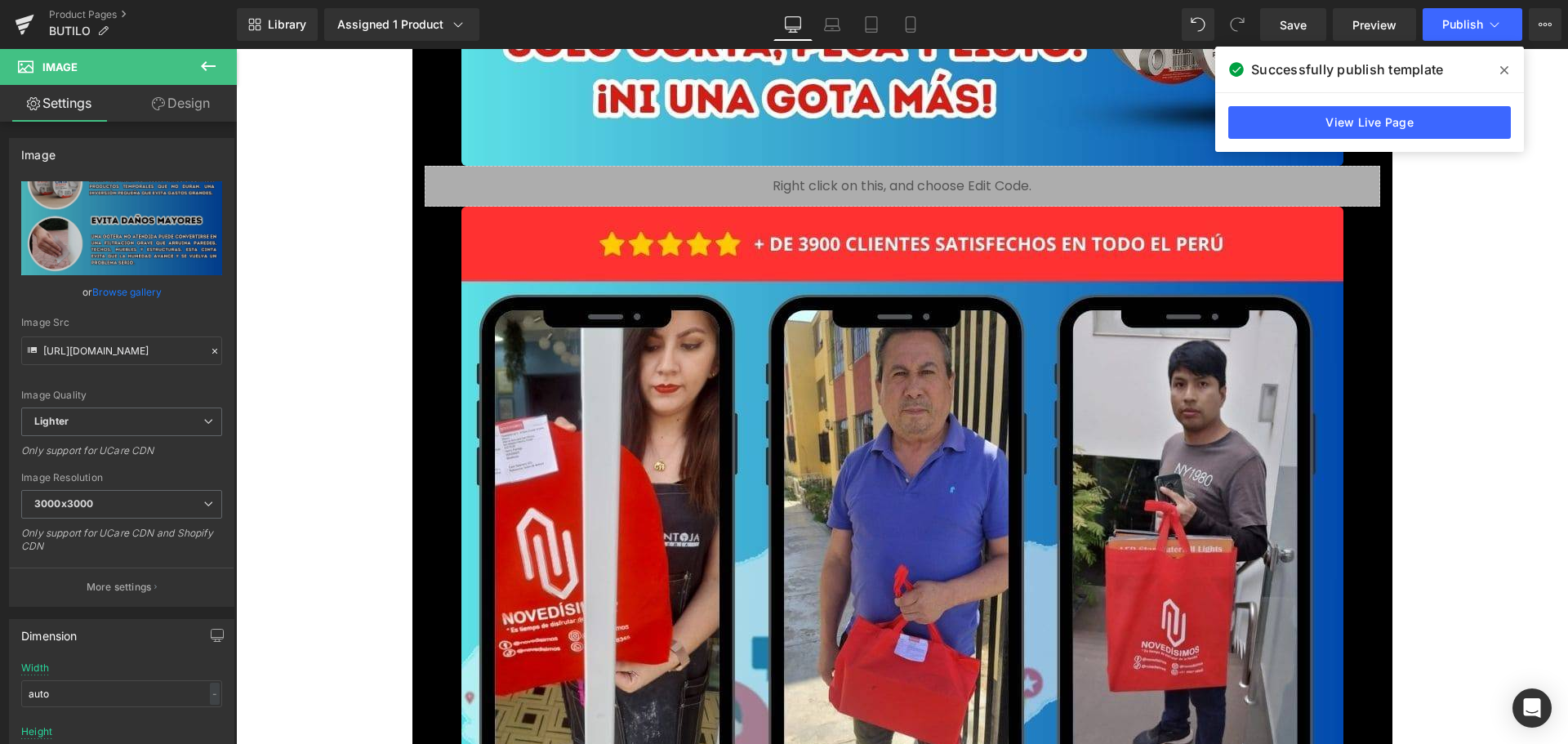
click at [1501, 71] on icon at bounding box center [1504, 70] width 8 height 13
